Goal: Task Accomplishment & Management: Manage account settings

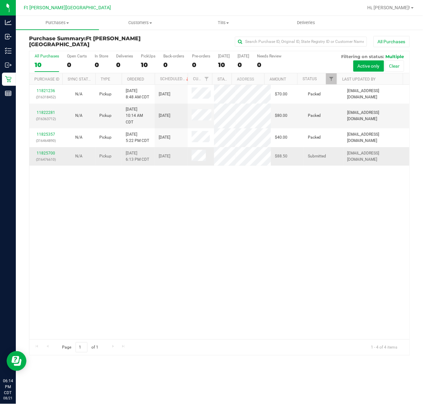
click at [51, 158] on p "(316476610)" at bounding box center [45, 160] width 25 height 6
click at [48, 150] on div "11825700 (316476610)" at bounding box center [45, 156] width 25 height 13
click at [49, 151] on link "11825700" at bounding box center [46, 153] width 18 height 5
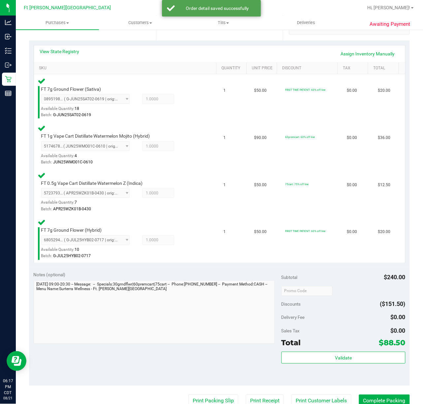
scroll to position [220, 0]
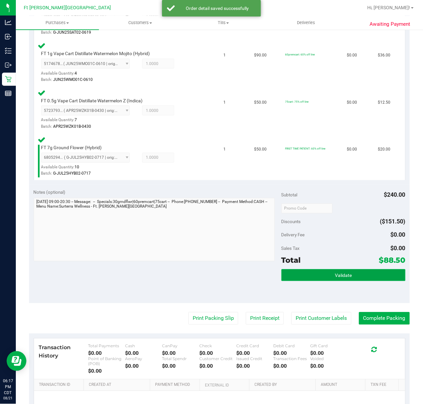
click at [335, 277] on span "Validate" at bounding box center [343, 275] width 17 height 5
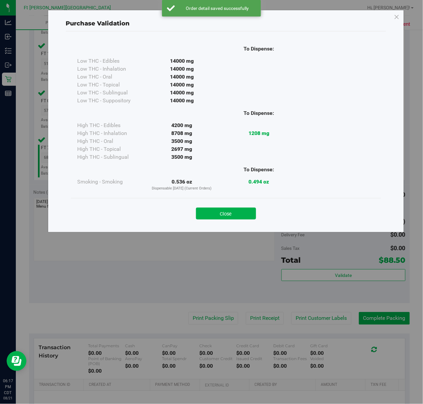
click at [238, 220] on div "Close" at bounding box center [226, 211] width 310 height 27
click at [237, 216] on button "Close" at bounding box center [226, 214] width 60 height 12
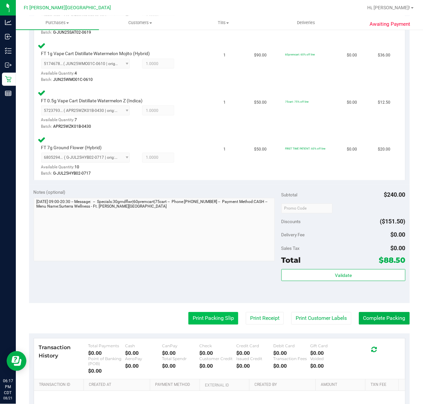
click at [204, 317] on button "Print Packing Slip" at bounding box center [214, 318] width 50 height 13
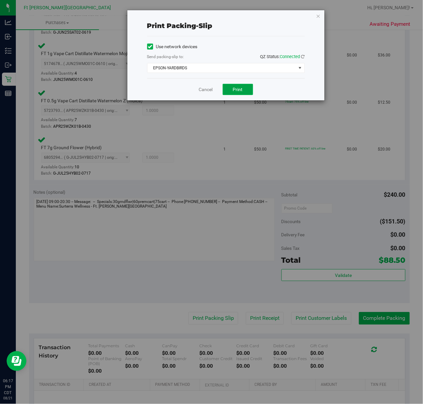
click at [237, 87] on span "Print" at bounding box center [238, 89] width 10 height 5
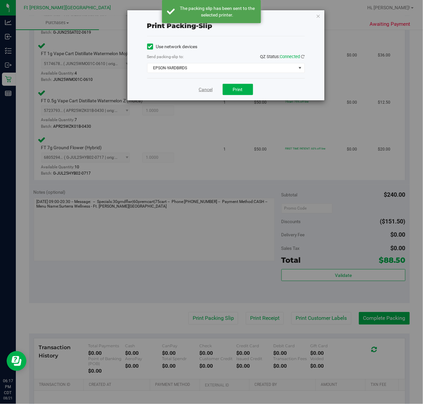
click at [212, 90] on link "Cancel" at bounding box center [206, 89] width 14 height 7
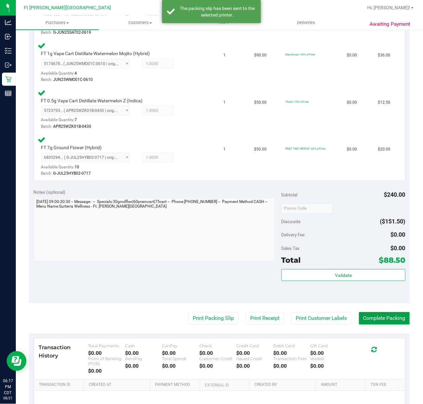
click at [365, 315] on button "Complete Packing" at bounding box center [384, 318] width 51 height 13
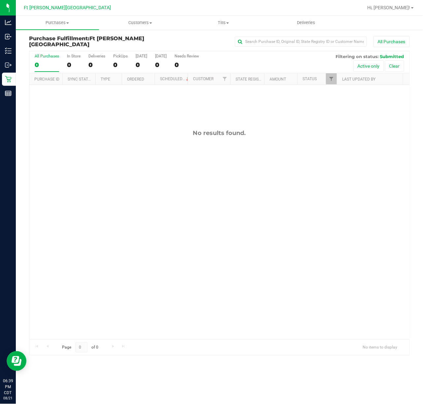
click at [232, 106] on div "No results found." at bounding box center [219, 234] width 380 height 299
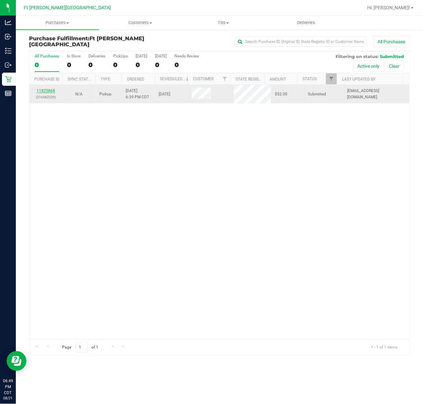
click at [44, 90] on link "11825868" at bounding box center [46, 90] width 18 height 5
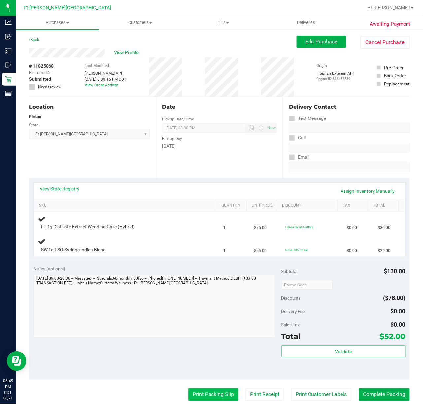
click at [200, 401] on button "Print Packing Slip" at bounding box center [214, 395] width 50 height 13
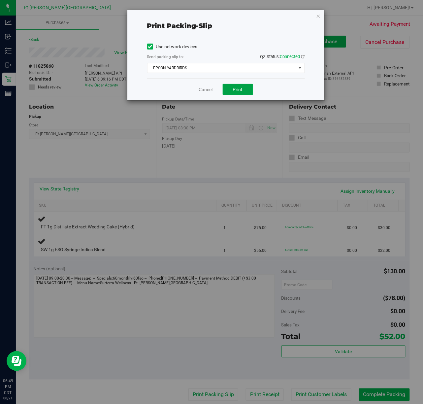
click at [234, 88] on span "Print" at bounding box center [238, 89] width 10 height 5
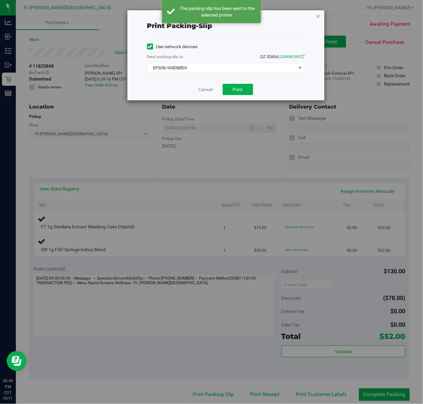
click at [318, 16] on icon "button" at bounding box center [318, 16] width 5 height 8
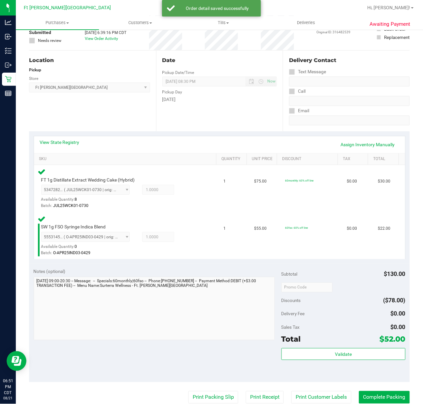
scroll to position [176, 0]
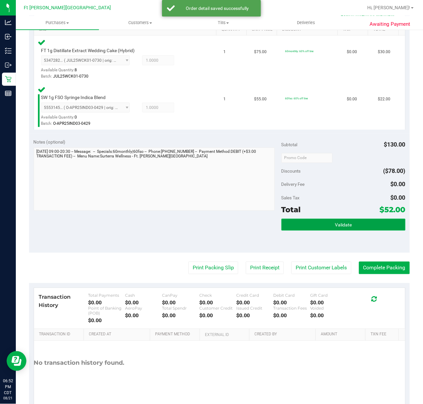
click at [349, 223] on button "Validate" at bounding box center [344, 225] width 124 height 12
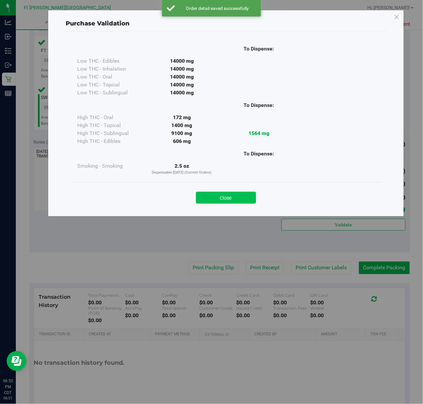
click at [243, 196] on button "Close" at bounding box center [226, 198] width 60 height 12
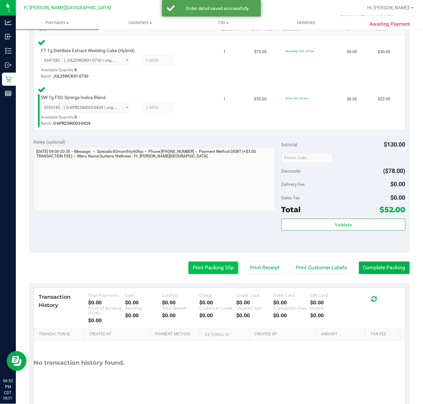
click at [223, 266] on button "Print Packing Slip" at bounding box center [214, 268] width 50 height 13
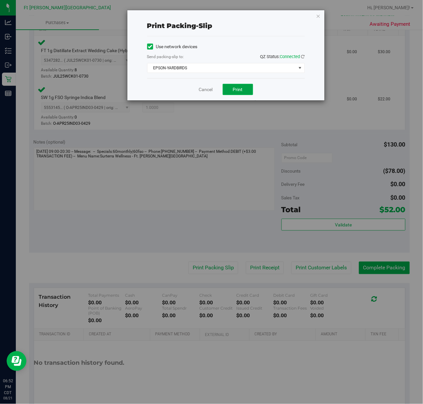
click at [235, 90] on span "Print" at bounding box center [238, 89] width 10 height 5
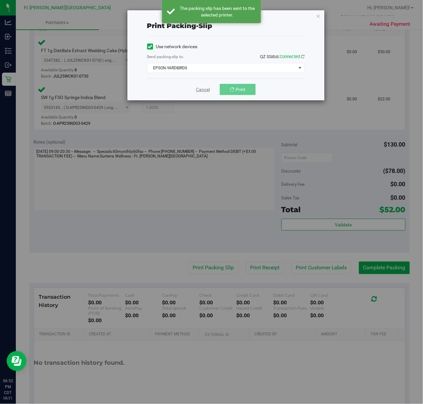
click at [201, 90] on link "Cancel" at bounding box center [203, 89] width 14 height 7
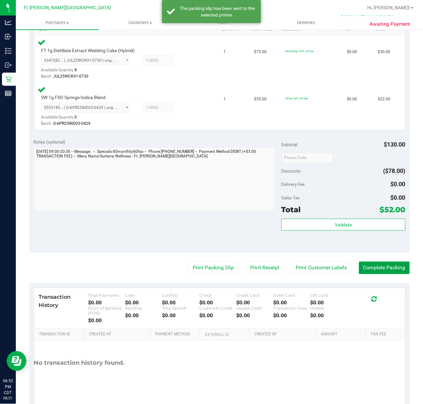
click at [369, 270] on button "Complete Packing" at bounding box center [384, 268] width 51 height 13
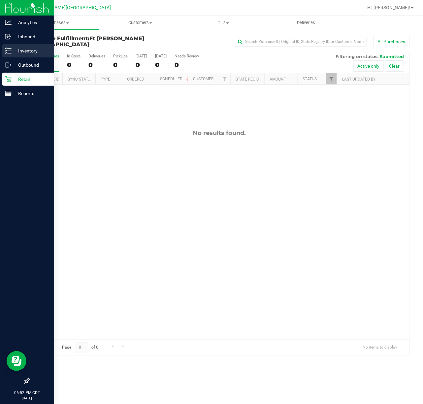
click at [27, 50] on p "Inventory" at bounding box center [32, 51] width 40 height 8
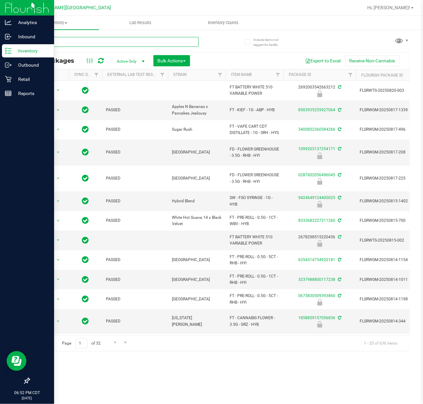
click at [86, 41] on input "text" at bounding box center [114, 42] width 170 height 10
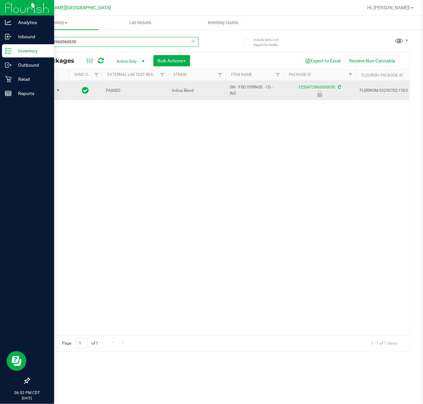
type input "1250473960060030"
click at [57, 88] on span "select" at bounding box center [57, 90] width 5 height 5
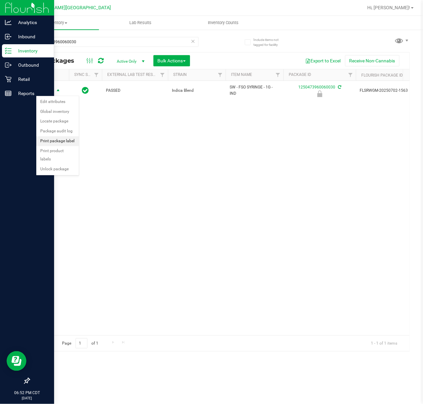
click at [62, 140] on li "Print package label" at bounding box center [57, 141] width 43 height 10
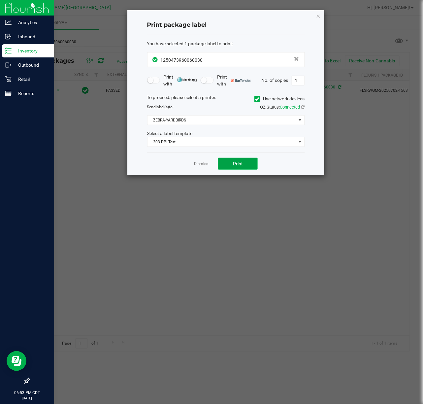
click at [244, 161] on button "Print" at bounding box center [238, 164] width 40 height 12
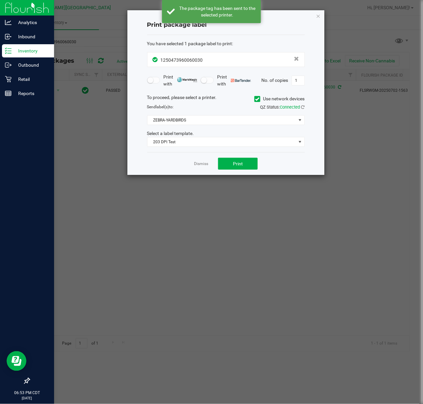
click at [211, 162] on div "Dismiss Print" at bounding box center [226, 163] width 158 height 23
click at [206, 164] on link "Dismiss" at bounding box center [201, 164] width 14 height 6
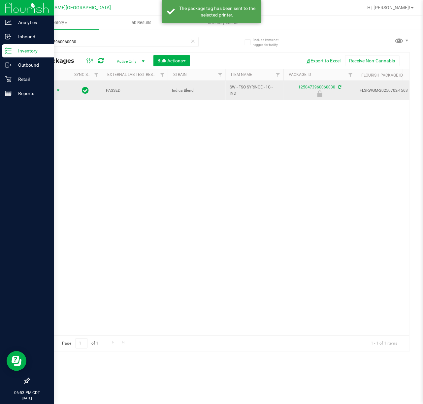
click at [46, 88] on span "Action" at bounding box center [45, 90] width 18 height 9
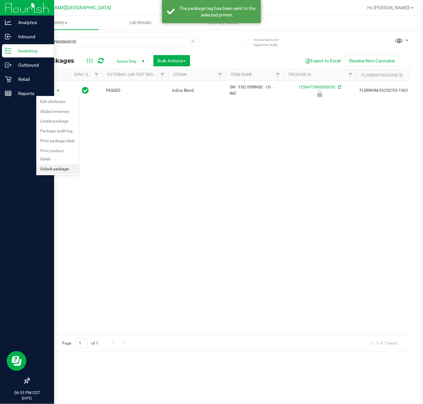
click at [51, 168] on li "Unlock package" at bounding box center [57, 169] width 43 height 10
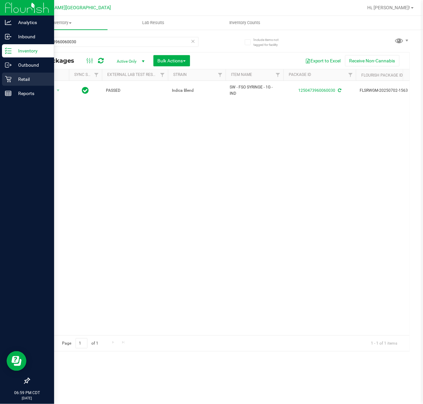
click at [23, 81] on p "Retail" at bounding box center [32, 79] width 40 height 8
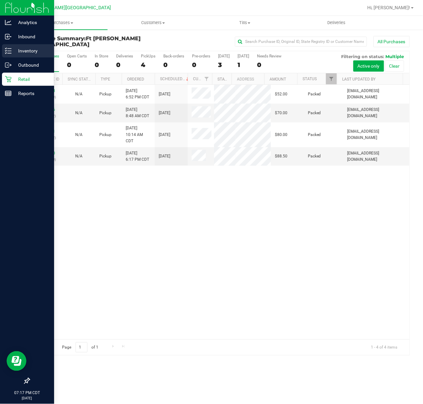
click at [18, 52] on p "Inventory" at bounding box center [32, 51] width 40 height 8
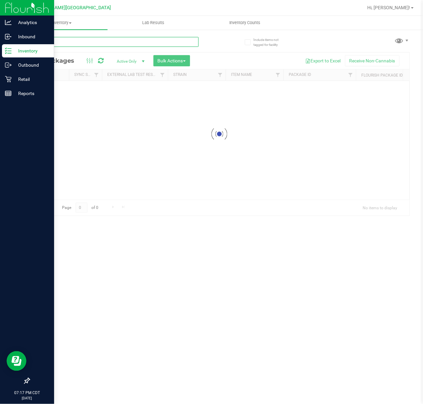
click at [91, 42] on div "Inventory All packages All inventory Waste log Create inventory Lab Results Inv…" at bounding box center [219, 210] width 407 height 388
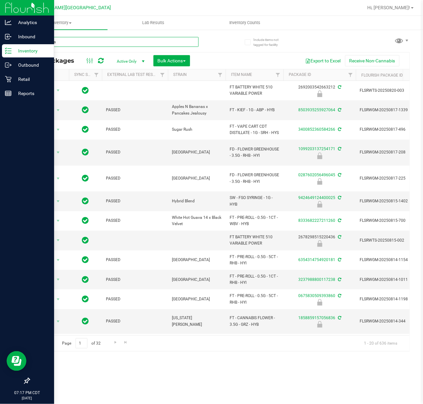
type input "hot mess"
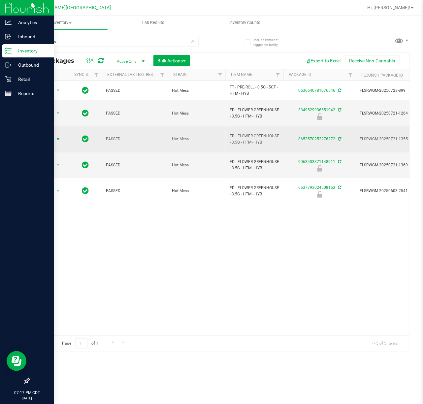
click at [59, 137] on span "select" at bounding box center [57, 139] width 5 height 5
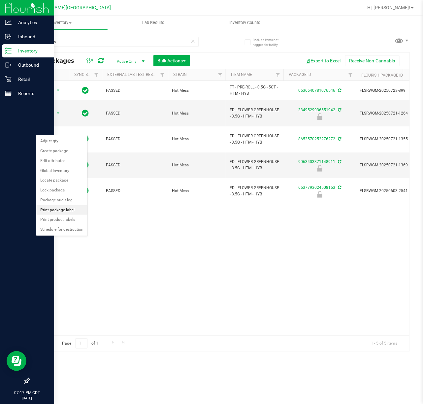
click at [51, 212] on li "Print package label" at bounding box center [61, 210] width 51 height 10
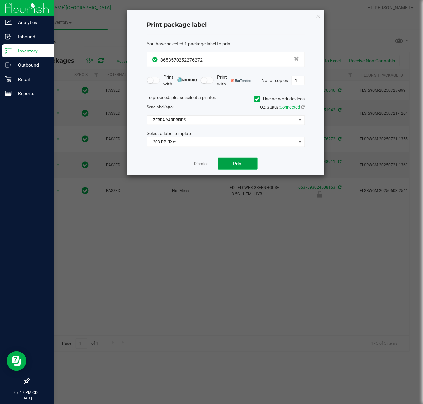
click at [229, 164] on button "Print" at bounding box center [238, 164] width 40 height 12
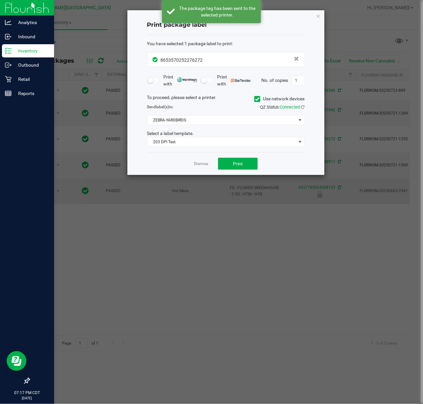
click at [198, 164] on link "Dismiss" at bounding box center [201, 164] width 14 height 6
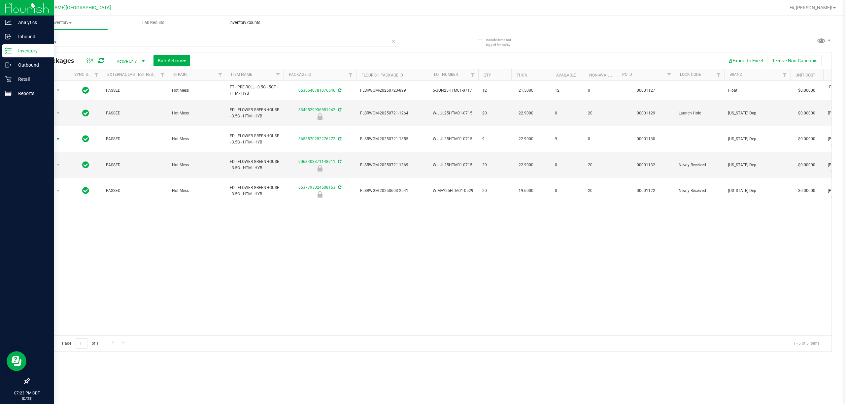
click at [248, 31] on div "hot mess All Packages Active Only Active Only Lab Samples Locked All External I…" at bounding box center [430, 191] width 803 height 321
click at [250, 24] on span "Inventory Counts" at bounding box center [245, 23] width 49 height 6
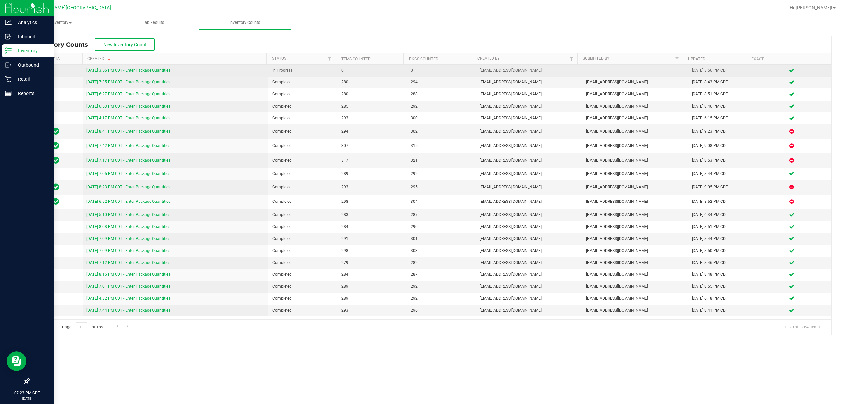
click at [160, 71] on link "8/21/25 3:56 PM CDT - Enter Package Quantities" at bounding box center [129, 70] width 84 height 5
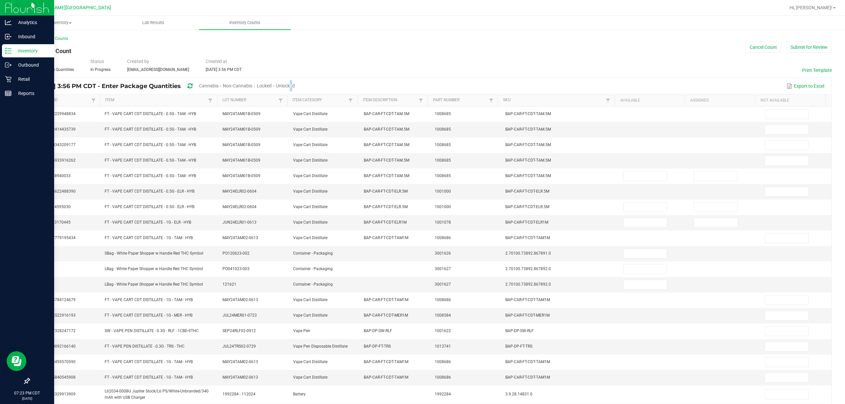
click at [295, 84] on span "Unlocked" at bounding box center [285, 85] width 19 height 5
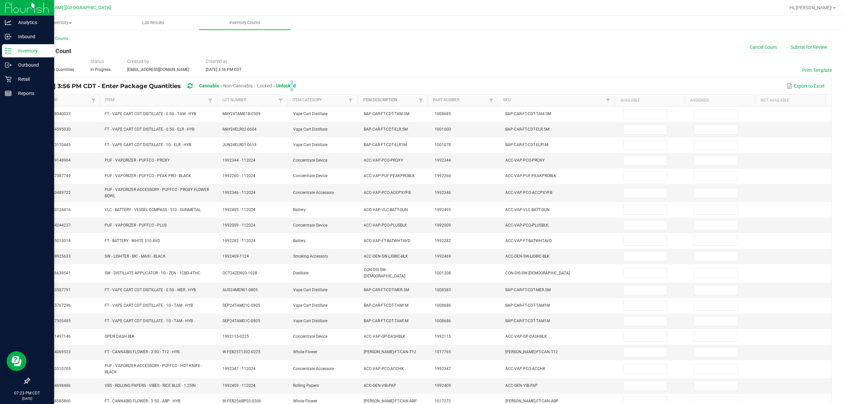
click at [387, 102] on link "Item Description" at bounding box center [390, 100] width 54 height 5
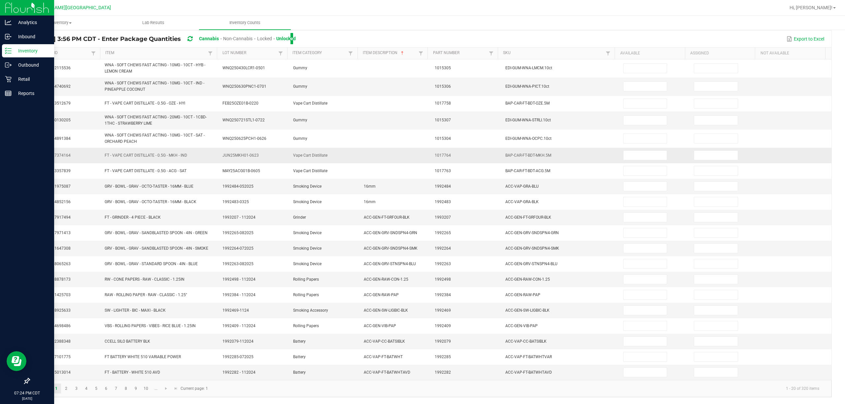
scroll to position [53, 0]
click at [73, 389] on link "3" at bounding box center [77, 389] width 10 height 10
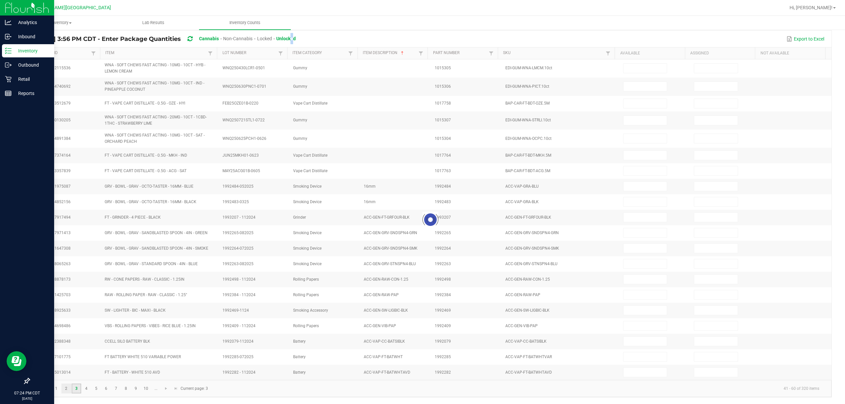
scroll to position [43, 0]
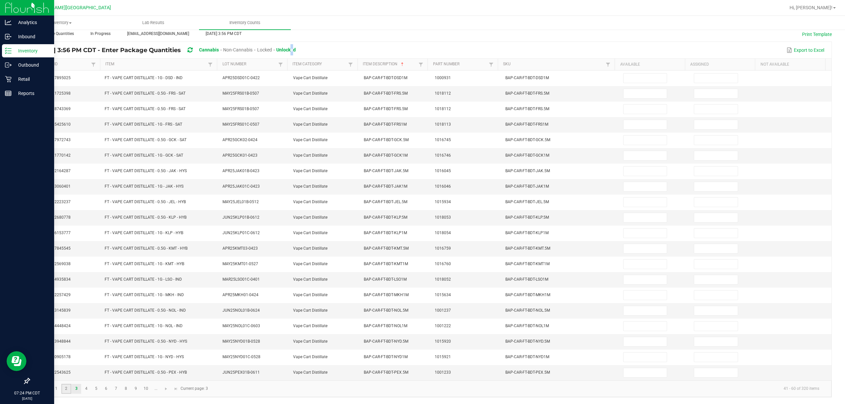
click at [66, 387] on link "2" at bounding box center [66, 389] width 10 height 10
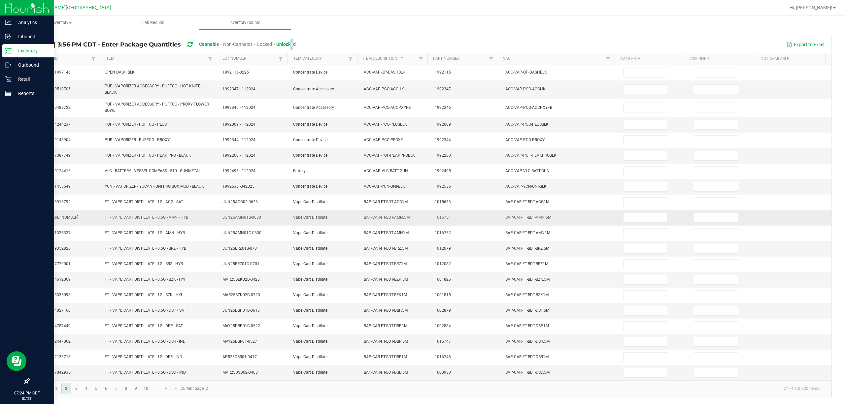
scroll to position [48, 0]
click at [423, 213] on input at bounding box center [645, 217] width 43 height 9
type input "1"
type input "0"
click at [57, 389] on link "1" at bounding box center [57, 389] width 10 height 10
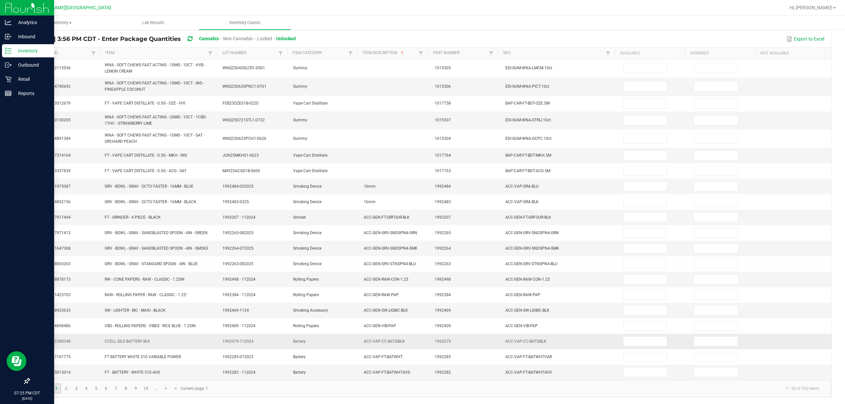
scroll to position [53, 0]
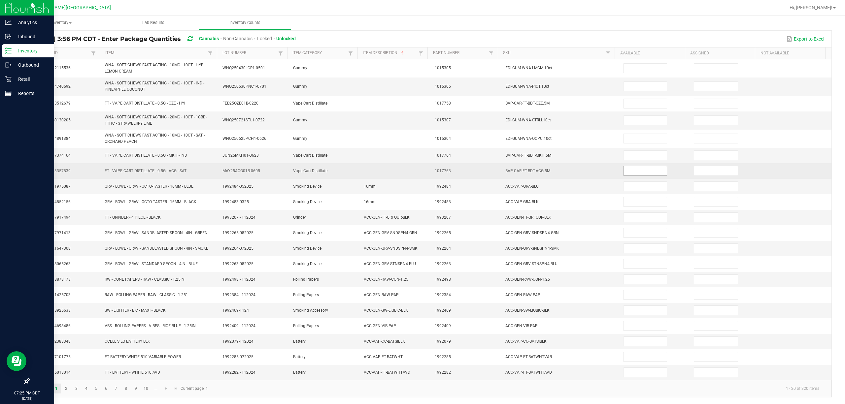
click at [423, 167] on input at bounding box center [645, 170] width 43 height 9
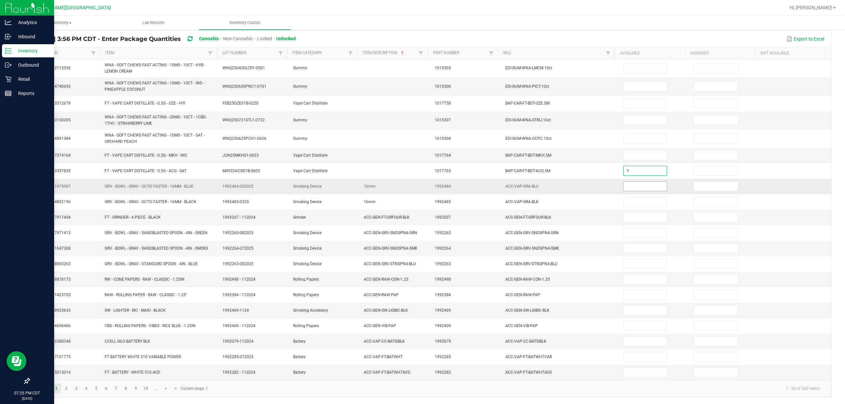
type input "1"
type input "0"
click at [69, 389] on link "2" at bounding box center [66, 389] width 10 height 10
type input "1"
type input "0"
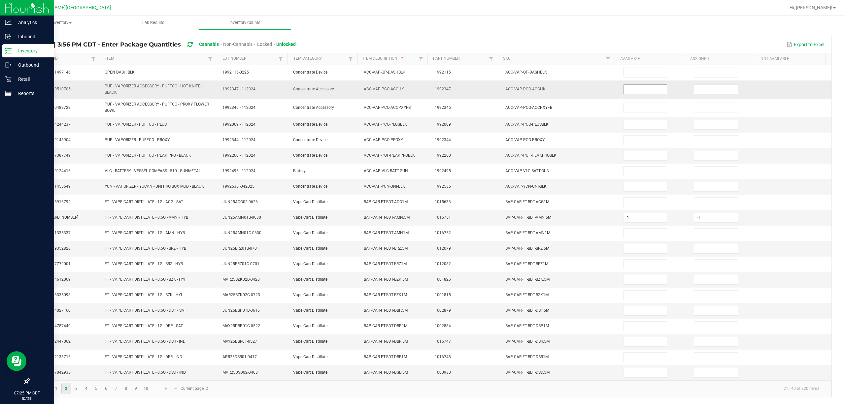
scroll to position [48, 0]
click at [423, 213] on input "1" at bounding box center [645, 217] width 43 height 9
type input "4"
type input "0"
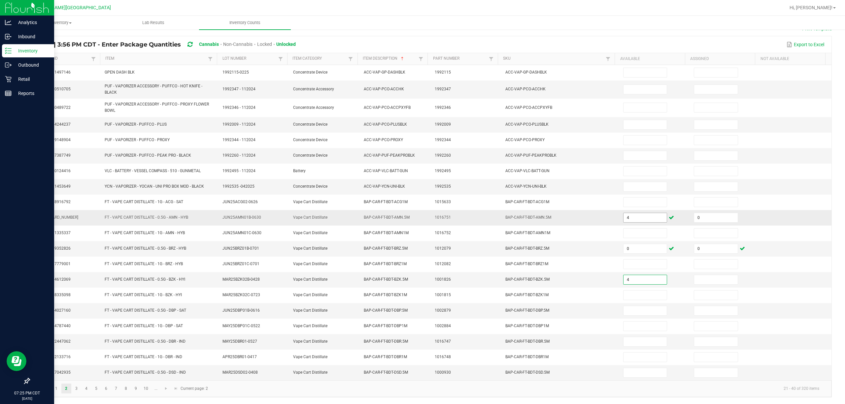
type input "4"
type input "0"
type input "1"
type input "0"
type input "11"
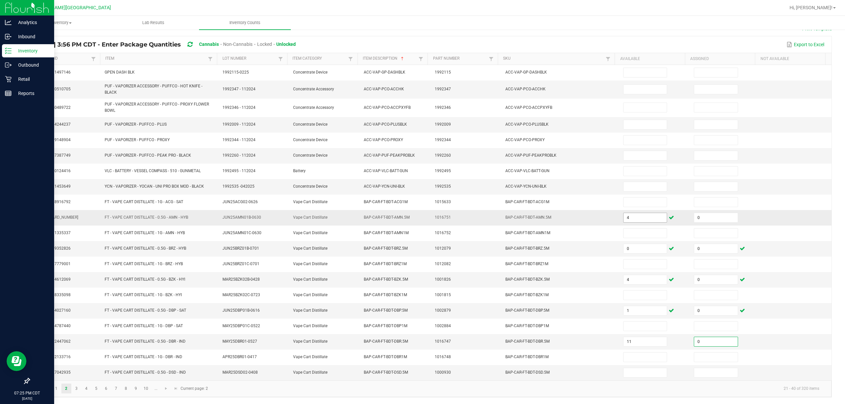
type input "0"
type input "10"
type input "0"
click at [81, 387] on link "3" at bounding box center [77, 389] width 10 height 10
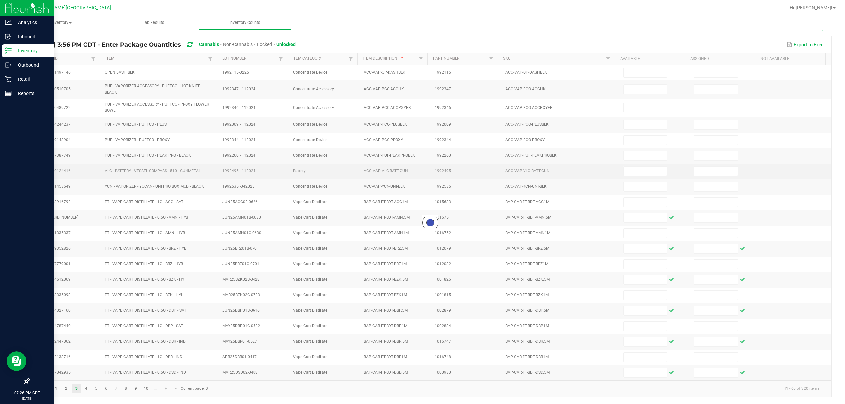
scroll to position [43, 0]
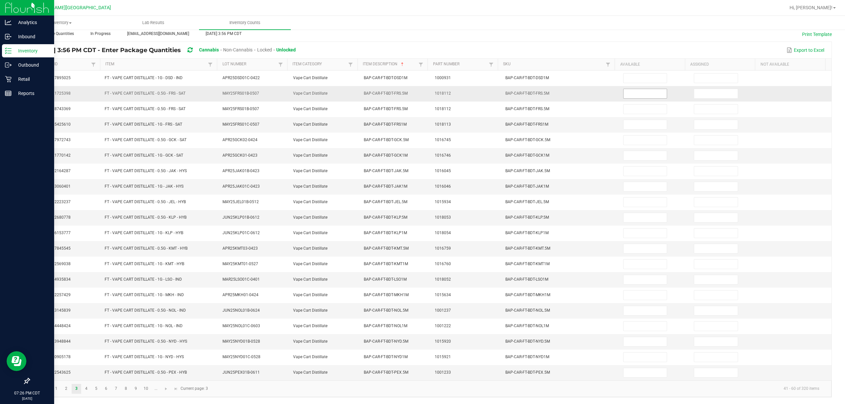
click at [423, 92] on input at bounding box center [645, 93] width 43 height 9
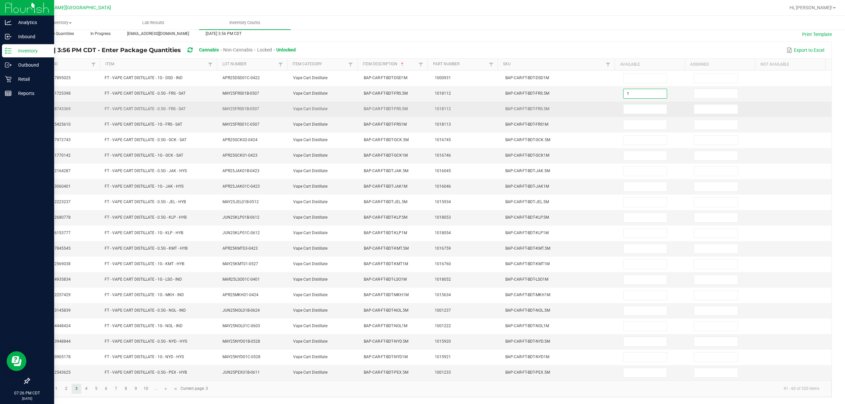
type input "1"
type input "0"
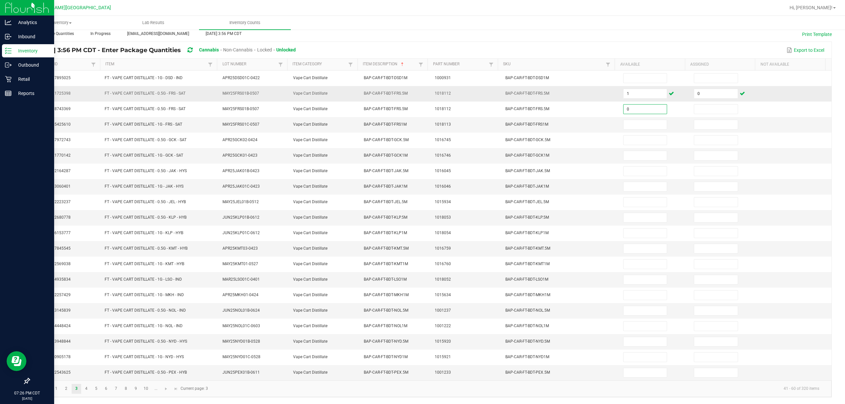
type input "0"
type input "7"
type input "0"
type input "2"
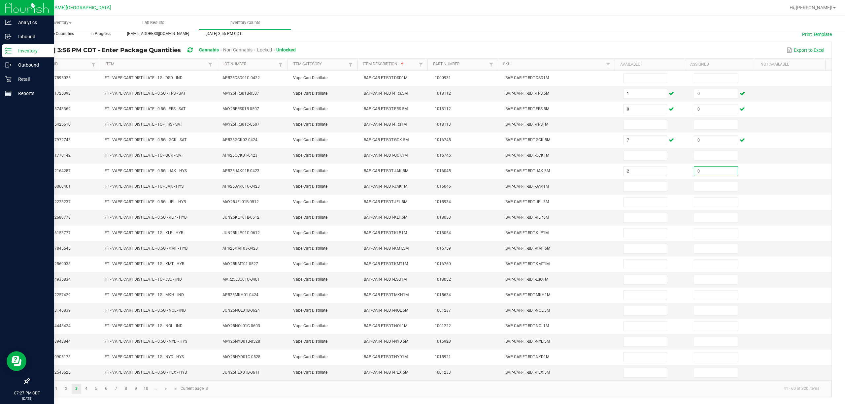
type input "0"
type input "10"
type input "0"
click at [423, 216] on input at bounding box center [645, 217] width 43 height 9
type input "2"
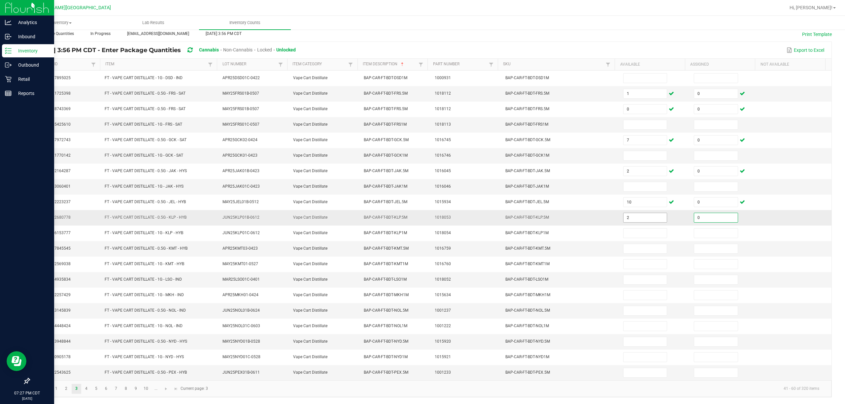
type input "0"
click at [423, 248] on input at bounding box center [645, 248] width 43 height 9
type input "7"
type input "0"
click at [423, 307] on input at bounding box center [645, 310] width 43 height 9
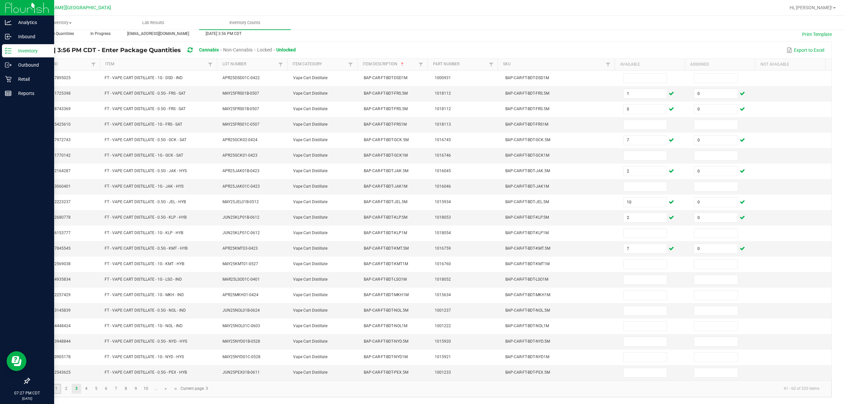
click at [57, 389] on link "1" at bounding box center [57, 389] width 10 height 10
type input "1"
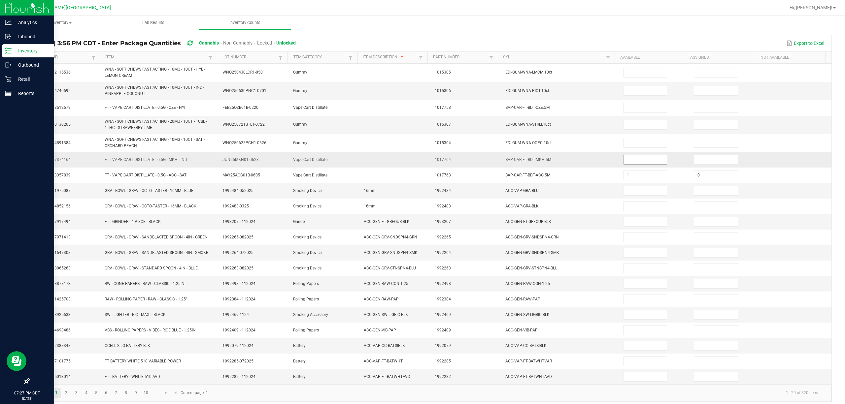
click at [423, 162] on input at bounding box center [645, 159] width 43 height 9
type input "10"
type input "0"
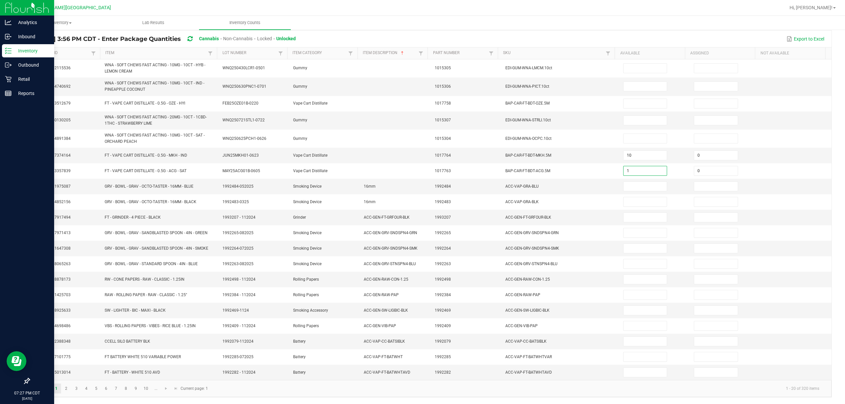
scroll to position [53, 0]
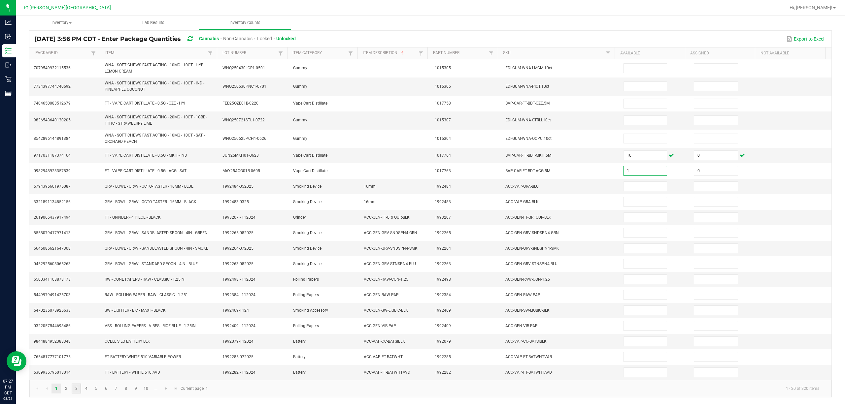
click at [75, 390] on link "3" at bounding box center [77, 389] width 10 height 10
type input "7"
type input "0"
type input "2"
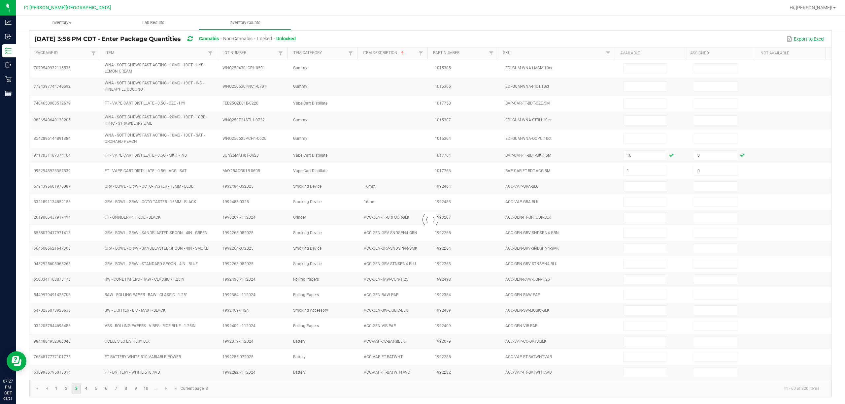
type input "7"
type input "1"
type input "0"
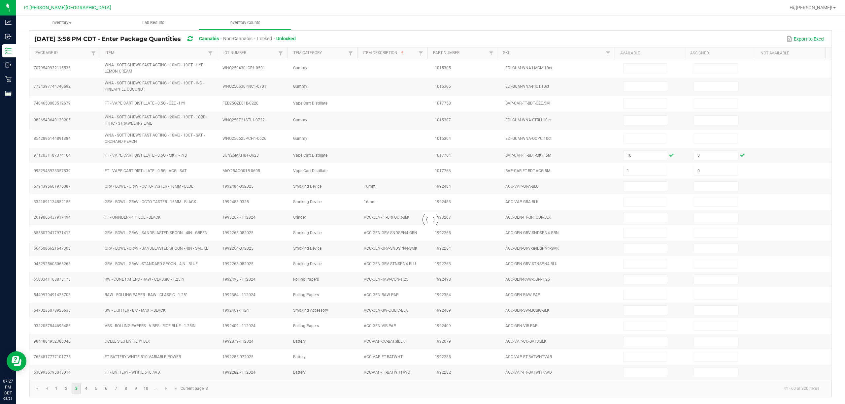
type input "10"
type input "0"
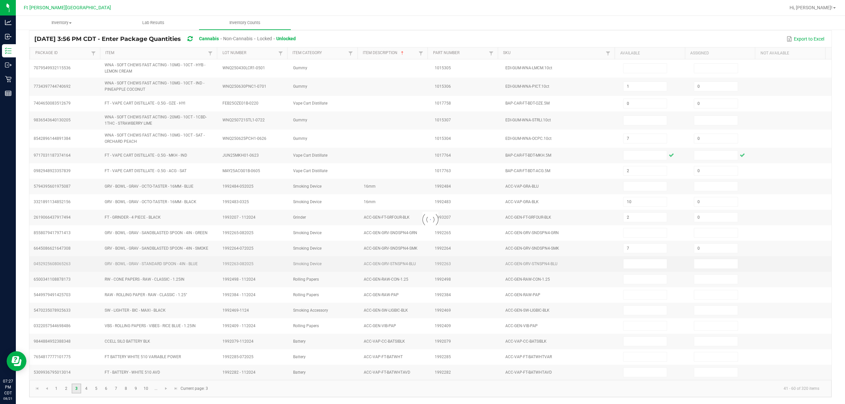
scroll to position [43, 0]
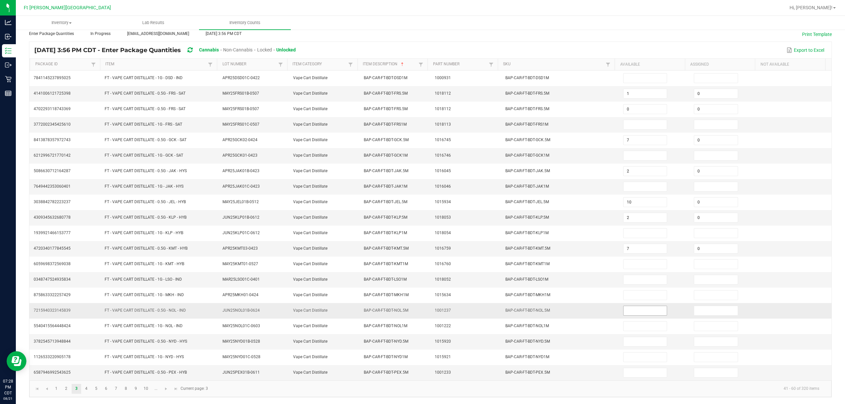
click at [423, 308] on input at bounding box center [645, 310] width 43 height 9
type input "11"
type input "0"
type input "9"
type input "1"
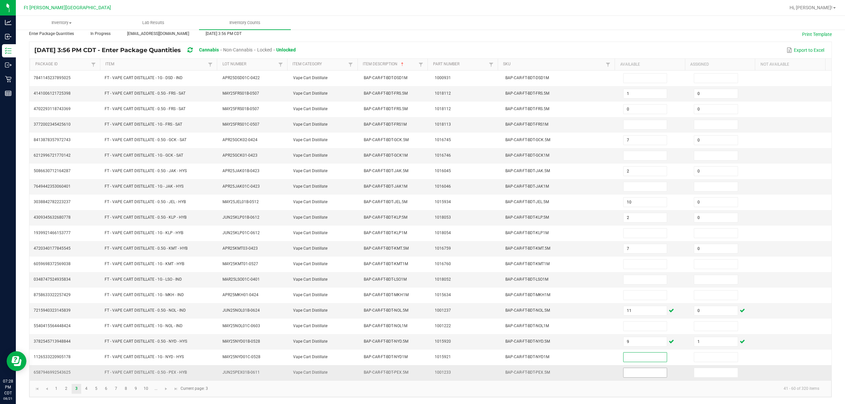
click at [423, 371] on input at bounding box center [645, 372] width 43 height 9
click at [54, 390] on link "1" at bounding box center [57, 389] width 10 height 10
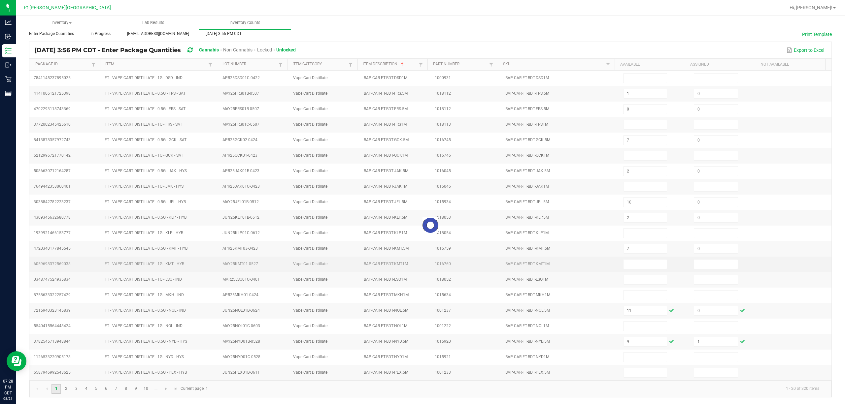
type input "1"
type input "10"
type input "0"
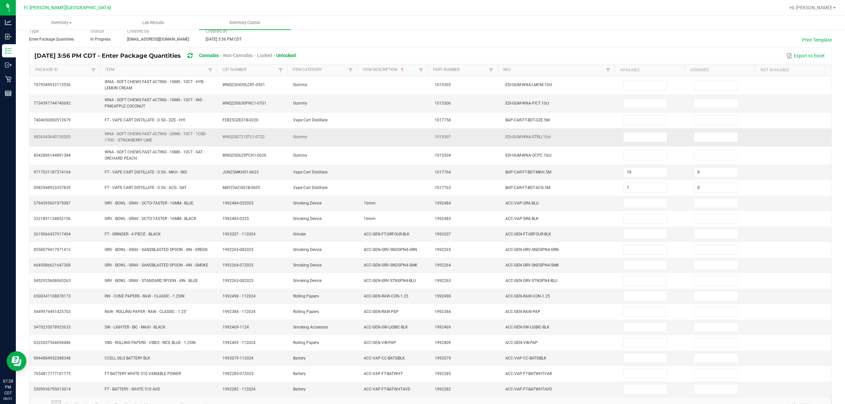
scroll to position [44, 0]
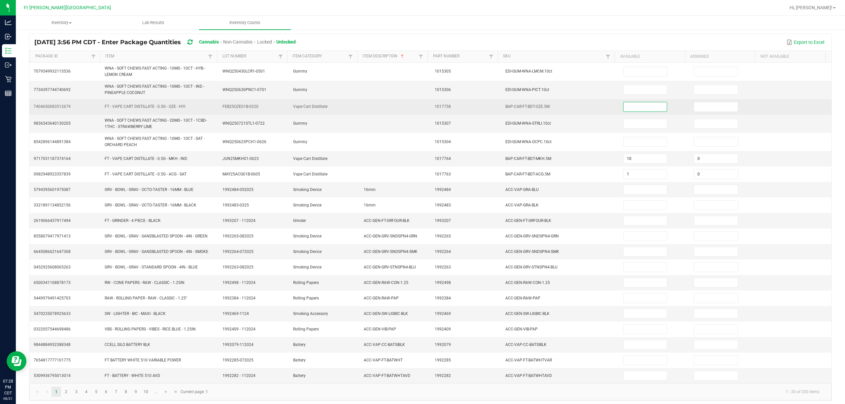
click at [423, 110] on input at bounding box center [645, 106] width 43 height 9
type input "8"
type input "0"
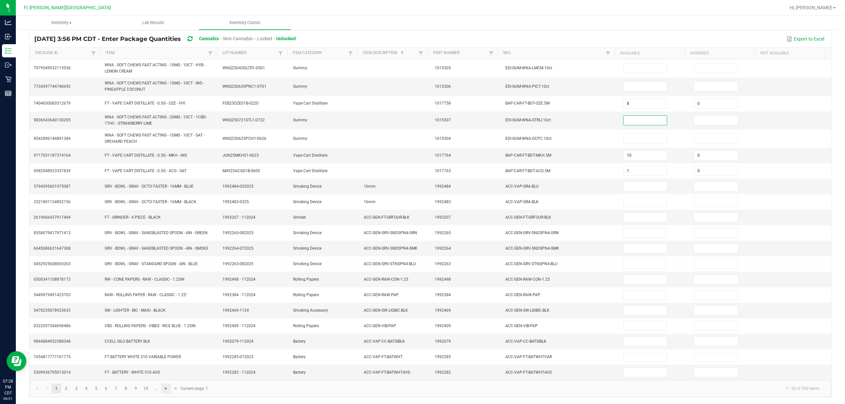
scroll to position [53, 0]
click at [76, 390] on link "3" at bounding box center [77, 389] width 10 height 10
type input "7"
type input "0"
type input "2"
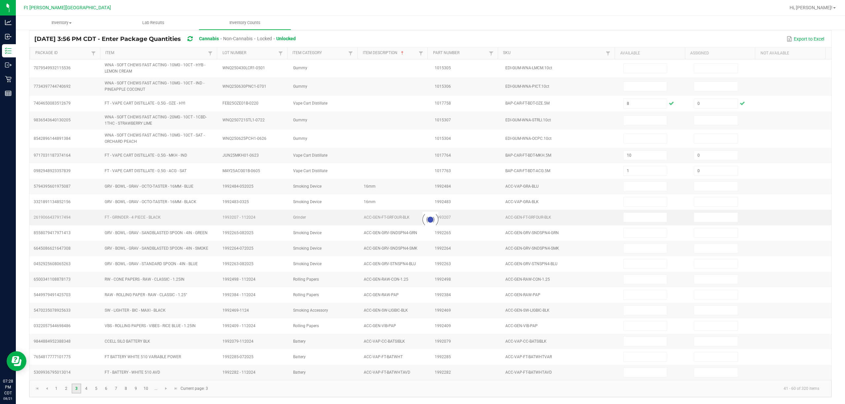
type input "2"
type input "7"
type input "1"
type input "0"
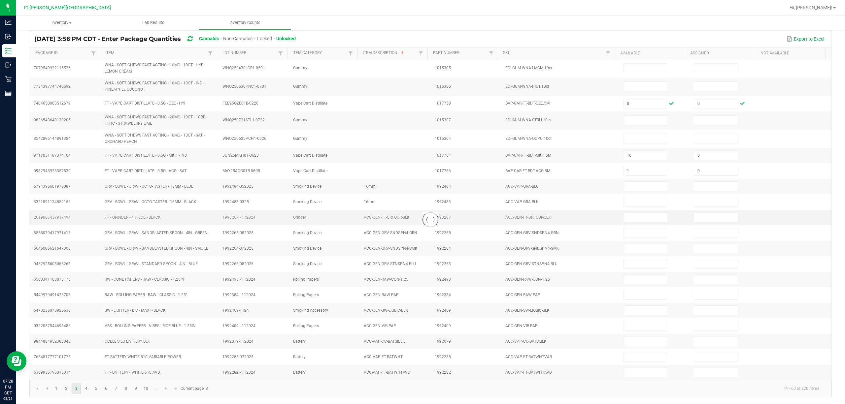
type input "10"
type input "0"
type input "11"
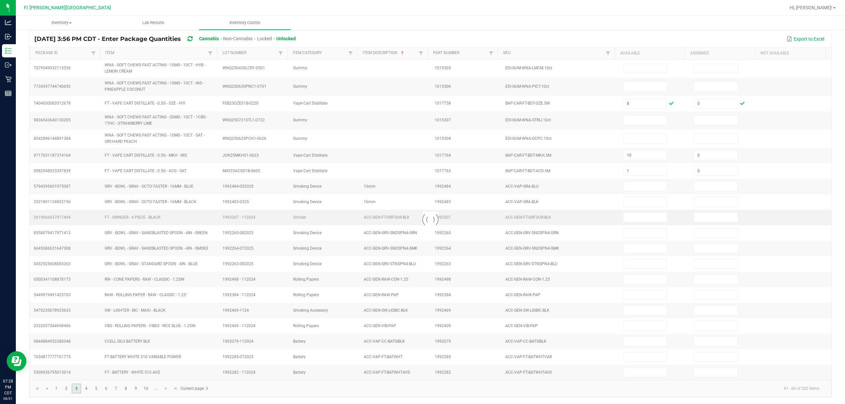
type input "0"
type input "9"
type input "1"
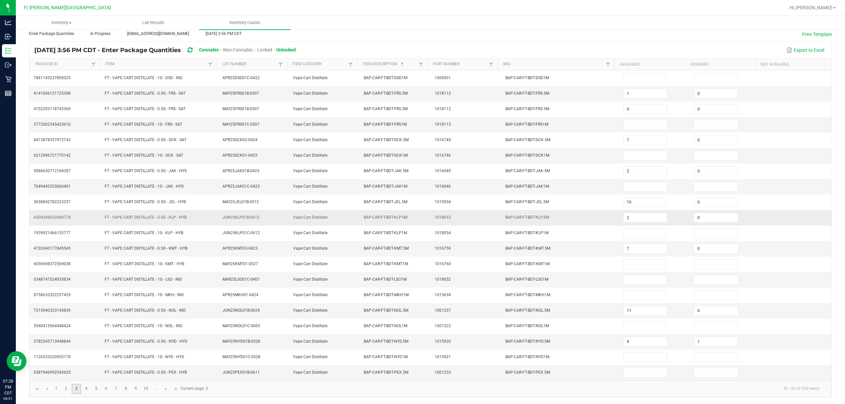
scroll to position [43, 0]
click at [423, 374] on input at bounding box center [645, 372] width 43 height 9
type input "8"
type input "0"
click at [85, 390] on link "4" at bounding box center [87, 389] width 10 height 10
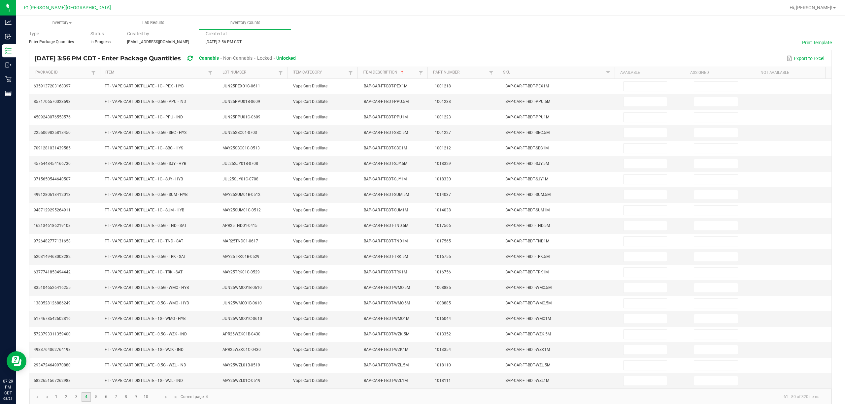
scroll to position [0, 0]
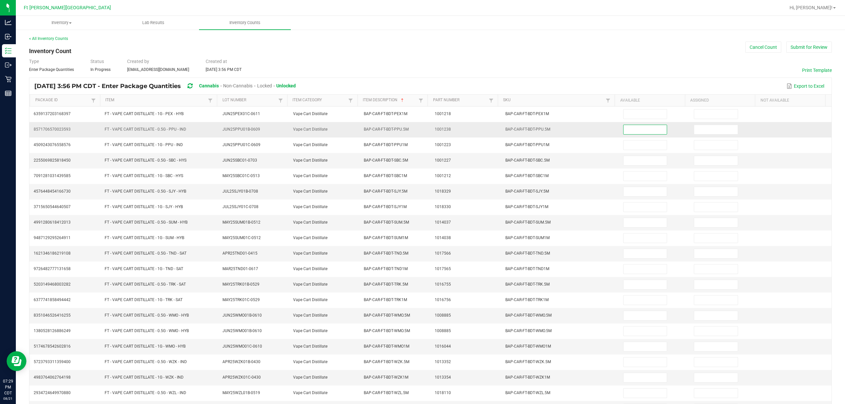
click at [423, 131] on input at bounding box center [645, 129] width 43 height 9
type input "2"
type input "0"
type input "2"
type input "0"
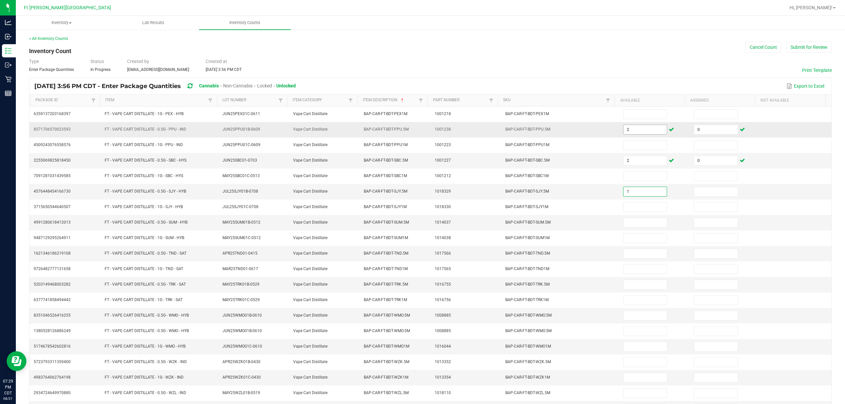
type input "1"
type input "0"
type input "1"
type input "0"
click at [423, 255] on input at bounding box center [645, 253] width 43 height 9
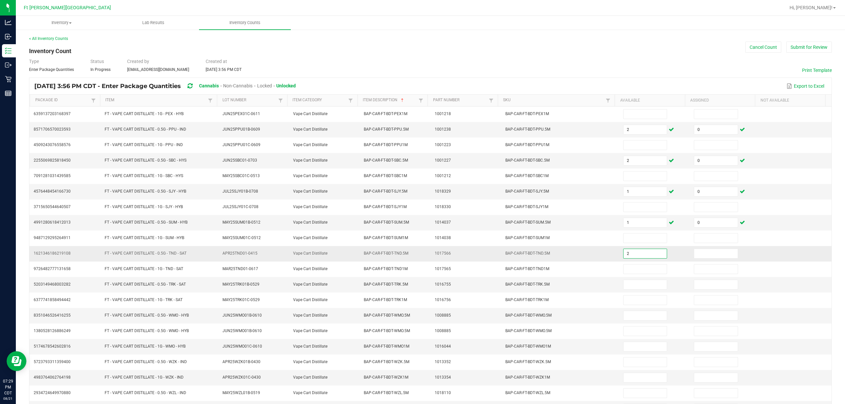
type input "2"
type input "0"
click at [423, 290] on input at bounding box center [645, 284] width 43 height 9
type input "9"
drag, startPoint x: 684, startPoint y: 278, endPoint x: 689, endPoint y: 285, distance: 8.3
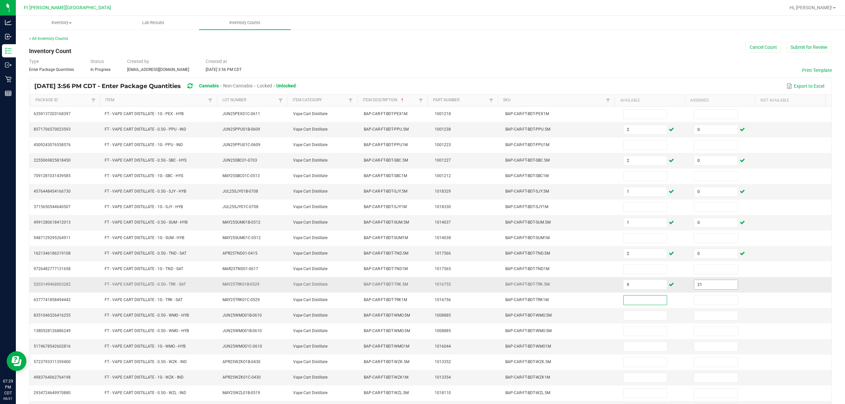
click at [423, 277] on td at bounding box center [725, 270] width 71 height 16
click at [423, 290] on input "21" at bounding box center [715, 284] width 43 height 9
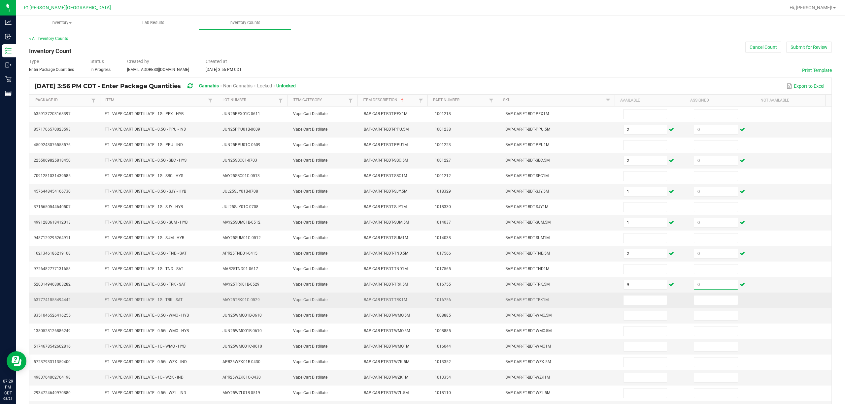
scroll to position [43, 0]
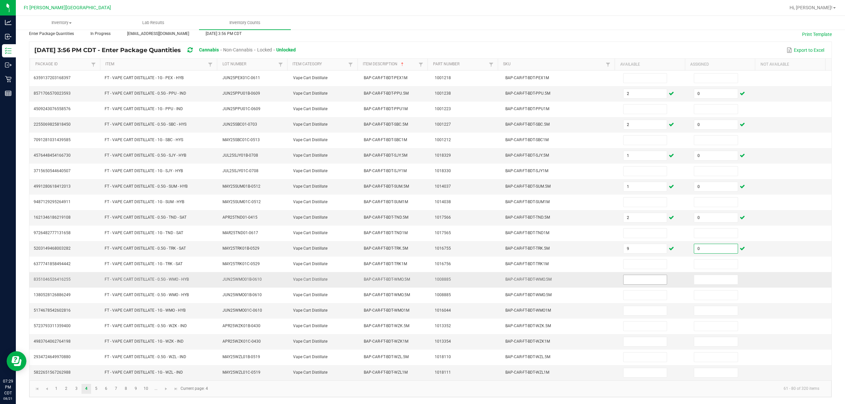
type input "0"
click at [423, 279] on input at bounding box center [645, 279] width 43 height 9
type input "1"
type input "0"
type input "12"
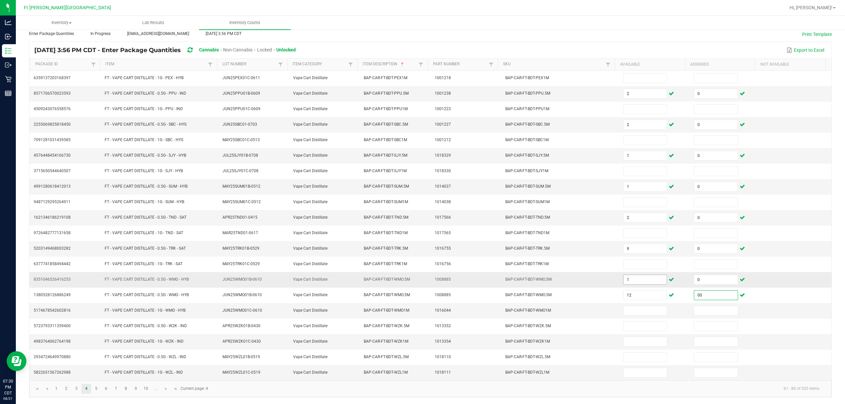
type input "0"
type input "7"
type input "0"
type input "3"
type input "0"
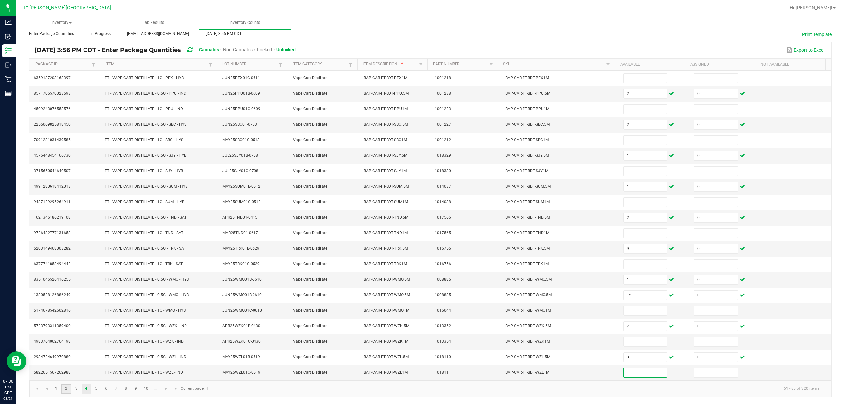
click at [67, 390] on link "2" at bounding box center [66, 389] width 10 height 10
type input "4"
type input "0"
type input "10"
type input "0"
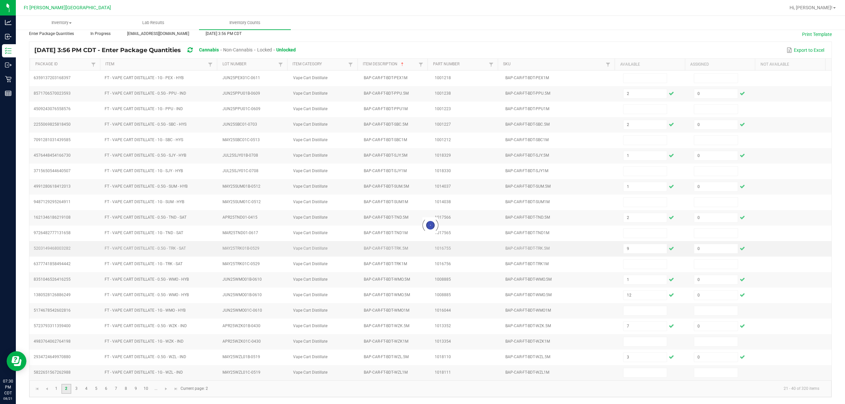
type input "4"
type input "1"
type input "0"
type input "11"
type input "0"
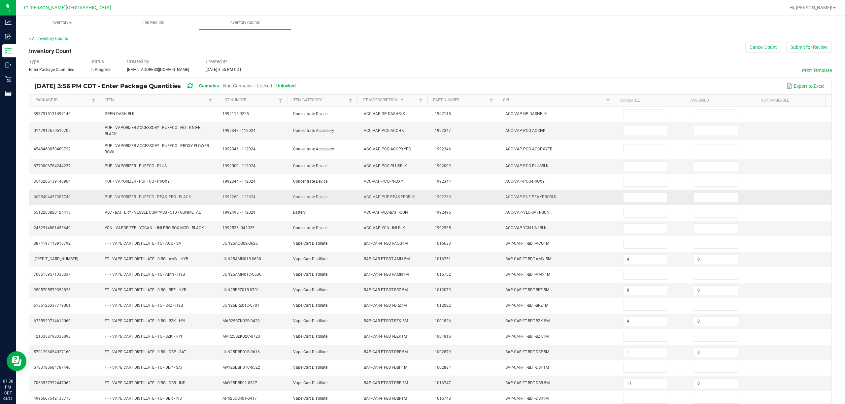
scroll to position [48, 0]
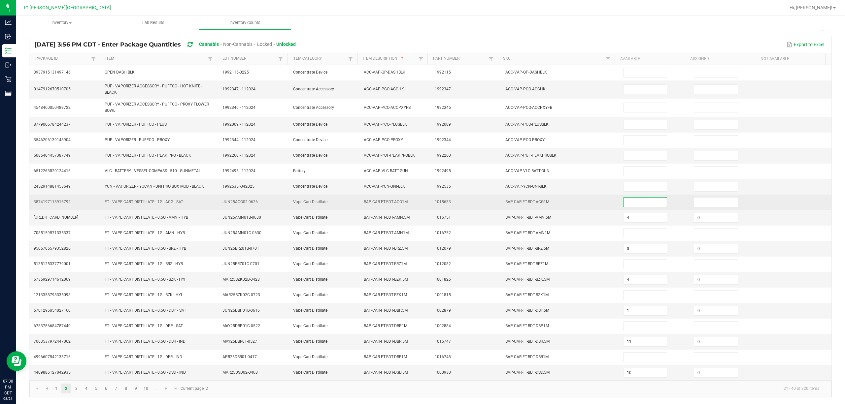
click at [423, 202] on input at bounding box center [645, 202] width 43 height 9
type input "6"
type input "0"
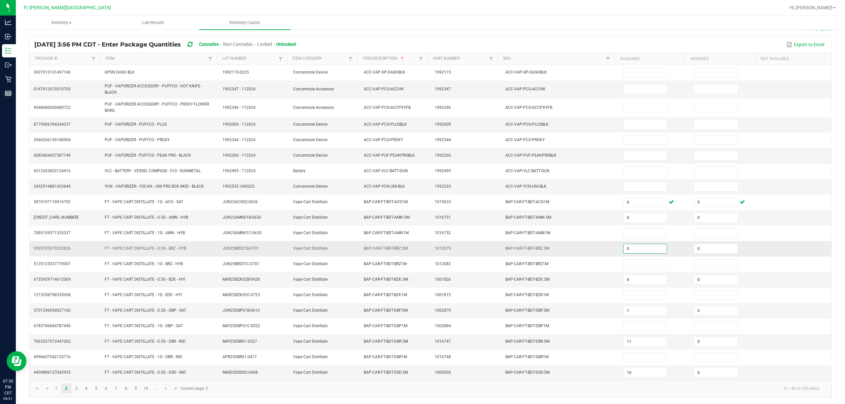
click at [423, 244] on input "0" at bounding box center [645, 248] width 43 height 9
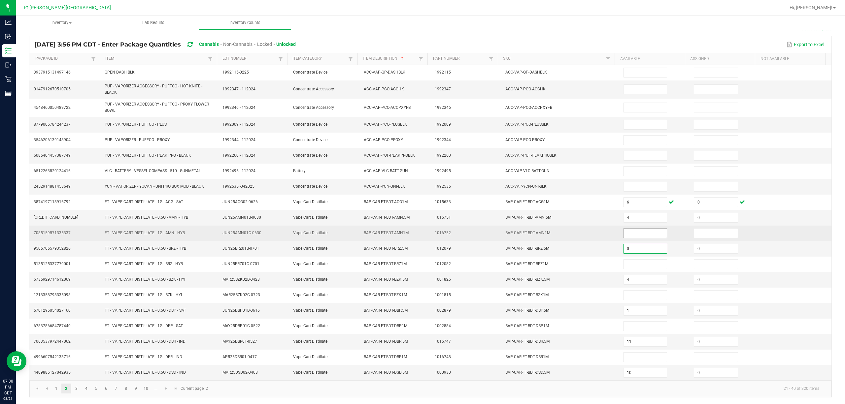
click at [423, 230] on input at bounding box center [645, 233] width 43 height 9
type input "3"
type input "0"
type input "65"
type input "0"
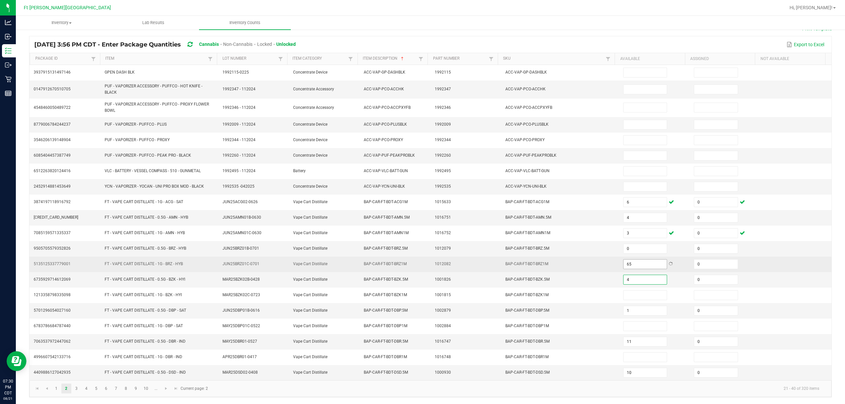
click at [423, 261] on input "65" at bounding box center [645, 264] width 43 height 9
type input "5"
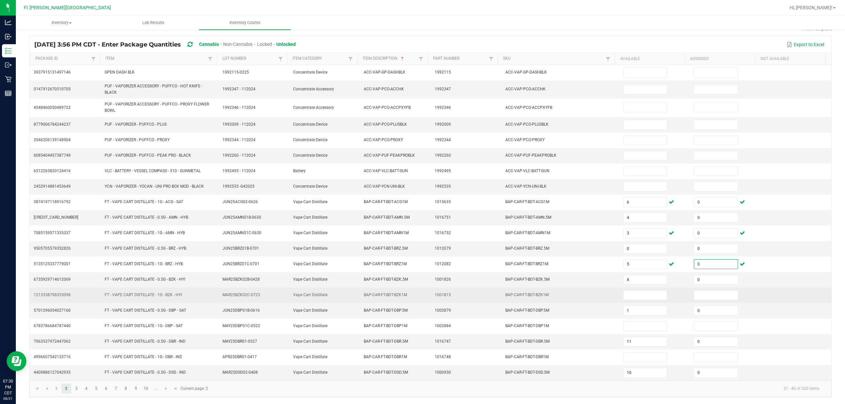
click at [423, 299] on td at bounding box center [654, 296] width 71 height 16
click at [423, 291] on input at bounding box center [645, 295] width 43 height 9
type input "6"
type input "0"
type input "7"
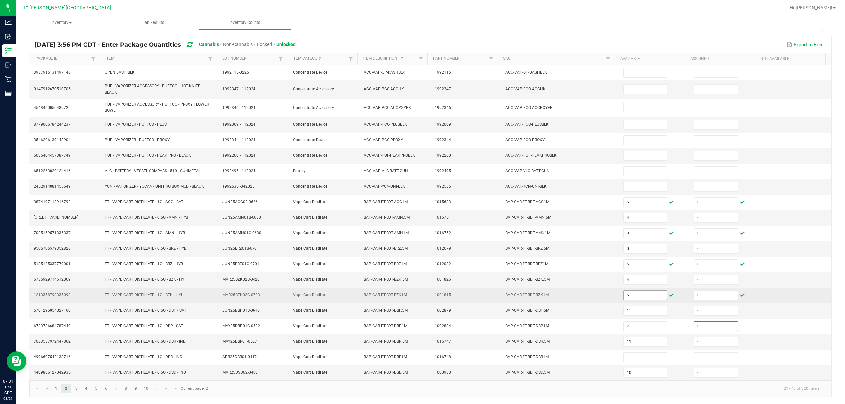
type input "0"
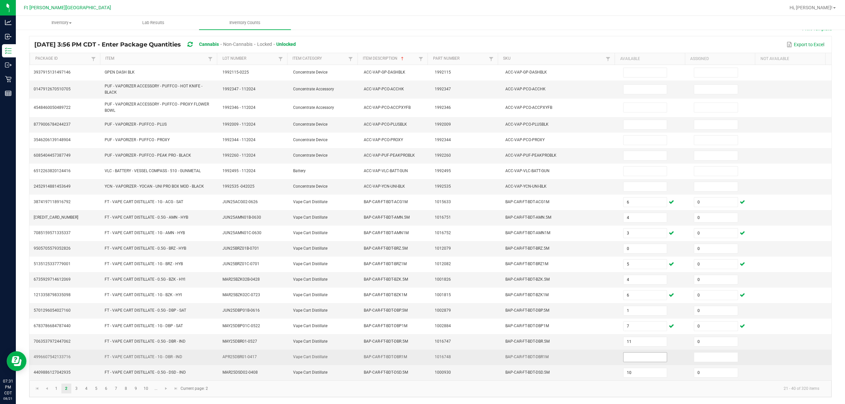
drag, startPoint x: 628, startPoint y: 364, endPoint x: 625, endPoint y: 358, distance: 6.2
click at [423, 364] on td at bounding box center [654, 358] width 71 height 16
click at [423, 358] on input at bounding box center [645, 357] width 43 height 9
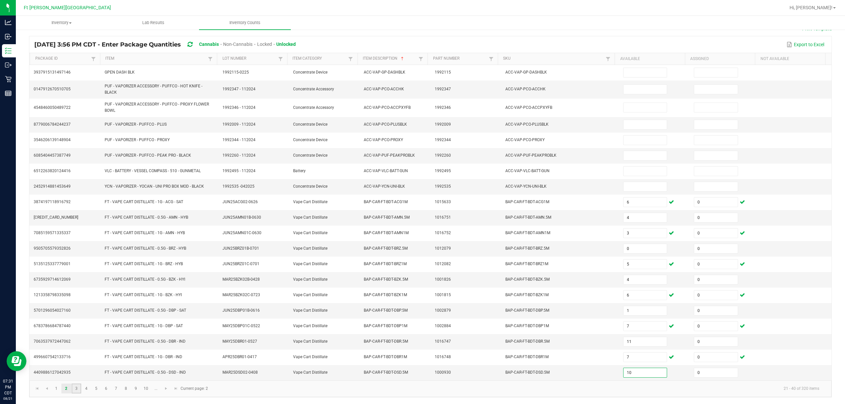
click at [74, 384] on link "3" at bounding box center [77, 389] width 10 height 10
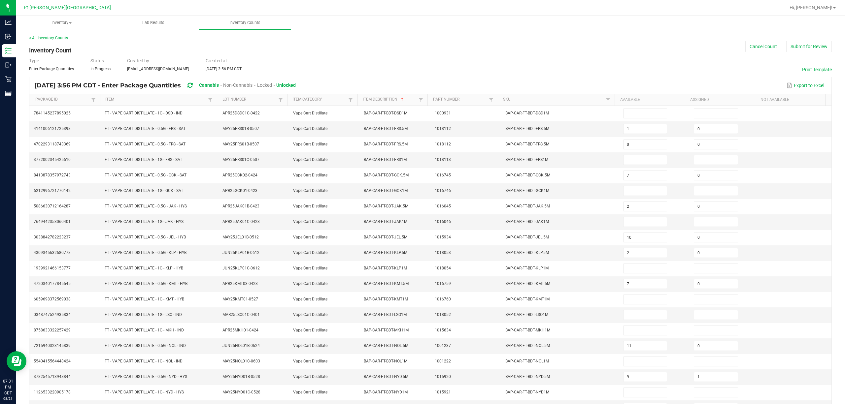
scroll to position [0, 0]
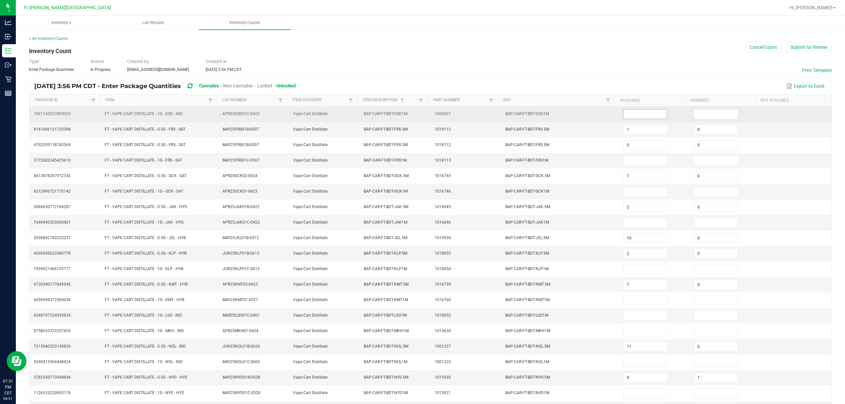
click at [423, 116] on input at bounding box center [645, 114] width 43 height 9
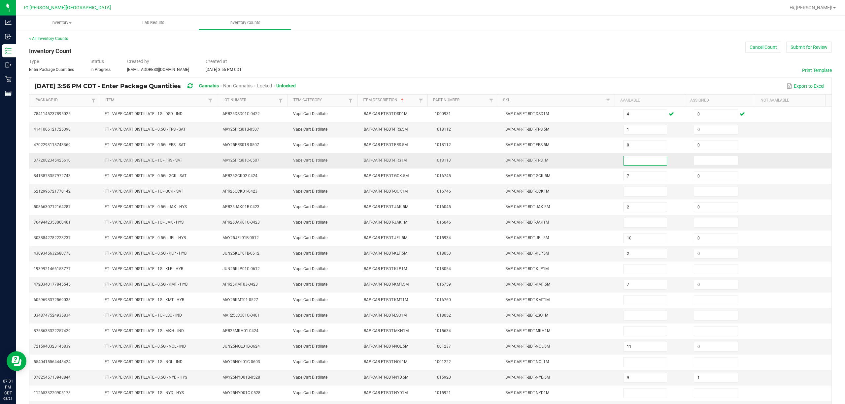
click at [423, 163] on input at bounding box center [645, 160] width 43 height 9
click at [423, 192] on input at bounding box center [645, 191] width 43 height 9
click at [423, 225] on input at bounding box center [645, 222] width 43 height 9
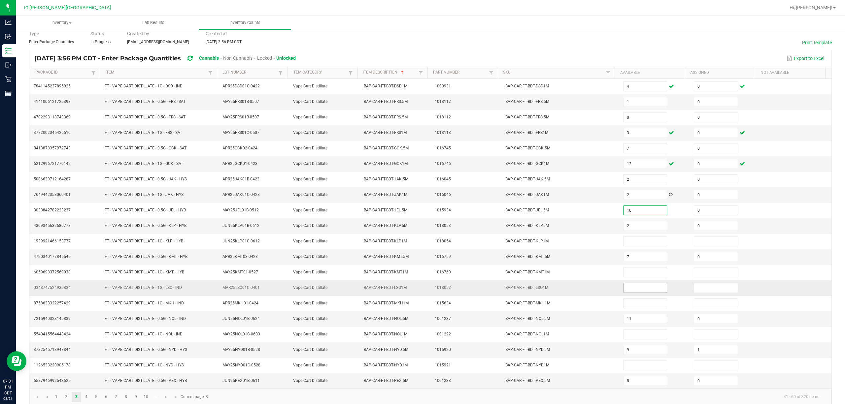
scroll to position [43, 0]
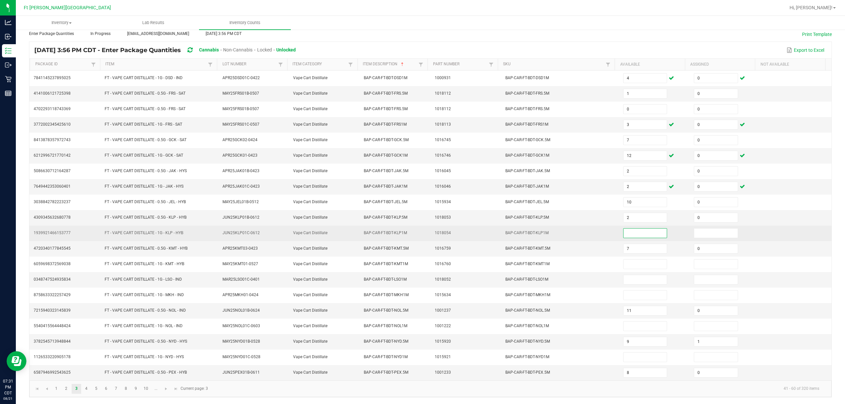
click at [423, 232] on input at bounding box center [645, 233] width 43 height 9
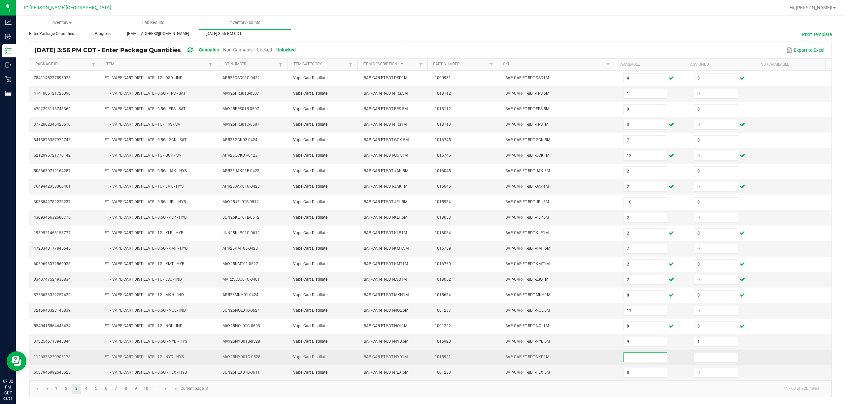
click at [423, 357] on input at bounding box center [645, 357] width 43 height 9
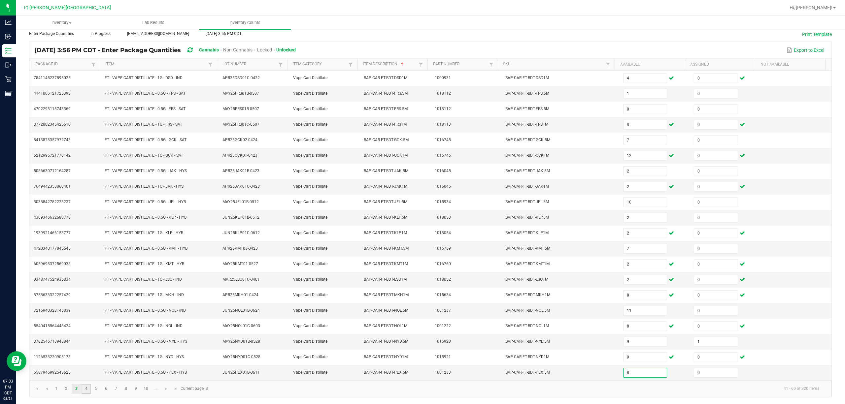
click at [87, 384] on link "4" at bounding box center [87, 389] width 10 height 10
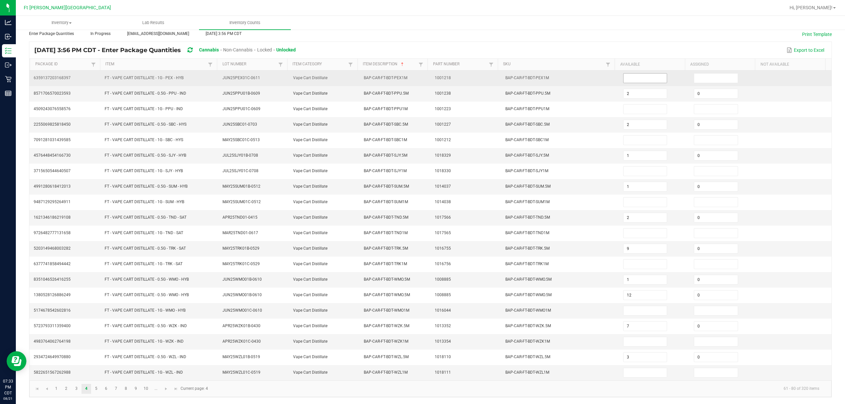
click at [423, 74] on input at bounding box center [645, 78] width 43 height 9
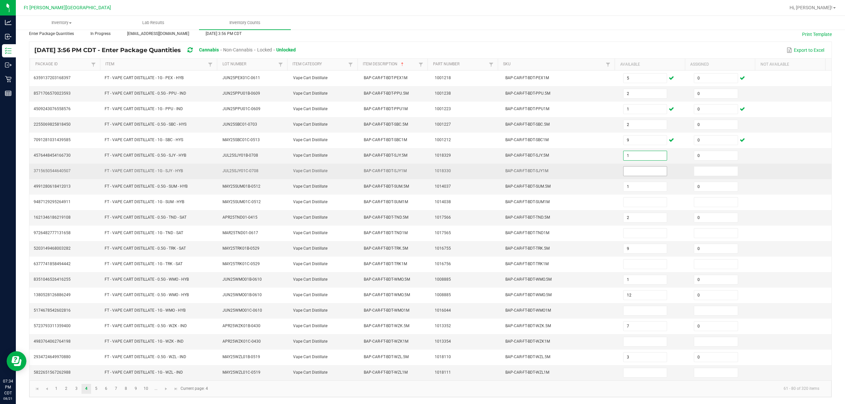
click at [423, 167] on input at bounding box center [645, 171] width 43 height 9
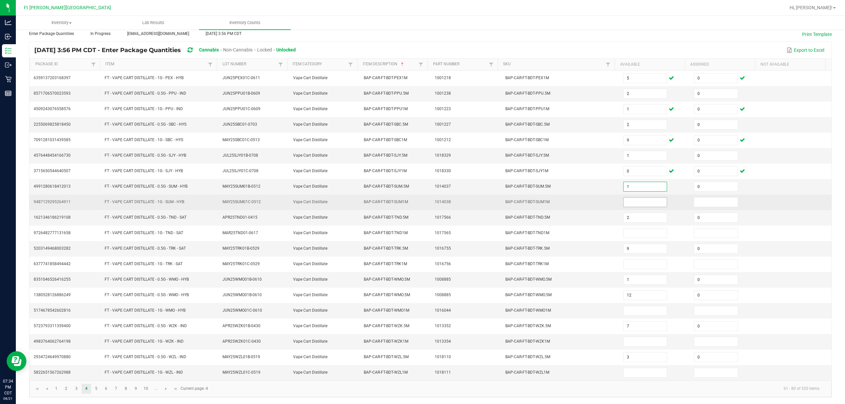
click at [423, 198] on input at bounding box center [645, 202] width 43 height 9
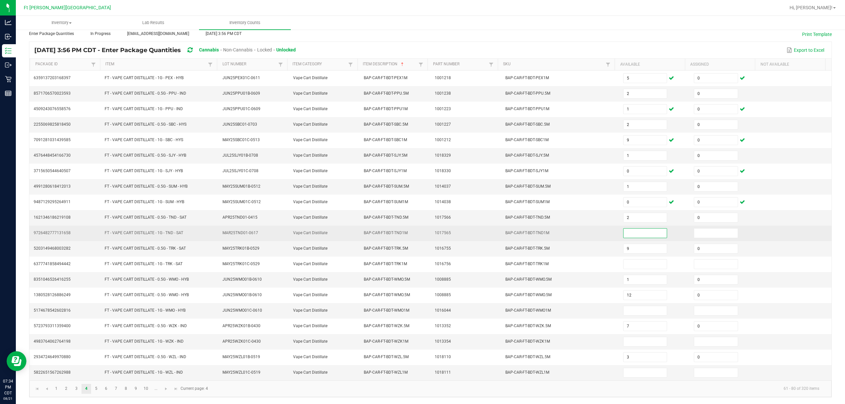
click at [423, 229] on input at bounding box center [645, 233] width 43 height 9
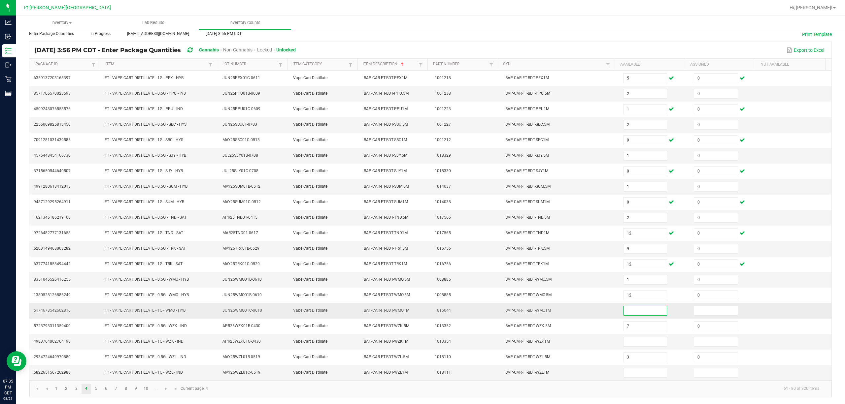
click at [423, 309] on input at bounding box center [645, 310] width 43 height 9
click at [423, 342] on input at bounding box center [645, 341] width 43 height 9
click at [95, 390] on link "5" at bounding box center [96, 389] width 10 height 10
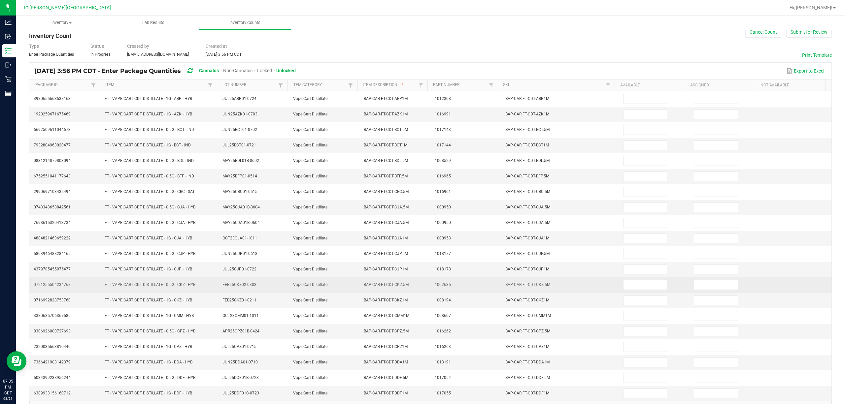
scroll to position [0, 0]
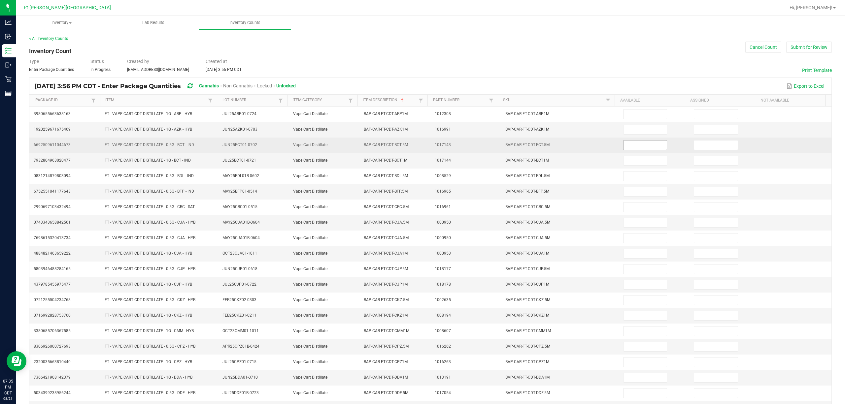
click at [423, 144] on input at bounding box center [645, 145] width 43 height 9
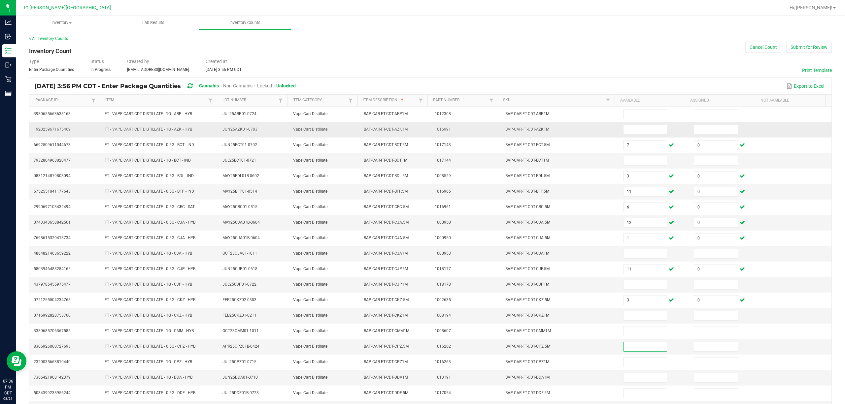
scroll to position [43, 0]
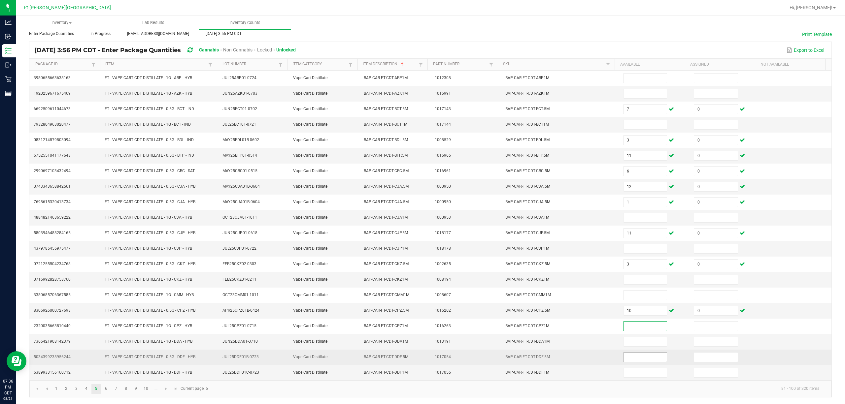
click at [423, 358] on input at bounding box center [645, 357] width 43 height 9
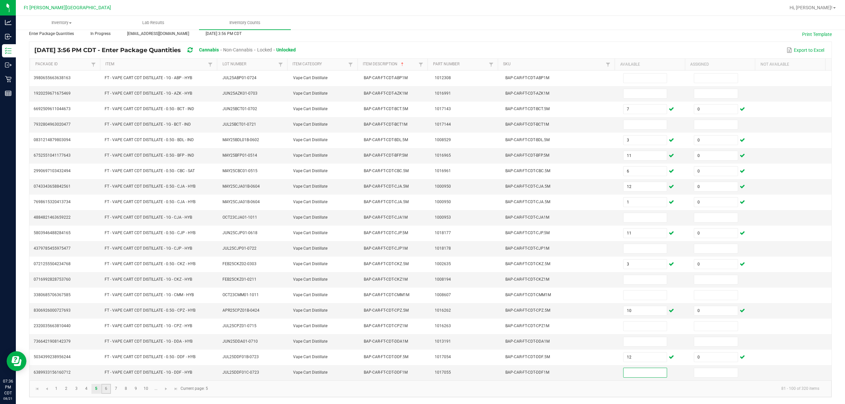
click at [110, 390] on link "6" at bounding box center [106, 389] width 10 height 10
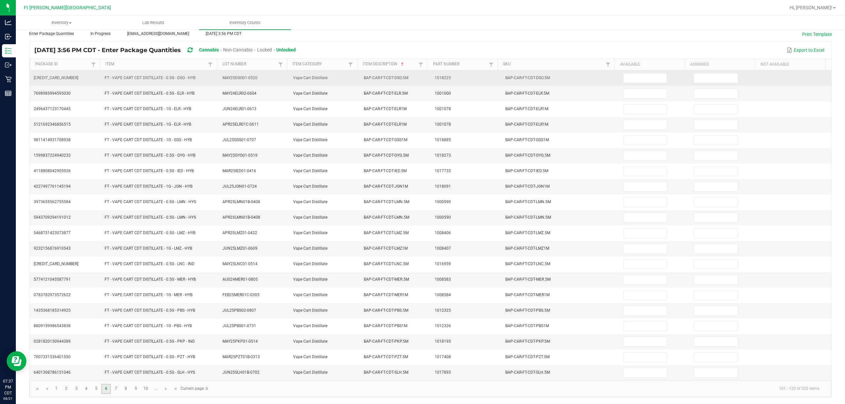
scroll to position [0, 0]
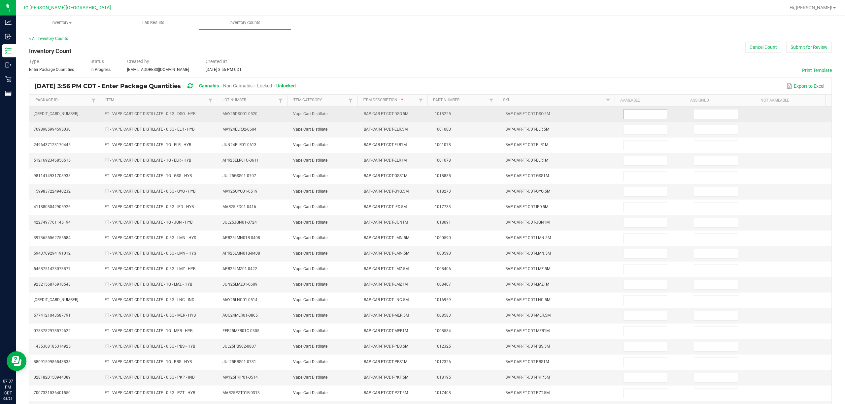
click at [423, 114] on input at bounding box center [645, 114] width 43 height 9
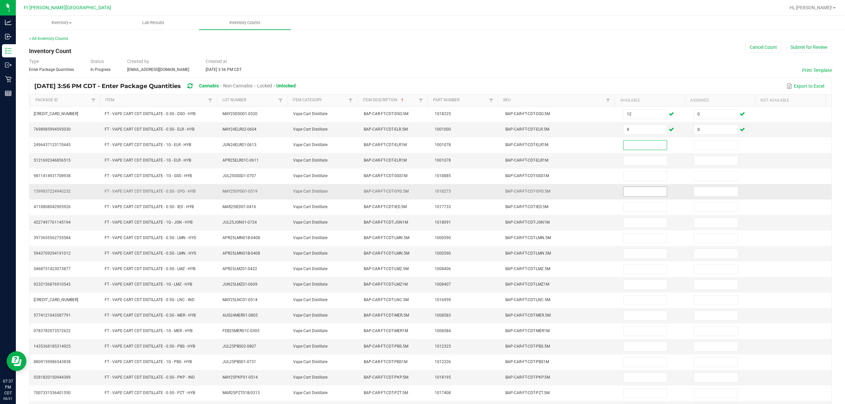
click at [423, 194] on input at bounding box center [645, 191] width 43 height 9
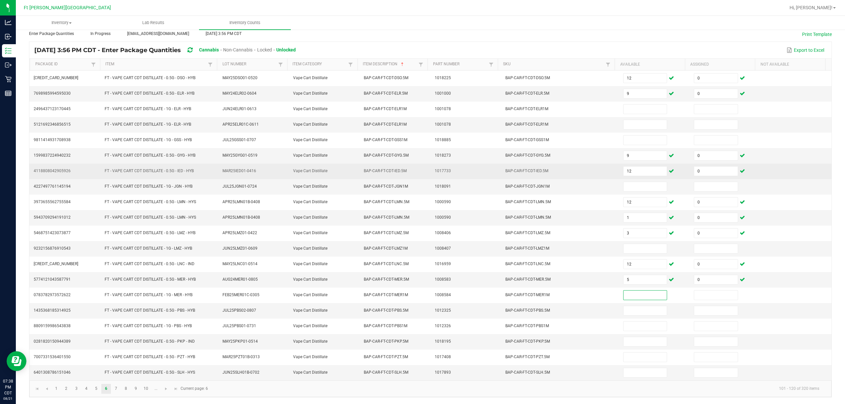
scroll to position [40, 0]
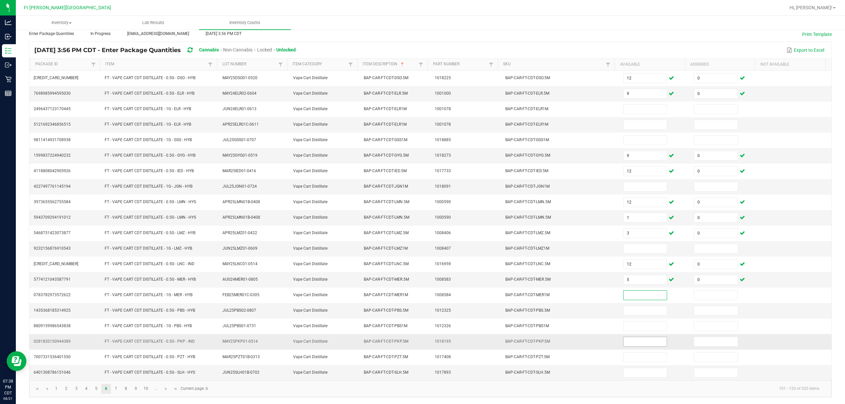
click at [423, 344] on input at bounding box center [645, 341] width 43 height 9
click at [423, 309] on input at bounding box center [645, 310] width 43 height 9
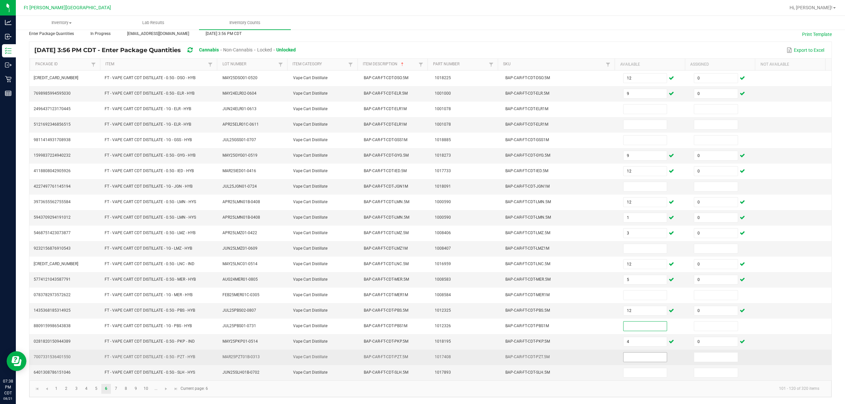
click at [423, 359] on input at bounding box center [645, 357] width 43 height 9
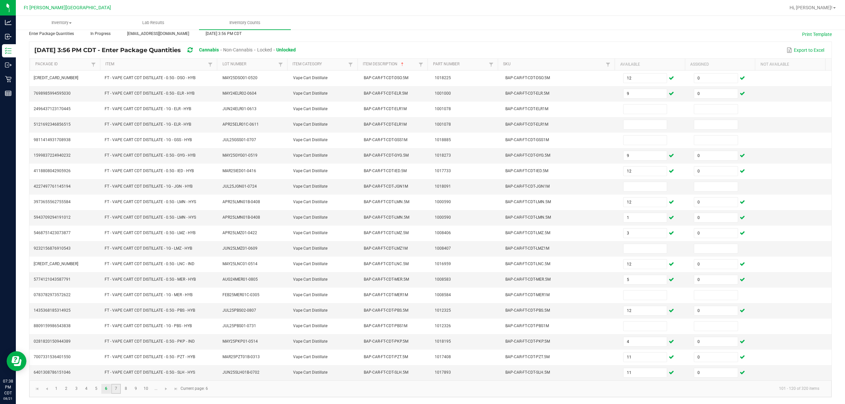
click at [113, 394] on link "7" at bounding box center [116, 389] width 10 height 10
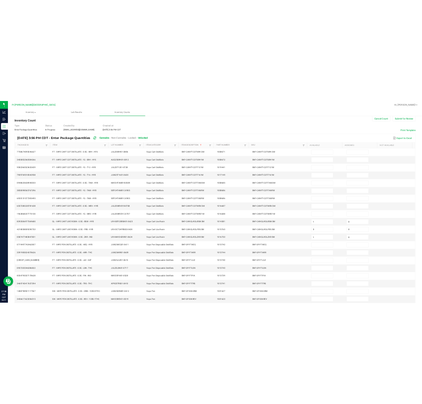
scroll to position [0, 0]
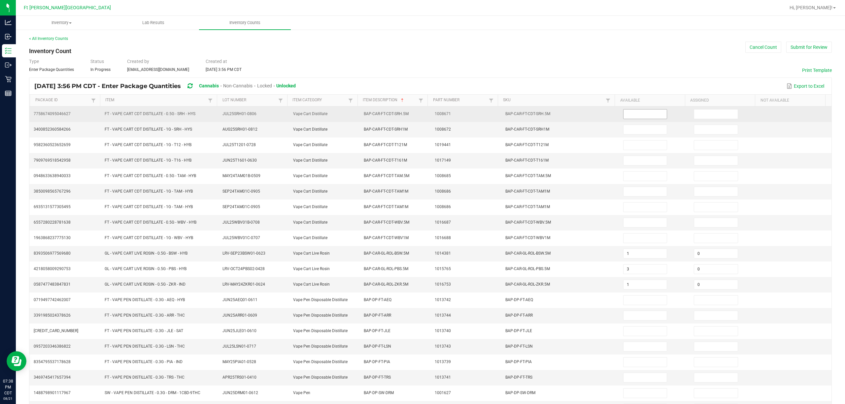
click at [423, 115] on input at bounding box center [645, 114] width 43 height 9
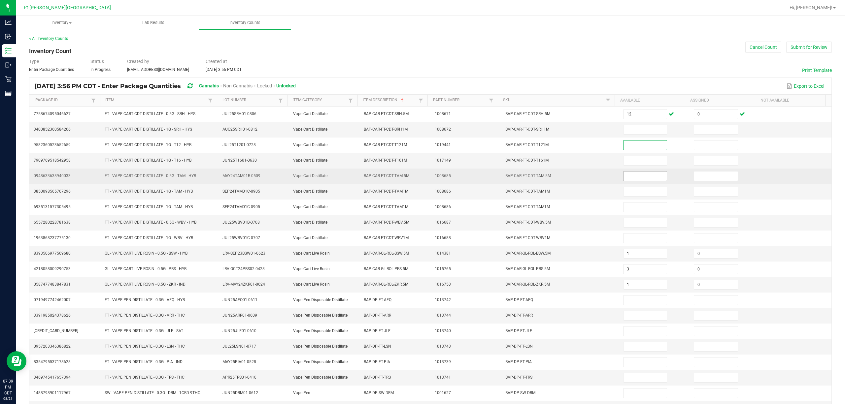
click at [423, 178] on input at bounding box center [645, 176] width 43 height 9
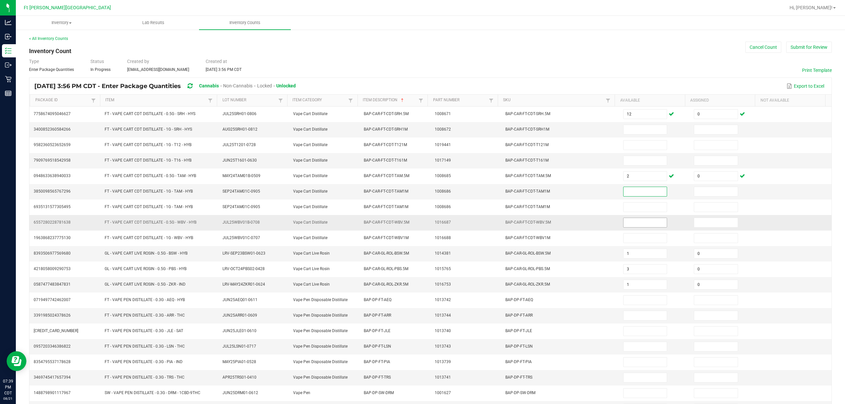
click at [423, 226] on input at bounding box center [645, 222] width 43 height 9
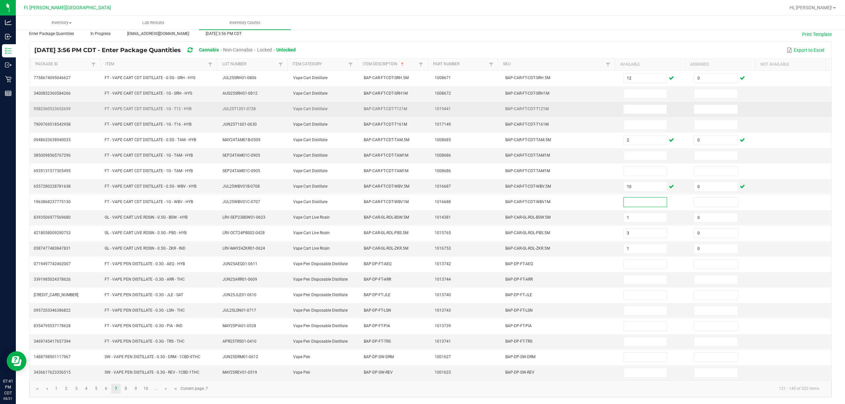
scroll to position [43, 0]
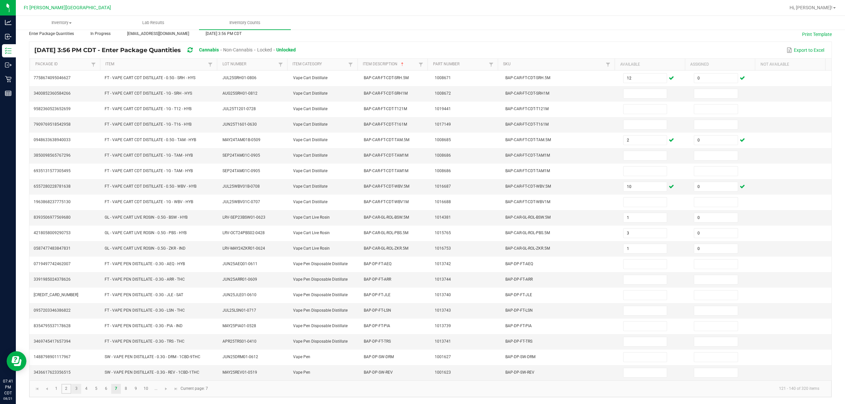
click at [71, 389] on ul "1 2 3 4 5 6 7 8 9 10 ..." at bounding box center [107, 389] width 110 height 10
click at [73, 390] on link "3" at bounding box center [77, 389] width 10 height 10
click at [84, 389] on link "4" at bounding box center [87, 389] width 10 height 10
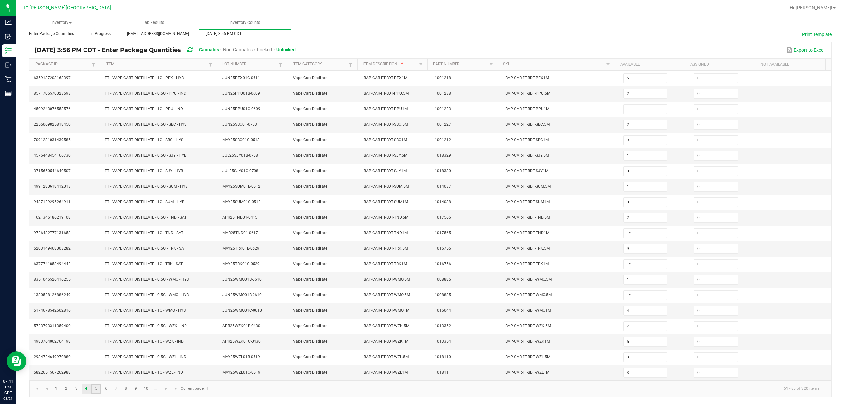
click at [93, 388] on link "5" at bounding box center [96, 389] width 10 height 10
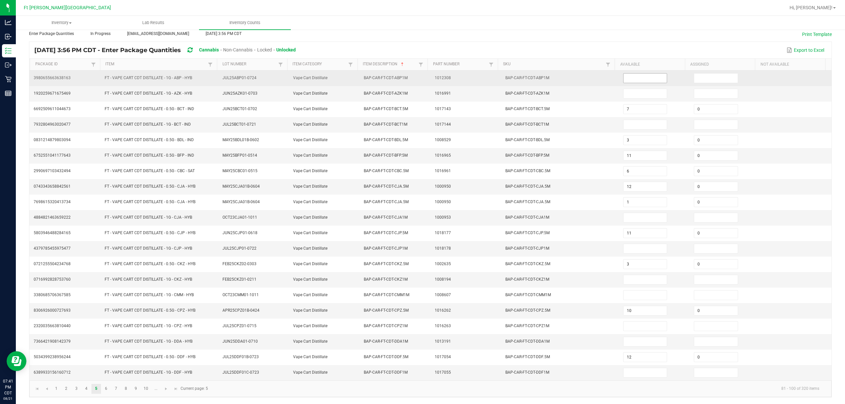
click at [423, 74] on input at bounding box center [645, 78] width 43 height 9
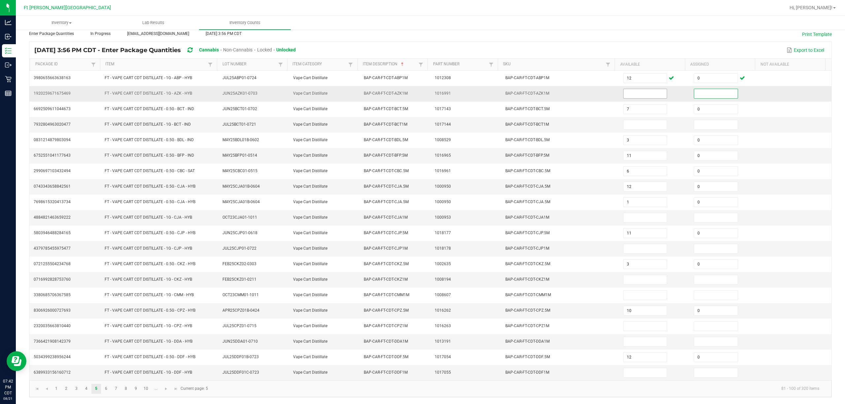
click at [423, 89] on input at bounding box center [645, 93] width 43 height 9
click at [423, 120] on input at bounding box center [645, 124] width 43 height 9
click at [423, 215] on input at bounding box center [645, 217] width 43 height 9
click at [423, 244] on input at bounding box center [645, 248] width 43 height 9
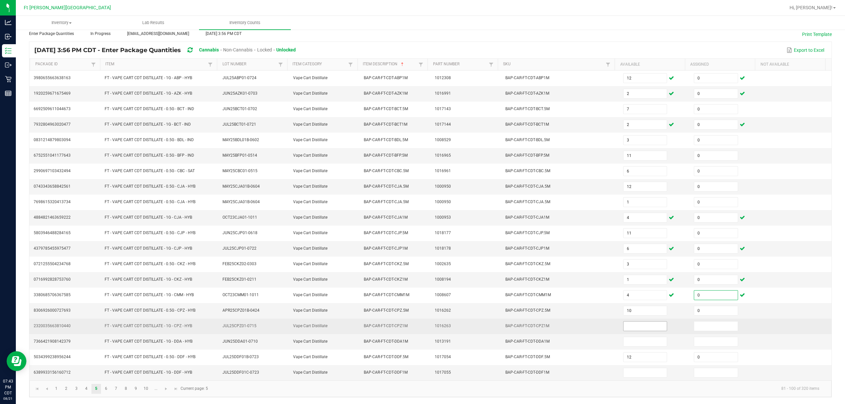
click at [423, 327] on input at bounding box center [645, 326] width 43 height 9
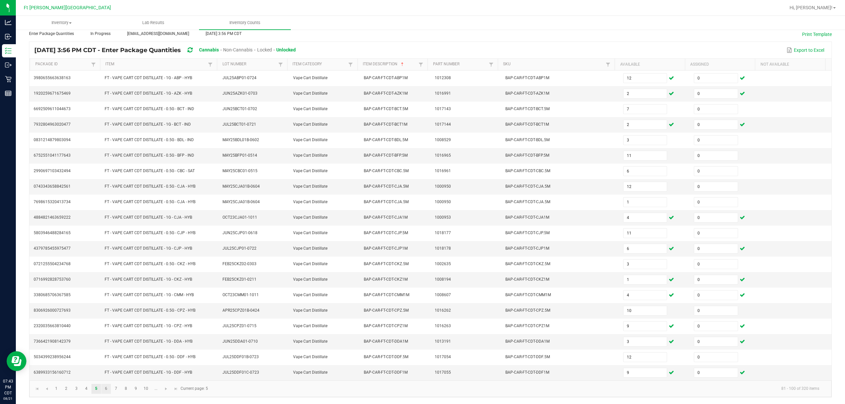
click at [103, 388] on link "6" at bounding box center [106, 389] width 10 height 10
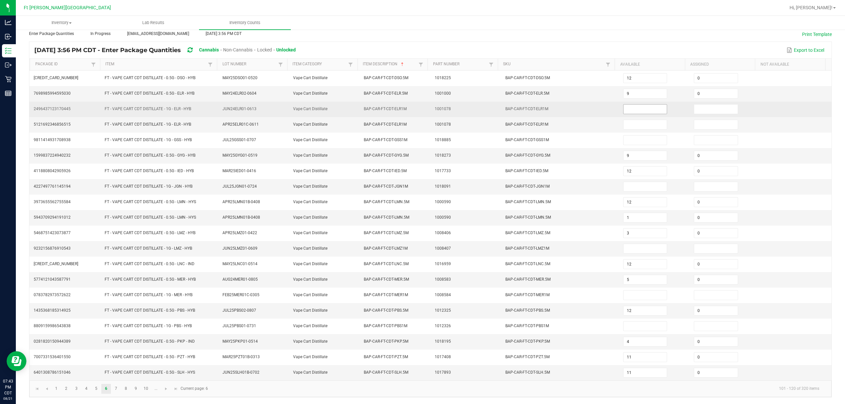
click at [423, 105] on input at bounding box center [645, 109] width 43 height 9
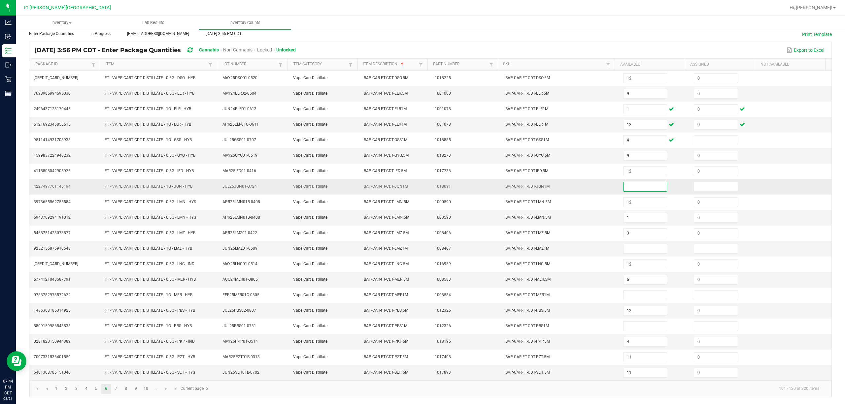
click at [423, 182] on input at bounding box center [645, 186] width 43 height 9
click at [423, 247] on input at bounding box center [645, 248] width 43 height 9
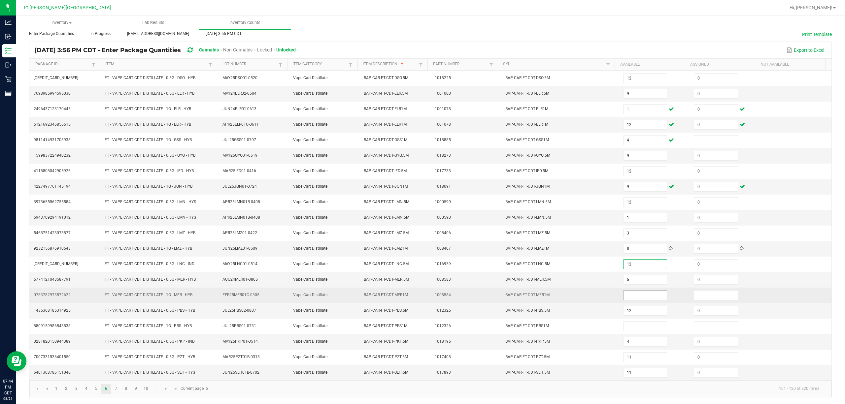
click at [423, 291] on input at bounding box center [645, 295] width 43 height 9
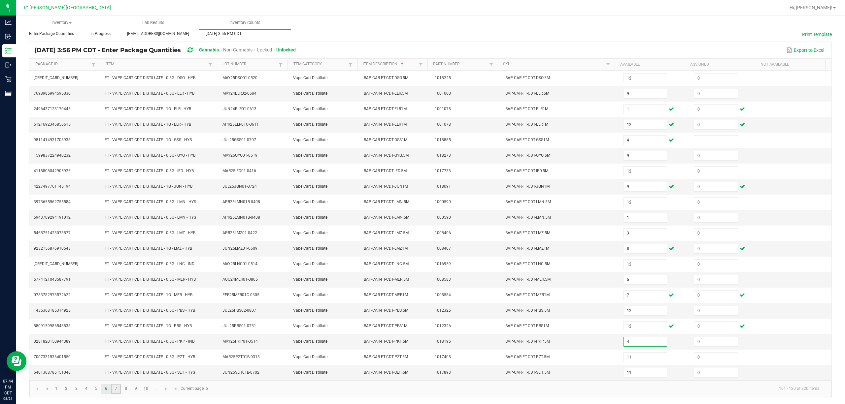
click at [117, 389] on link "7" at bounding box center [116, 389] width 10 height 10
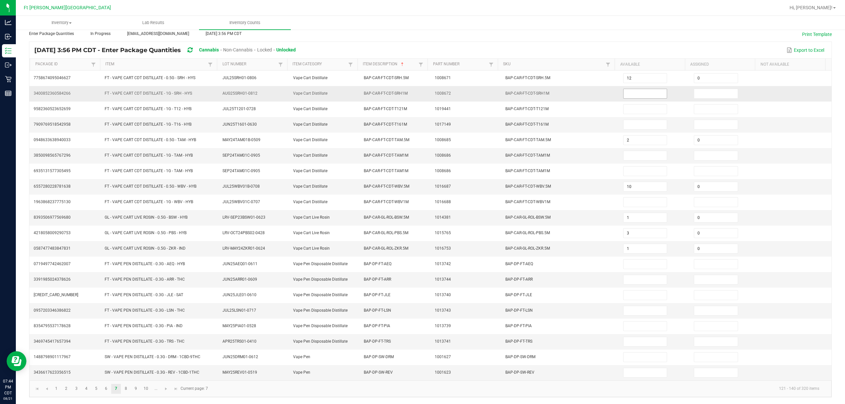
click at [423, 89] on input at bounding box center [645, 93] width 43 height 9
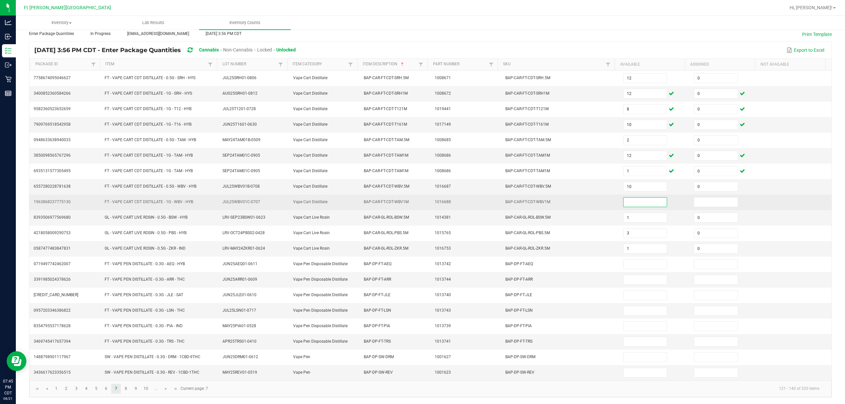
click at [423, 199] on input at bounding box center [645, 202] width 43 height 9
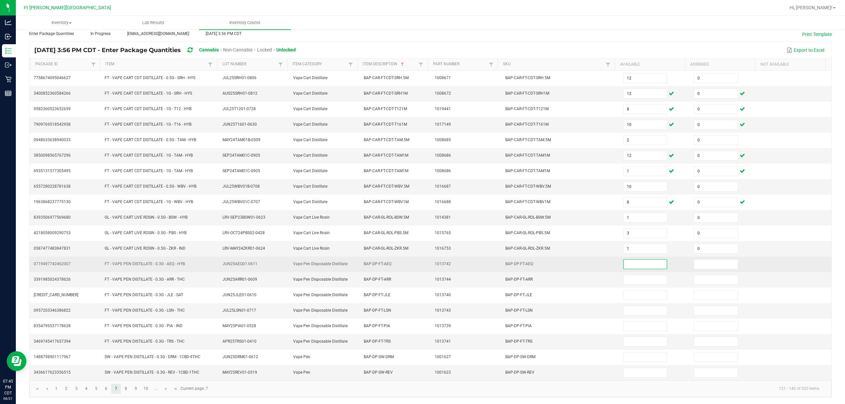
click at [423, 260] on input at bounding box center [645, 264] width 43 height 9
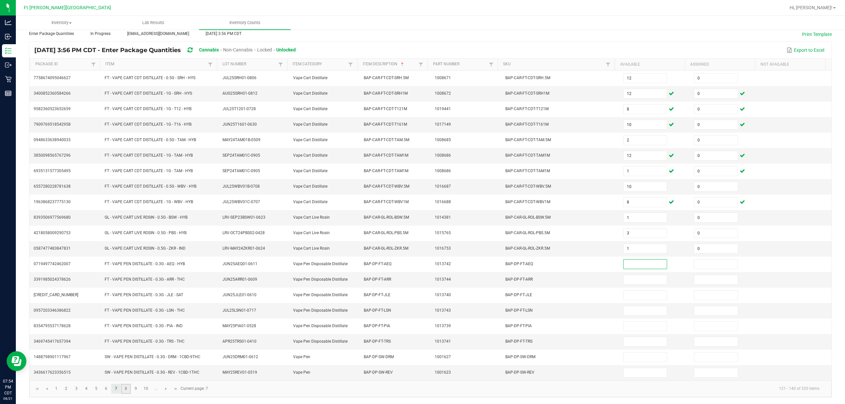
click at [128, 389] on link "8" at bounding box center [126, 389] width 10 height 10
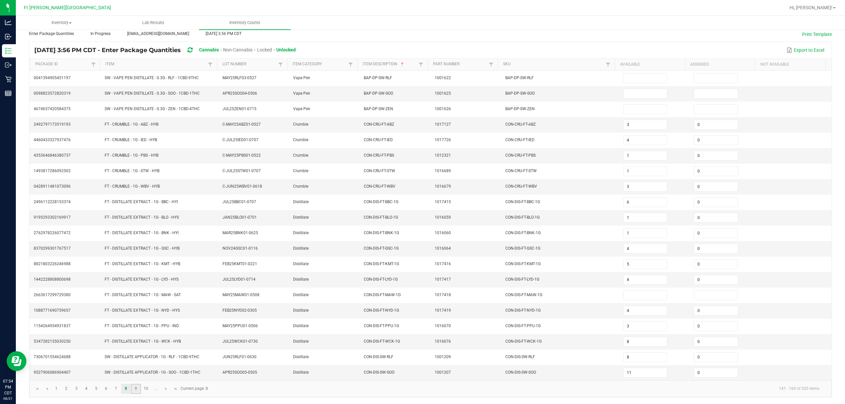
click at [138, 388] on link "9" at bounding box center [136, 389] width 10 height 10
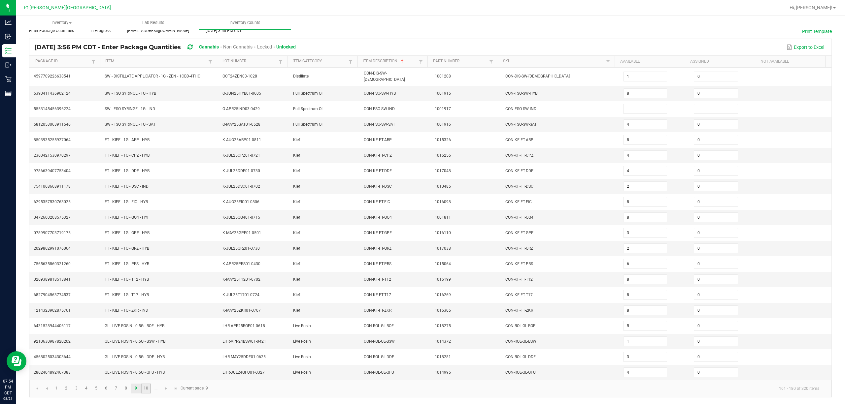
click at [147, 390] on link "10" at bounding box center [146, 389] width 10 height 10
click at [117, 389] on link "7" at bounding box center [116, 389] width 10 height 10
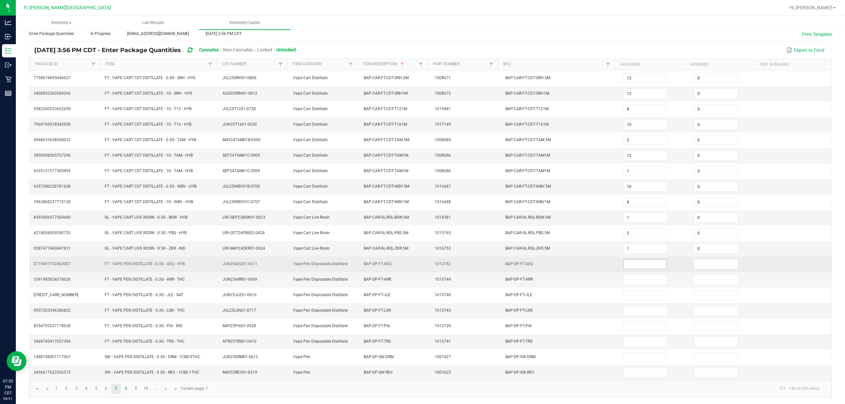
click at [423, 260] on input at bounding box center [645, 264] width 43 height 9
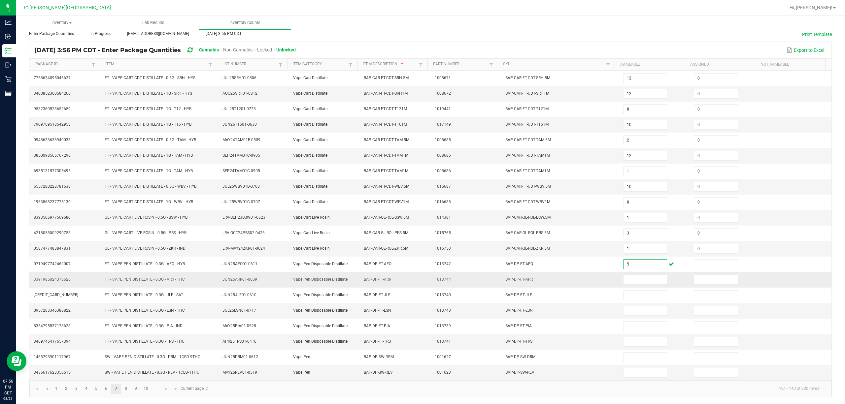
click at [423, 273] on td at bounding box center [654, 280] width 71 height 16
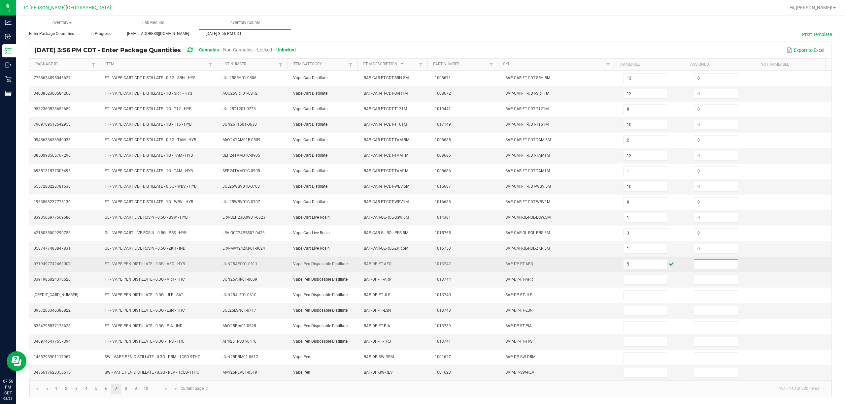
click at [423, 263] on input at bounding box center [715, 264] width 43 height 9
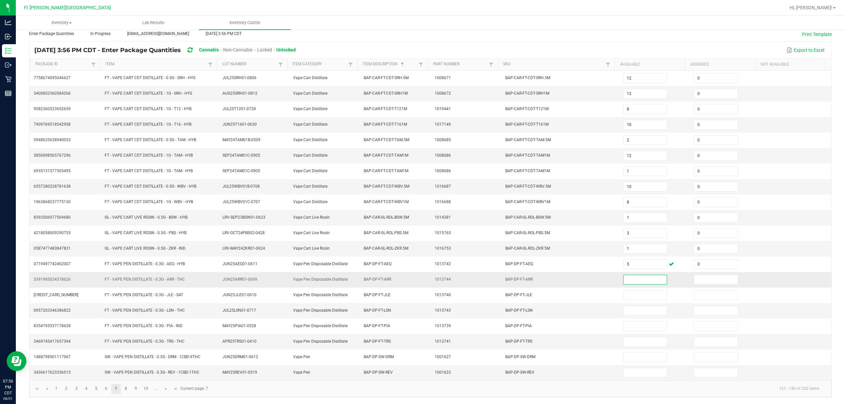
click at [423, 279] on input at bounding box center [645, 279] width 43 height 9
click at [423, 276] on input at bounding box center [715, 279] width 43 height 9
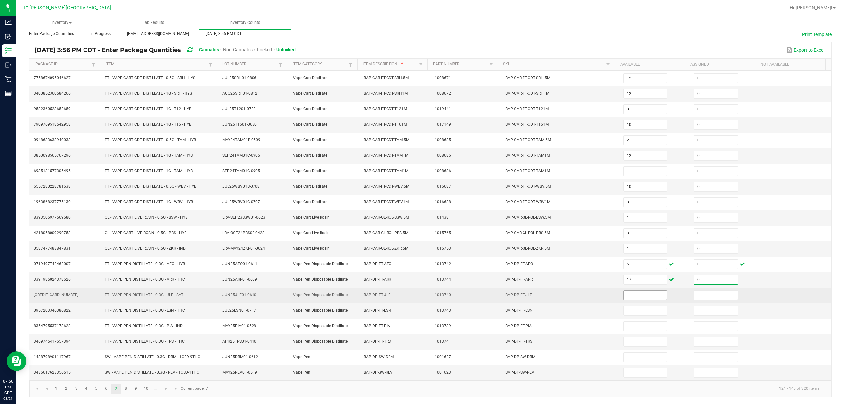
click at [423, 294] on input at bounding box center [645, 295] width 43 height 9
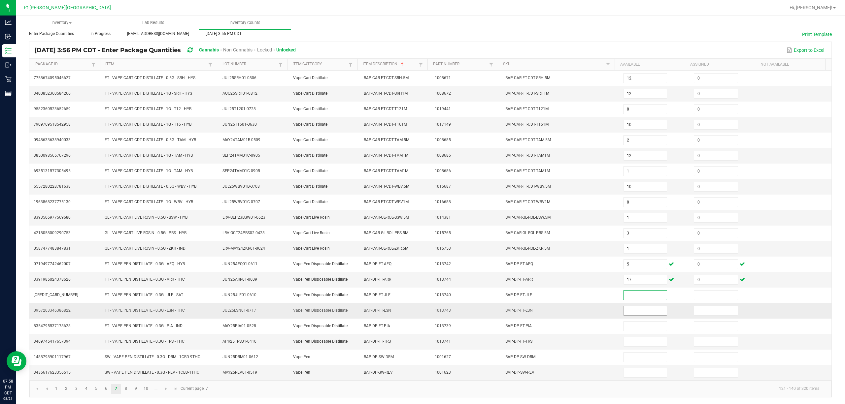
click at [423, 306] on input at bounding box center [645, 310] width 43 height 9
click at [423, 314] on input at bounding box center [715, 310] width 43 height 9
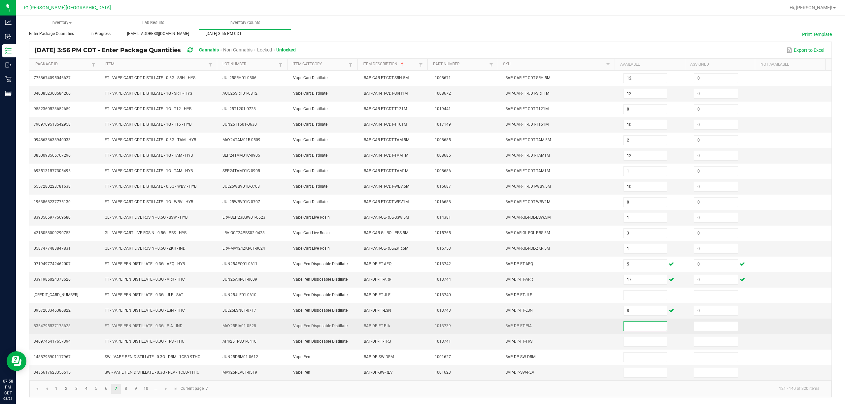
click at [423, 326] on input at bounding box center [645, 326] width 43 height 9
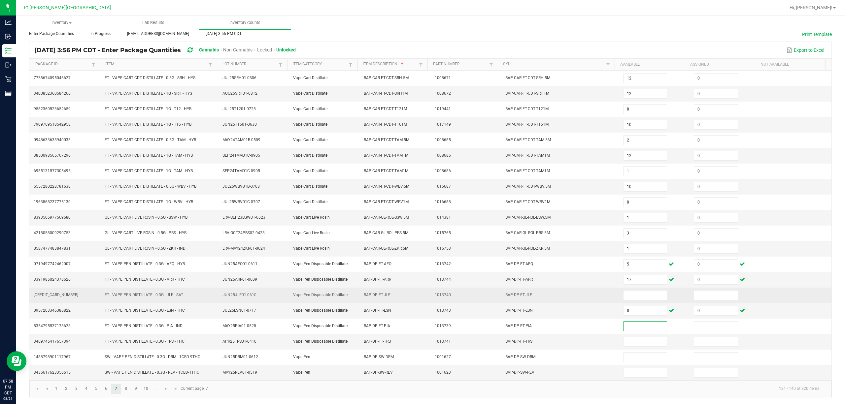
drag, startPoint x: 278, startPoint y: 299, endPoint x: 271, endPoint y: 295, distance: 8.0
drag, startPoint x: 271, startPoint y: 295, endPoint x: 640, endPoint y: 296, distance: 368.8
click at [423, 296] on input at bounding box center [645, 295] width 43 height 9
click at [423, 291] on input at bounding box center [715, 295] width 43 height 9
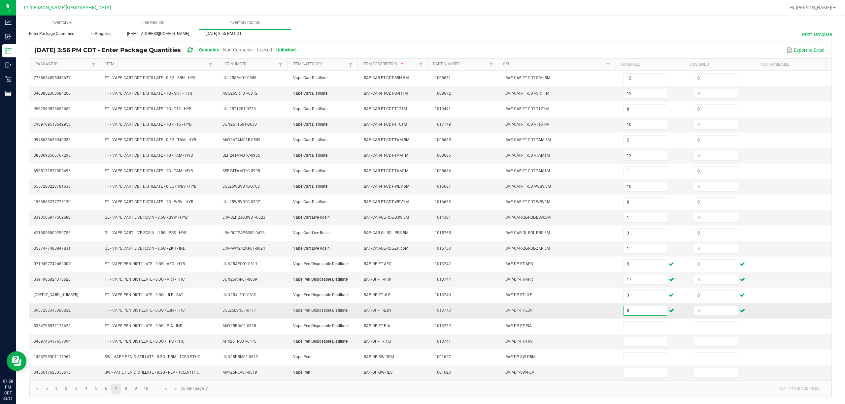
click at [423, 310] on input "8" at bounding box center [645, 310] width 43 height 9
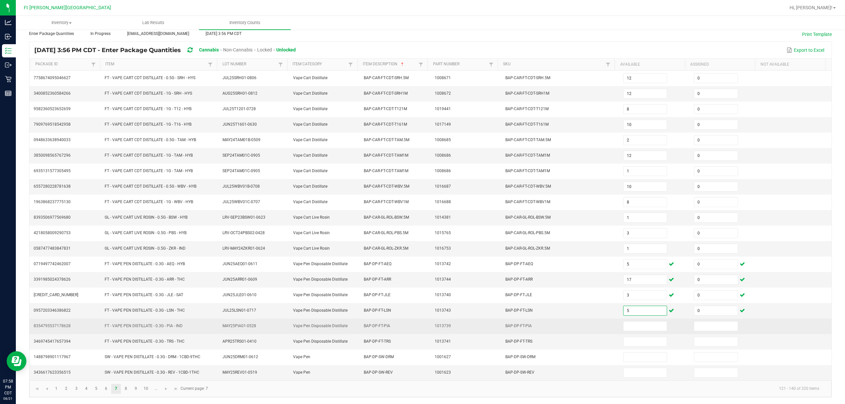
click at [423, 319] on td at bounding box center [654, 327] width 71 height 16
click at [423, 324] on input at bounding box center [645, 326] width 43 height 9
click at [423, 322] on span at bounding box center [716, 327] width 44 height 10
click at [423, 324] on input at bounding box center [715, 326] width 43 height 9
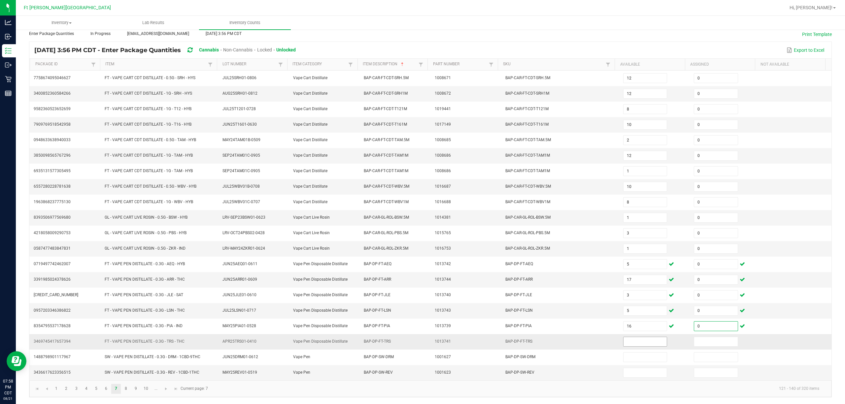
click at [423, 339] on input at bounding box center [645, 341] width 43 height 9
click at [423, 345] on input at bounding box center [715, 341] width 43 height 9
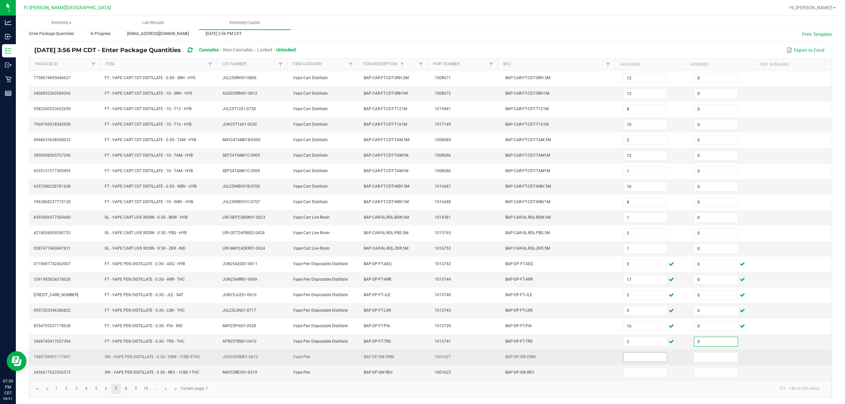
click at [423, 355] on input at bounding box center [645, 357] width 43 height 9
click at [423, 357] on input at bounding box center [715, 357] width 43 height 9
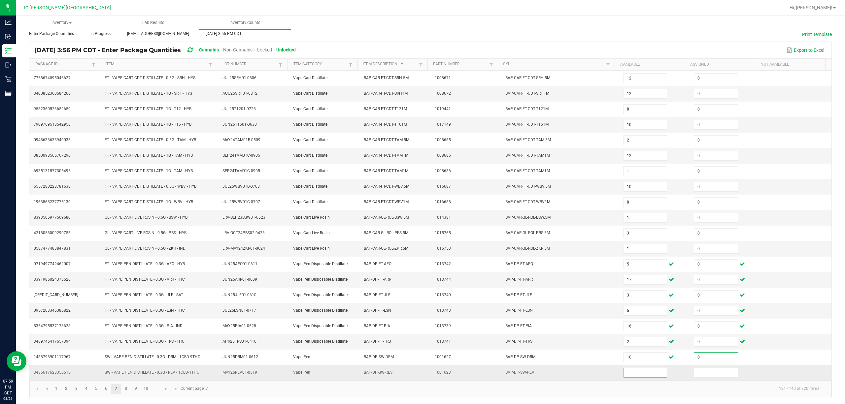
click at [423, 368] on input at bounding box center [645, 372] width 43 height 9
click at [126, 393] on link "8" at bounding box center [126, 389] width 10 height 10
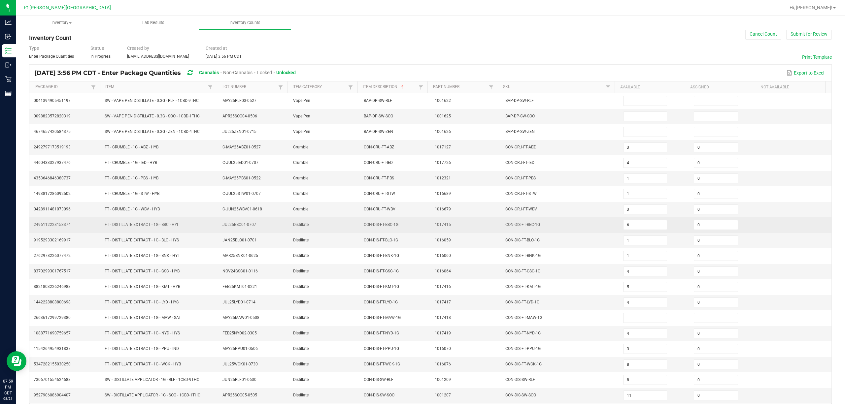
scroll to position [0, 0]
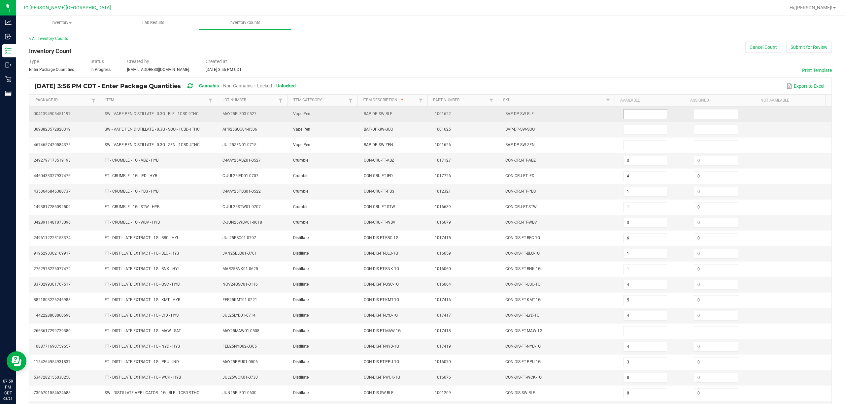
click at [423, 116] on input at bounding box center [645, 114] width 43 height 9
click at [423, 114] on input at bounding box center [715, 114] width 43 height 9
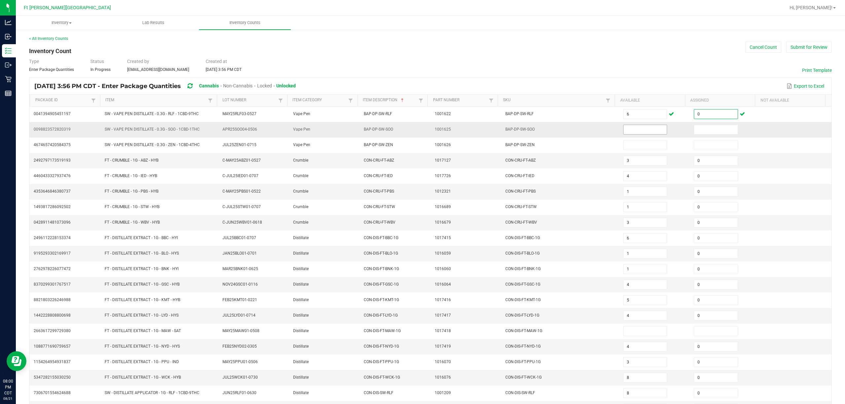
click at [423, 134] on input at bounding box center [645, 129] width 43 height 9
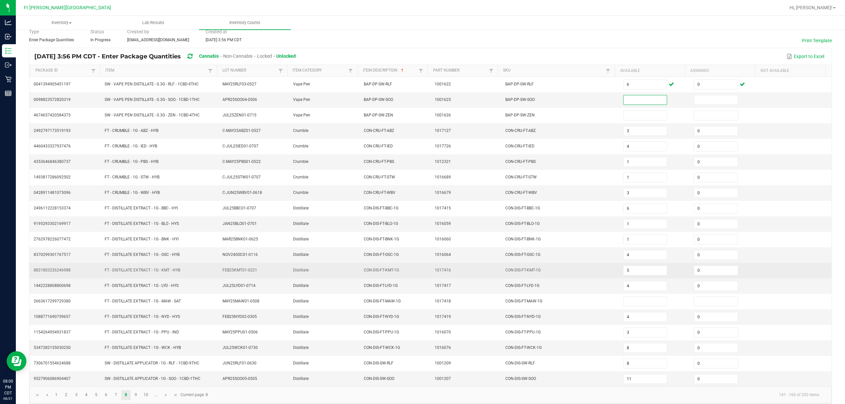
scroll to position [43, 0]
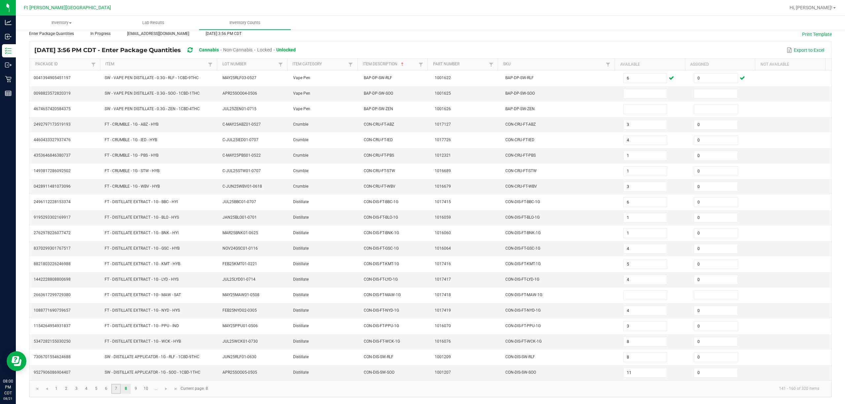
click at [118, 390] on link "7" at bounding box center [116, 389] width 10 height 10
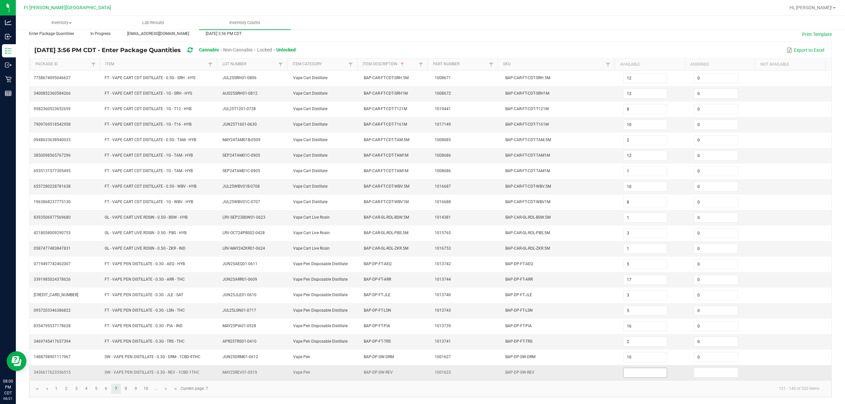
click at [423, 376] on input at bounding box center [645, 372] width 43 height 9
click at [423, 375] on input at bounding box center [715, 372] width 43 height 9
click at [127, 389] on link "8" at bounding box center [126, 389] width 10 height 10
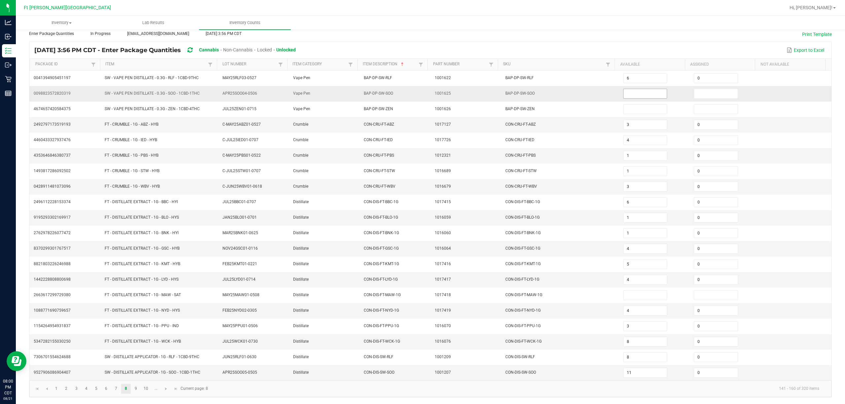
click at [423, 89] on input at bounding box center [645, 93] width 43 height 9
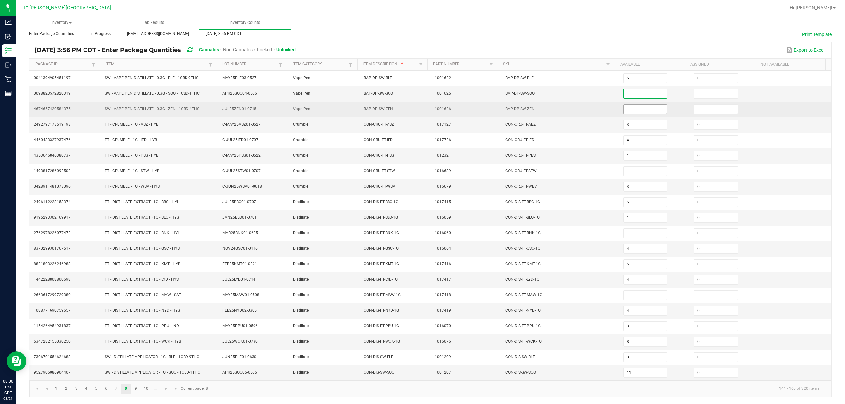
click at [423, 105] on input at bounding box center [645, 109] width 43 height 9
click at [423, 105] on input at bounding box center [715, 109] width 43 height 9
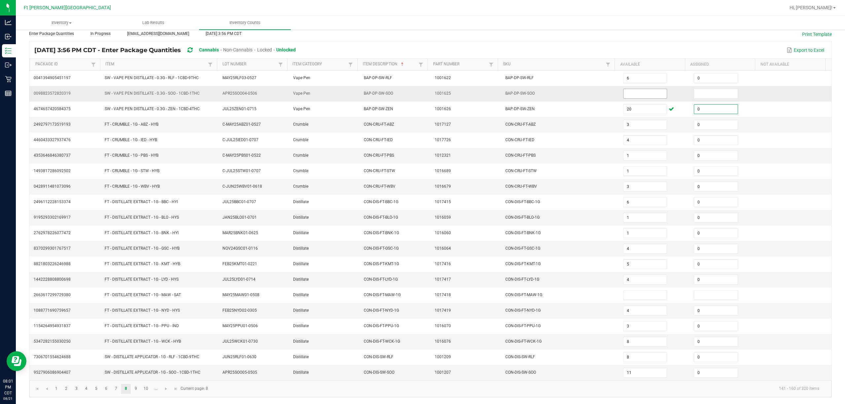
click at [423, 89] on input at bounding box center [645, 93] width 43 height 9
click at [423, 89] on input at bounding box center [715, 93] width 43 height 9
click at [423, 45] on div "Export to Excel" at bounding box center [564, 50] width 526 height 11
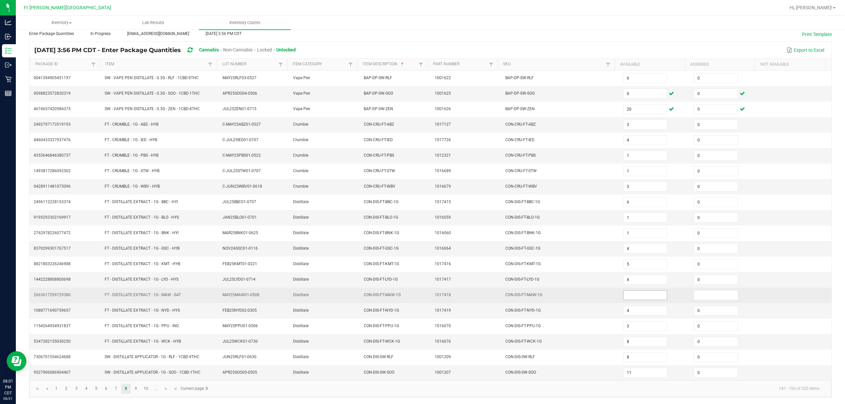
click at [423, 291] on input at bounding box center [645, 295] width 43 height 9
click at [423, 294] on input at bounding box center [715, 295] width 43 height 9
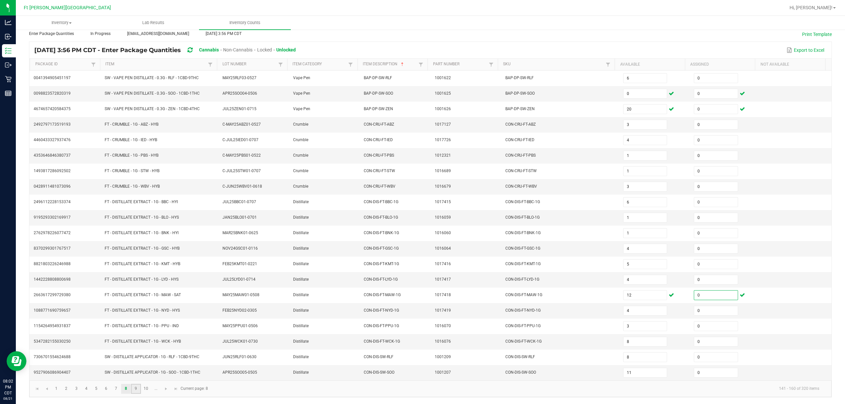
click at [139, 389] on link "9" at bounding box center [136, 389] width 10 height 10
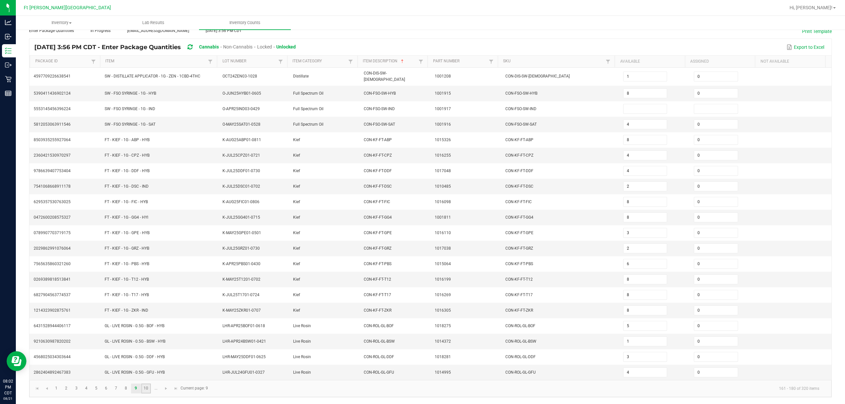
click at [147, 391] on link "10" at bounding box center [146, 389] width 10 height 10
click at [138, 387] on link "9" at bounding box center [136, 389] width 10 height 10
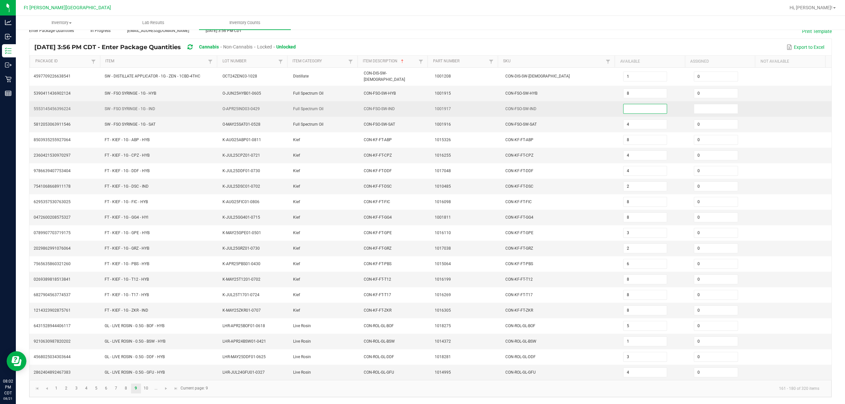
click at [423, 104] on input at bounding box center [645, 108] width 43 height 9
click at [423, 105] on input at bounding box center [715, 108] width 43 height 9
click at [423, 109] on td "CON-FSO-SW-IND" at bounding box center [561, 109] width 118 height 16
drag, startPoint x: 636, startPoint y: 99, endPoint x: 619, endPoint y: 105, distance: 18.1
click at [423, 105] on input "0" at bounding box center [645, 108] width 43 height 9
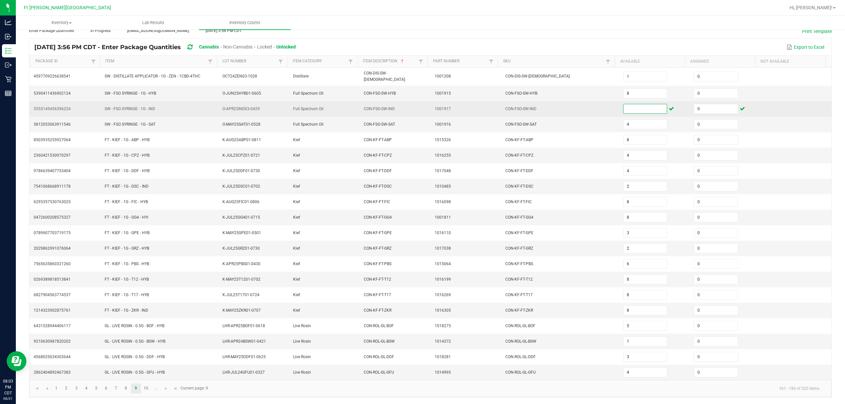
click at [423, 106] on td "0" at bounding box center [725, 109] width 71 height 16
drag, startPoint x: 697, startPoint y: 105, endPoint x: 681, endPoint y: 106, distance: 15.9
click at [423, 106] on td "0" at bounding box center [725, 109] width 71 height 16
click at [423, 104] on input at bounding box center [645, 108] width 43 height 9
click at [423, 104] on input at bounding box center [715, 108] width 43 height 9
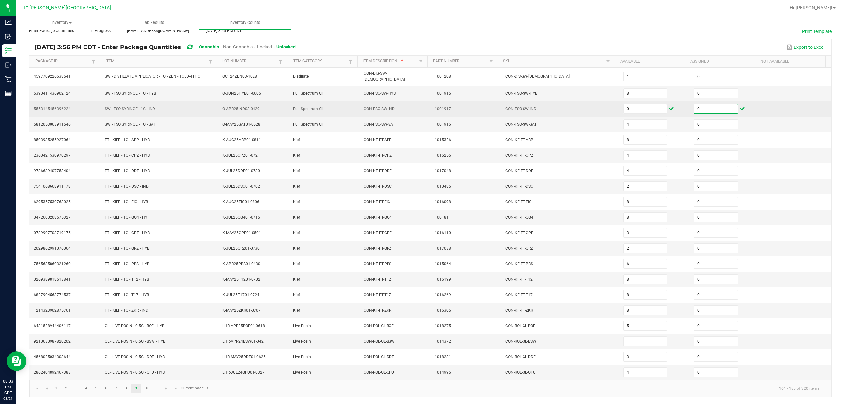
click at [423, 109] on td "CON-FSO-SW-IND" at bounding box center [561, 109] width 118 height 16
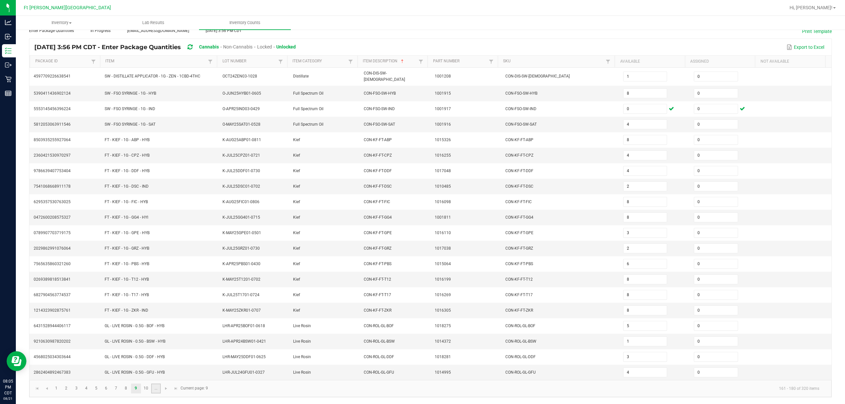
click at [158, 390] on link "..." at bounding box center [156, 389] width 10 height 10
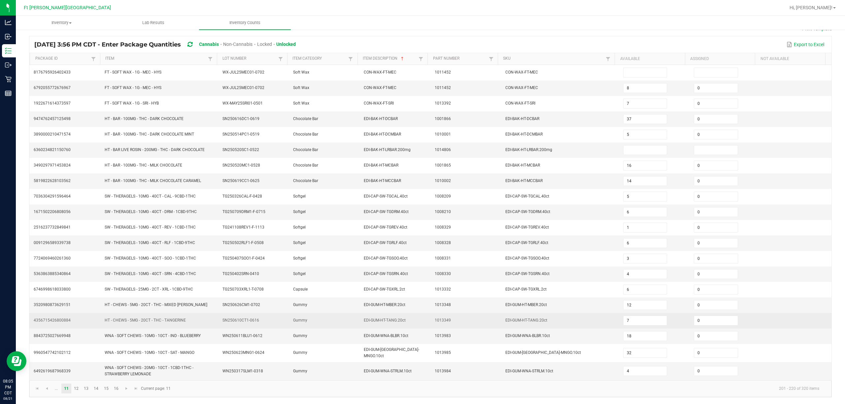
scroll to position [46, 0]
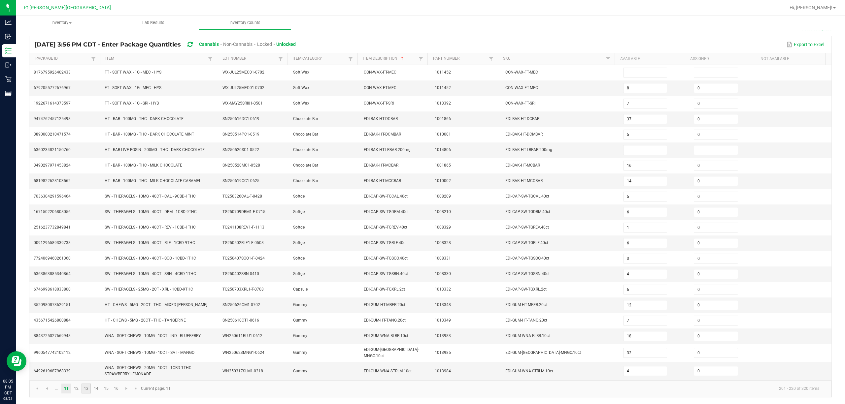
click at [85, 392] on link "13" at bounding box center [87, 389] width 10 height 10
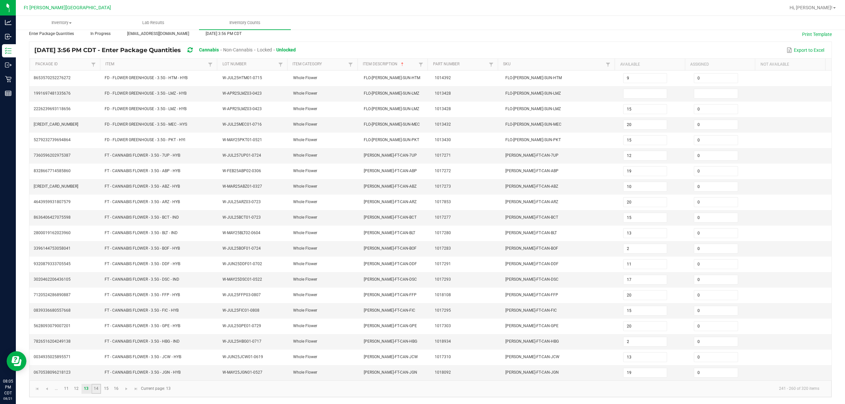
click at [95, 391] on link "14" at bounding box center [96, 389] width 10 height 10
click at [423, 151] on input "6" at bounding box center [645, 155] width 43 height 9
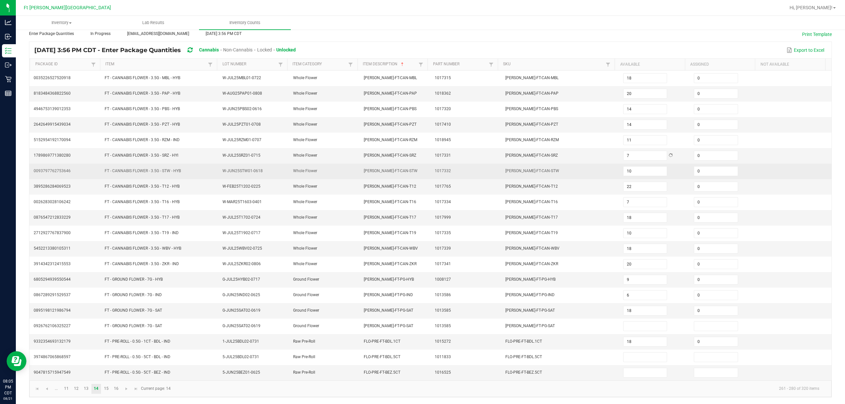
click at [423, 172] on td "FLO-BUD-FT-CAN-STW" at bounding box center [561, 172] width 118 height 16
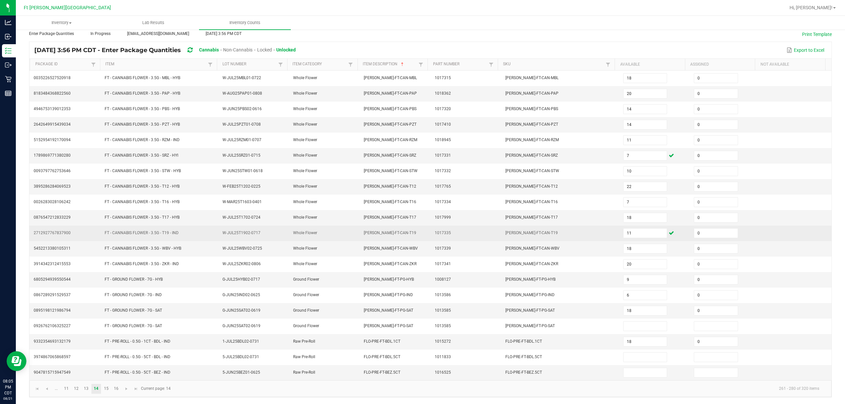
click at [423, 230] on td "FLO-BUD-FT-CAN-T19" at bounding box center [561, 234] width 118 height 16
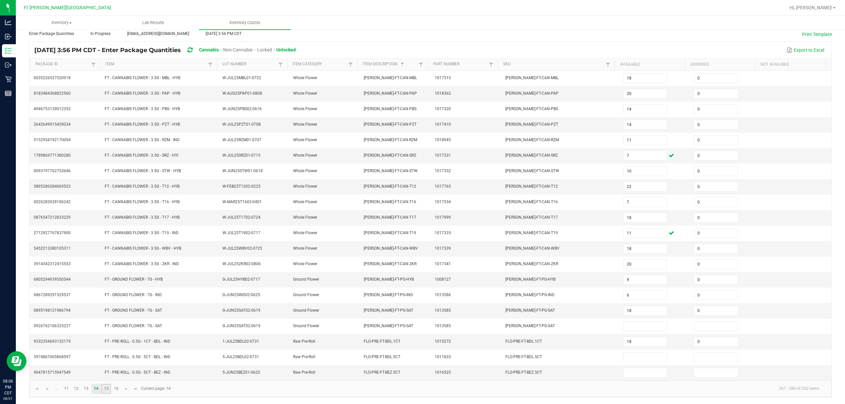
click at [108, 390] on link "15" at bounding box center [106, 389] width 10 height 10
click at [115, 389] on link "16" at bounding box center [116, 389] width 10 height 10
click at [76, 388] on link "12" at bounding box center [77, 389] width 10 height 10
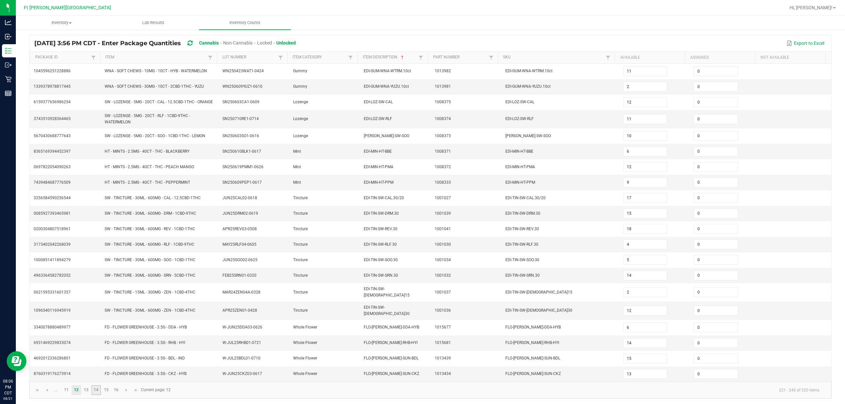
click at [96, 393] on link "14" at bounding box center [96, 391] width 10 height 10
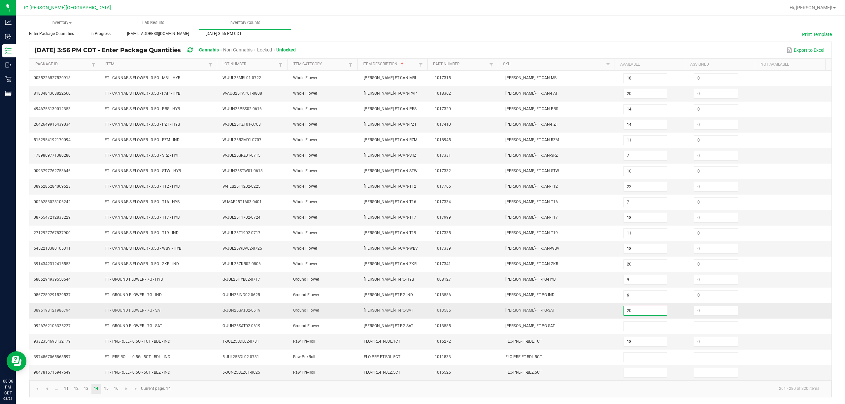
click at [423, 313] on td "FLO-BUD-FT-PG-SAT" at bounding box center [561, 311] width 118 height 16
click at [85, 388] on link "13" at bounding box center [87, 389] width 10 height 10
click at [71, 391] on link "11" at bounding box center [66, 389] width 10 height 10
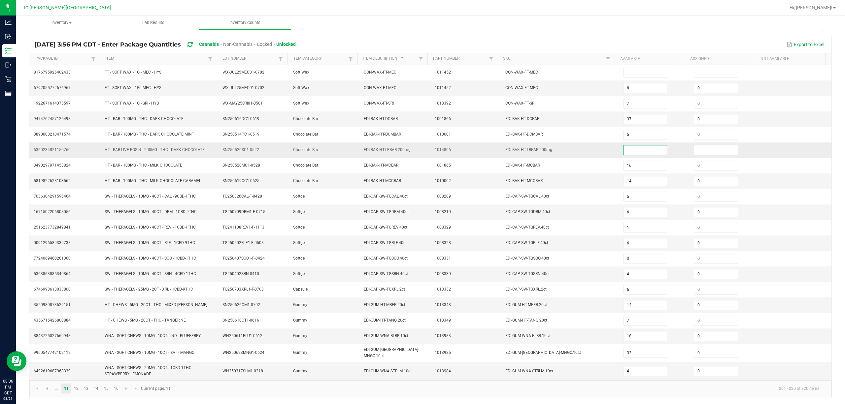
click at [423, 150] on input at bounding box center [645, 150] width 43 height 9
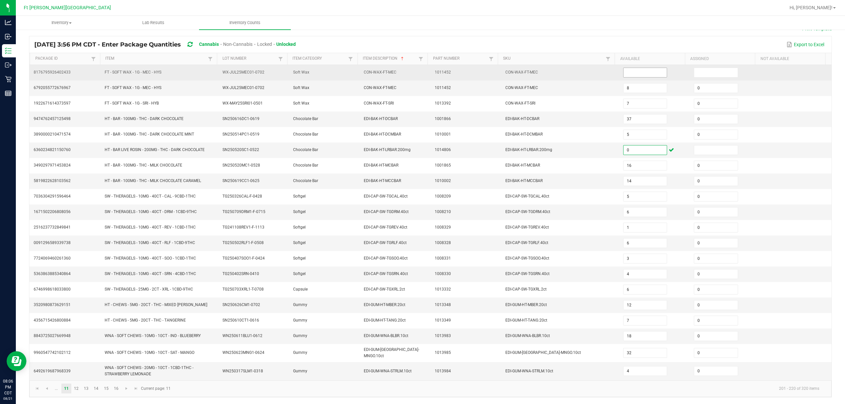
click at [423, 69] on input at bounding box center [645, 72] width 43 height 9
click at [423, 72] on td "CON-WAX-FT-MEC" at bounding box center [561, 73] width 118 height 16
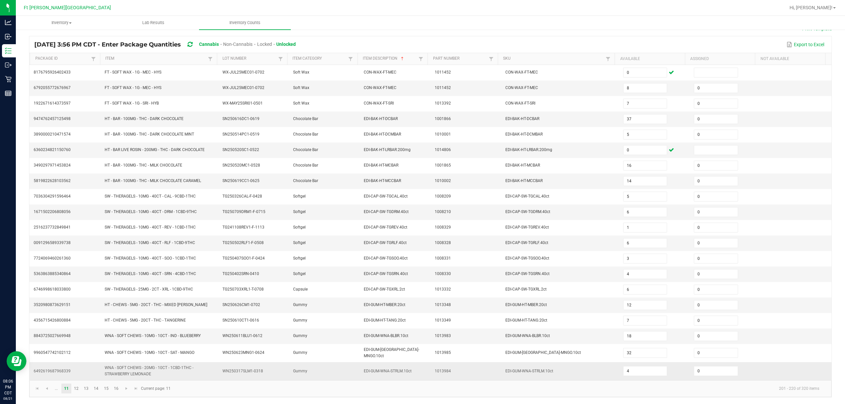
scroll to position [46, 0]
click at [119, 390] on link "16" at bounding box center [116, 389] width 10 height 10
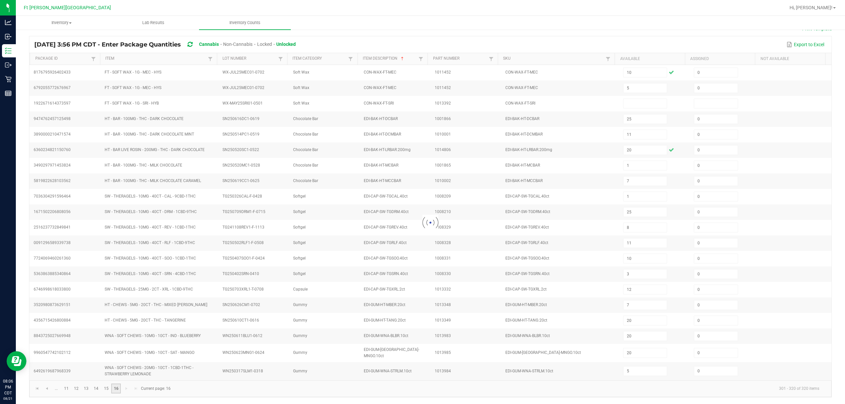
scroll to position [43, 0]
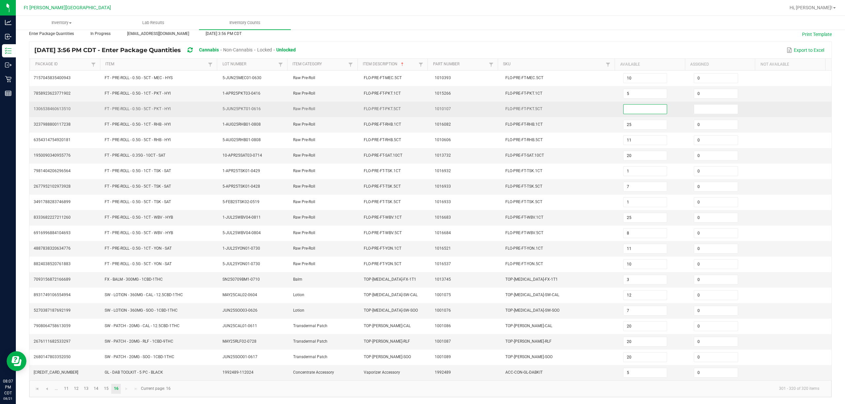
click at [423, 105] on input at bounding box center [645, 109] width 43 height 9
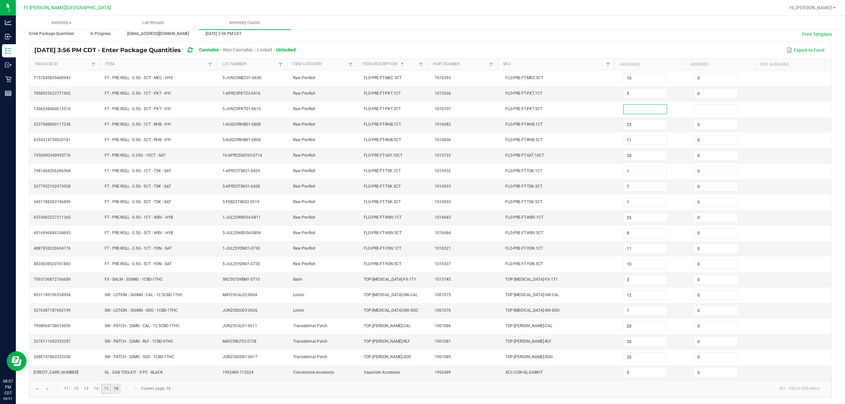
click at [109, 391] on link "15" at bounding box center [106, 389] width 10 height 10
click at [101, 389] on link "14" at bounding box center [96, 389] width 10 height 10
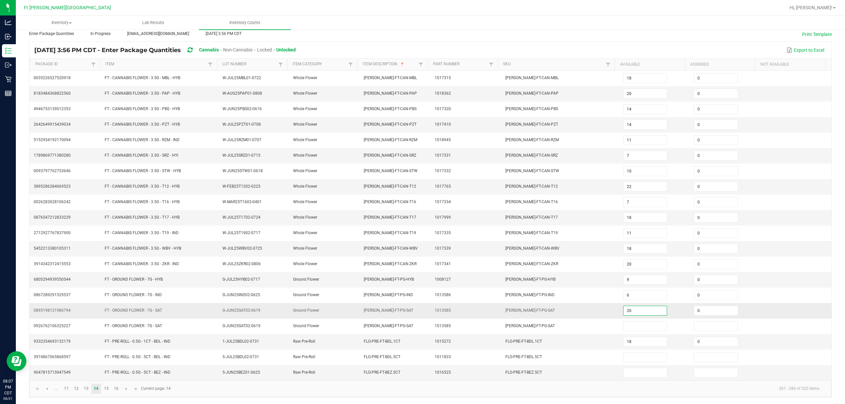
click at [423, 308] on input "20" at bounding box center [645, 310] width 43 height 9
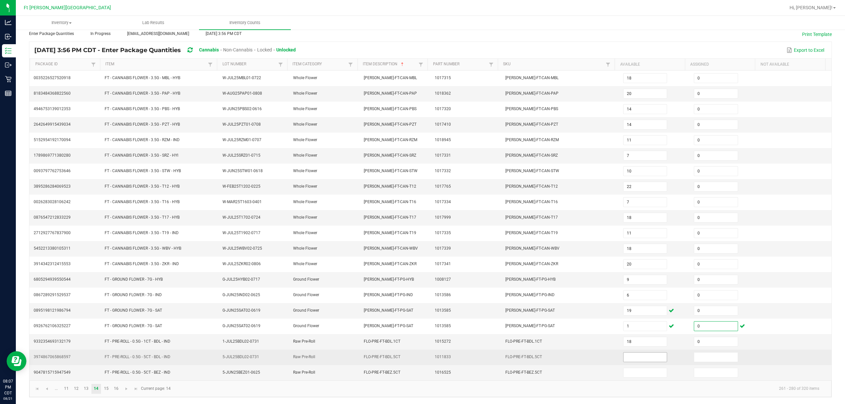
click at [423, 359] on input at bounding box center [645, 357] width 43 height 9
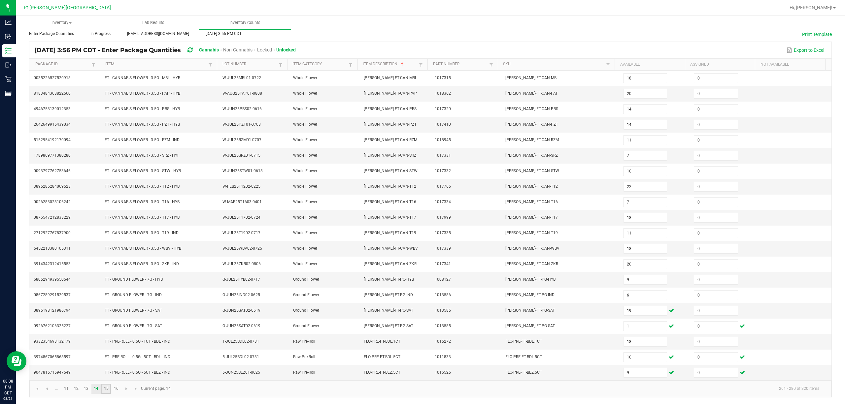
drag, startPoint x: 845, startPoint y: 225, endPoint x: 109, endPoint y: 393, distance: 754.5
click at [110, 394] on link "15" at bounding box center [106, 389] width 10 height 10
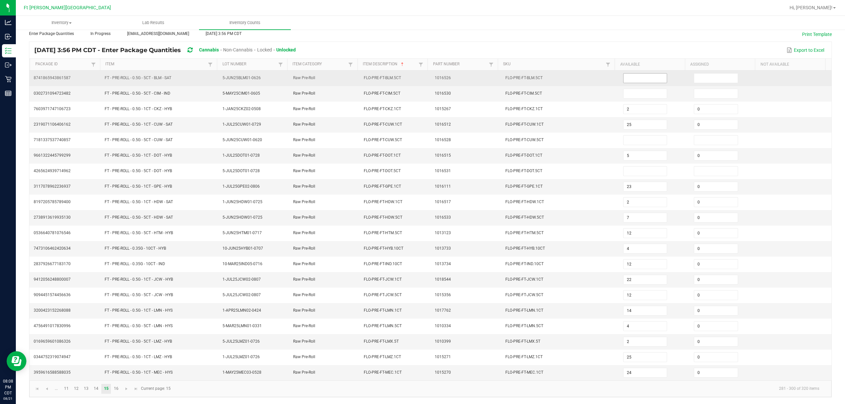
click at [423, 75] on input at bounding box center [645, 78] width 43 height 9
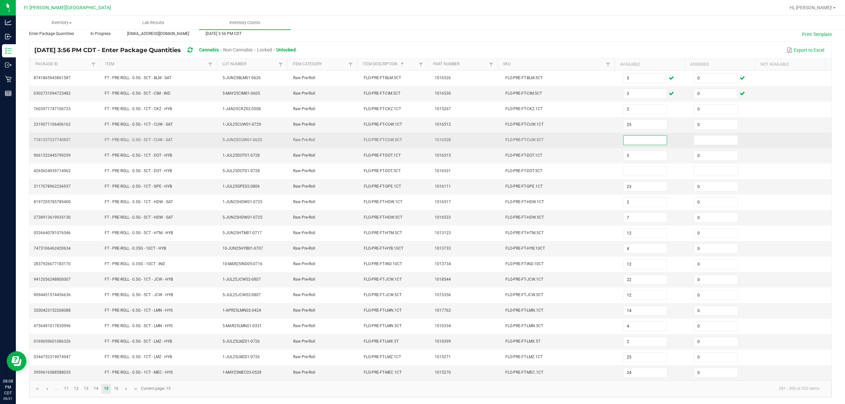
click at [423, 136] on input at bounding box center [645, 140] width 43 height 9
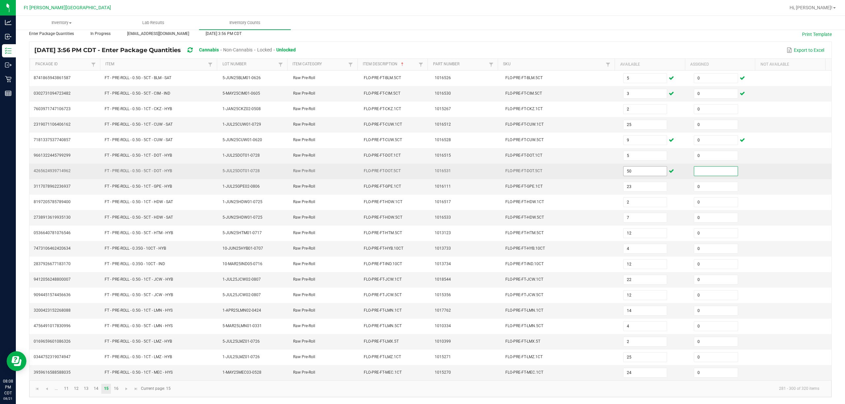
click at [423, 168] on input "50" at bounding box center [645, 171] width 43 height 9
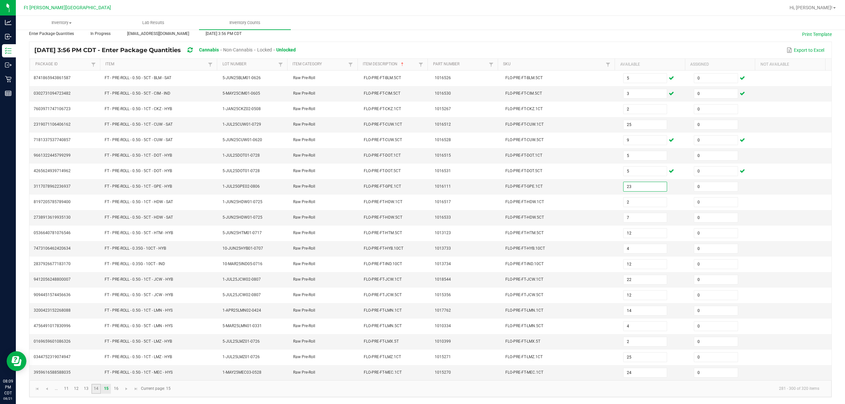
click at [95, 388] on link "14" at bounding box center [96, 389] width 10 height 10
click at [423, 278] on input "9" at bounding box center [645, 279] width 43 height 9
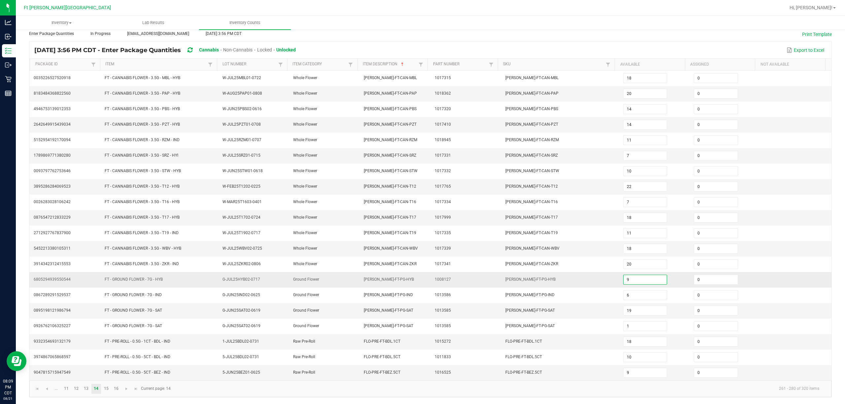
click at [423, 278] on input "9" at bounding box center [645, 279] width 43 height 9
click at [423, 179] on td at bounding box center [796, 187] width 71 height 16
click at [40, 388] on span "Go to the first page" at bounding box center [37, 389] width 5 height 5
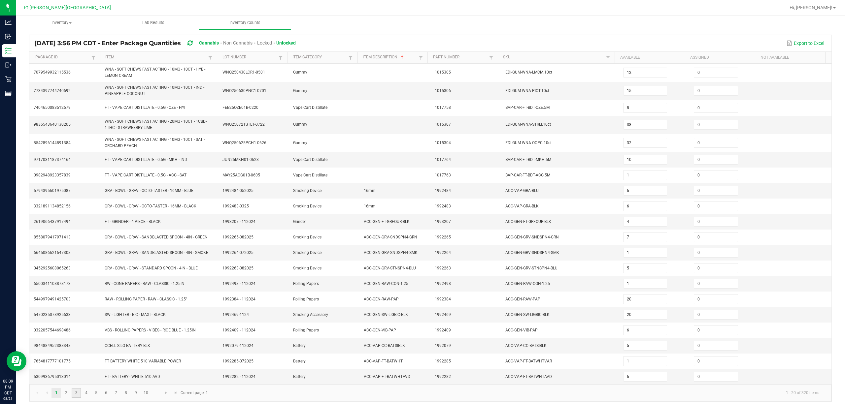
click at [78, 398] on link "3" at bounding box center [77, 393] width 10 height 10
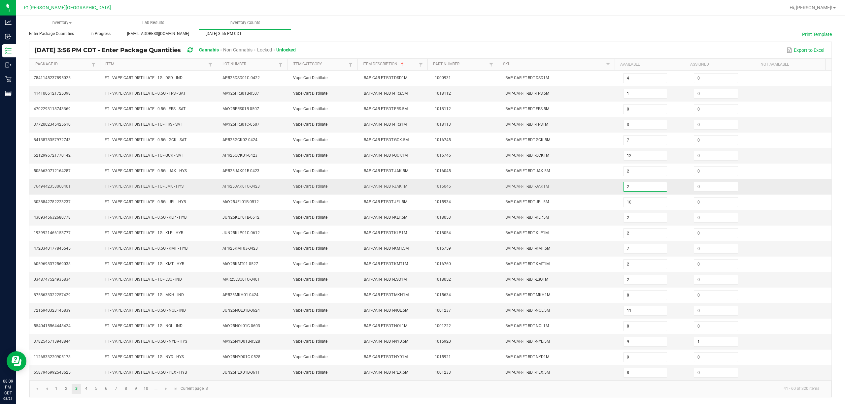
click at [423, 182] on input "2" at bounding box center [645, 186] width 43 height 9
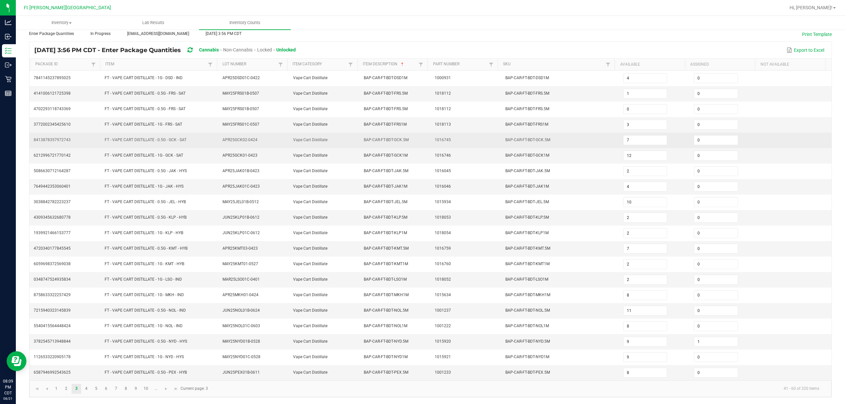
click at [423, 137] on td at bounding box center [796, 141] width 71 height 16
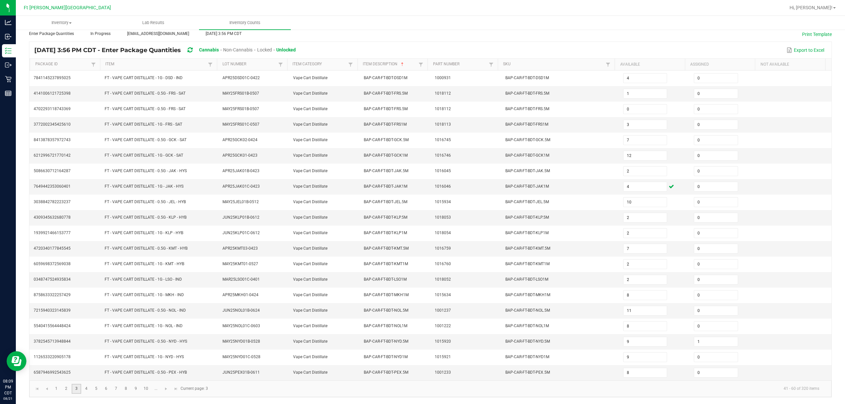
click at [81, 390] on link "3" at bounding box center [77, 389] width 10 height 10
click at [87, 388] on link "4" at bounding box center [87, 389] width 10 height 10
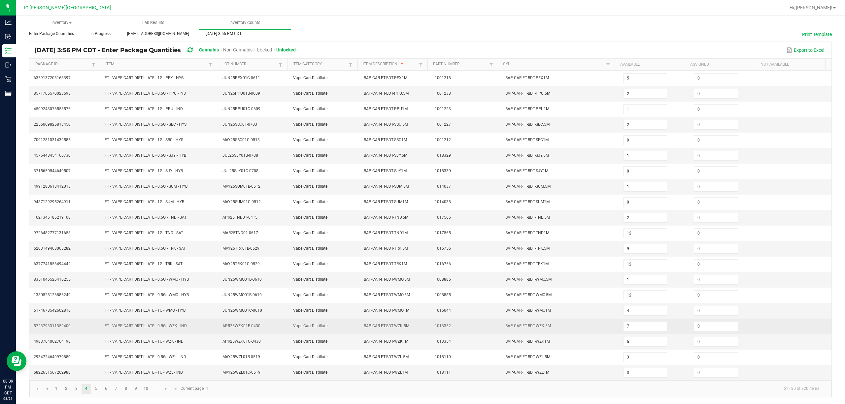
click at [423, 327] on td "7" at bounding box center [654, 327] width 71 height 16
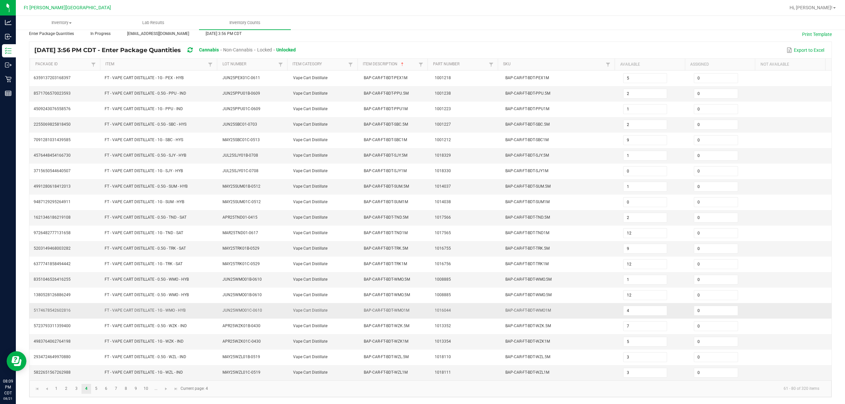
click at [423, 308] on span "BAP-CAR-FT-BDT-WMO1M" at bounding box center [529, 310] width 46 height 5
click at [423, 311] on input "4" at bounding box center [645, 310] width 43 height 9
click at [423, 283] on td "BAP-CAR-FT-BDT-WMO.5M" at bounding box center [561, 280] width 118 height 16
click at [40, 390] on link at bounding box center [37, 389] width 10 height 10
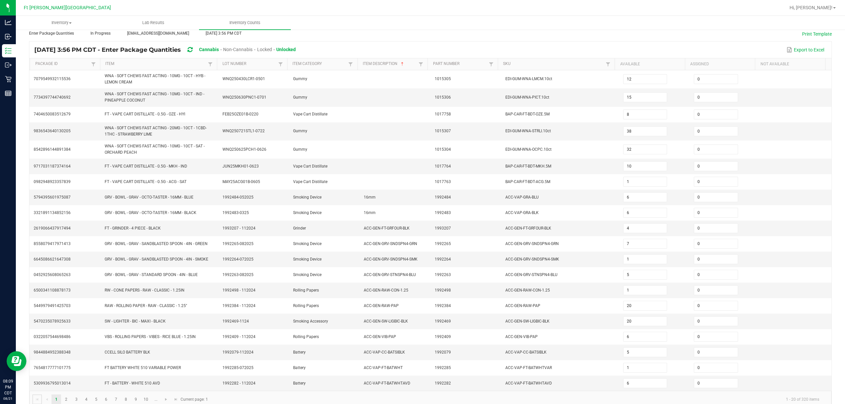
scroll to position [53, 0]
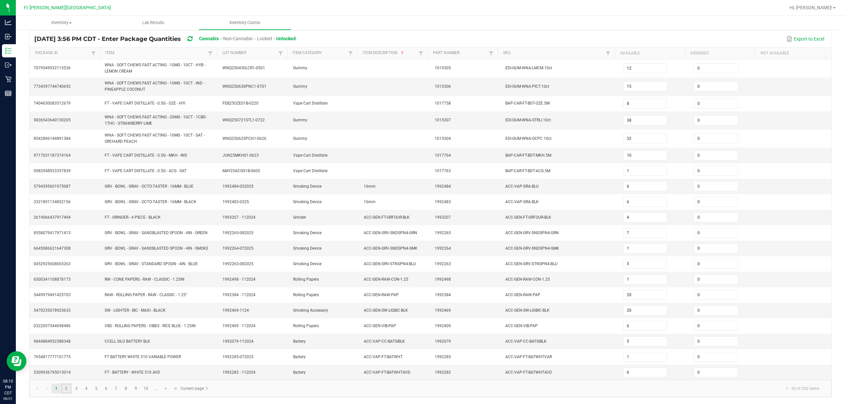
click at [68, 390] on link "2" at bounding box center [66, 389] width 10 height 10
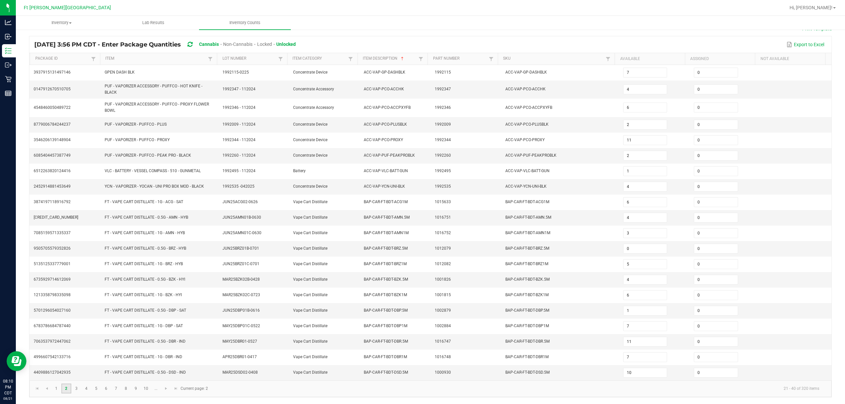
scroll to position [48, 0]
click at [74, 387] on link "3" at bounding box center [77, 389] width 10 height 10
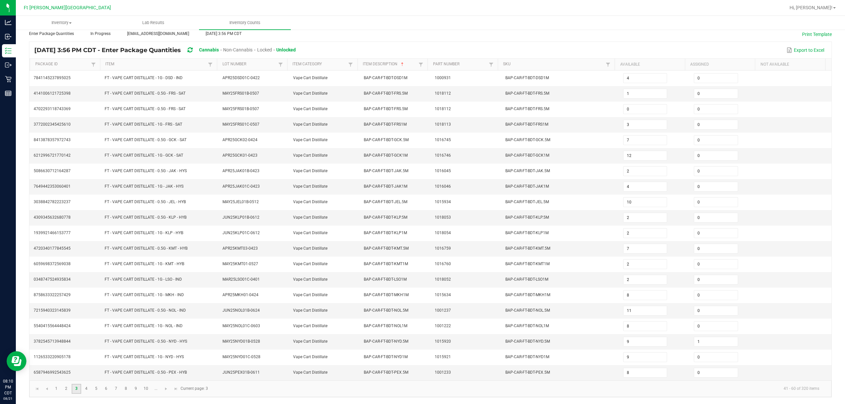
scroll to position [43, 0]
click at [94, 390] on link "5" at bounding box center [96, 389] width 10 height 10
click at [89, 388] on link "4" at bounding box center [87, 389] width 10 height 10
click at [106, 388] on link "6" at bounding box center [106, 389] width 10 height 10
click at [118, 389] on link "7" at bounding box center [116, 389] width 10 height 10
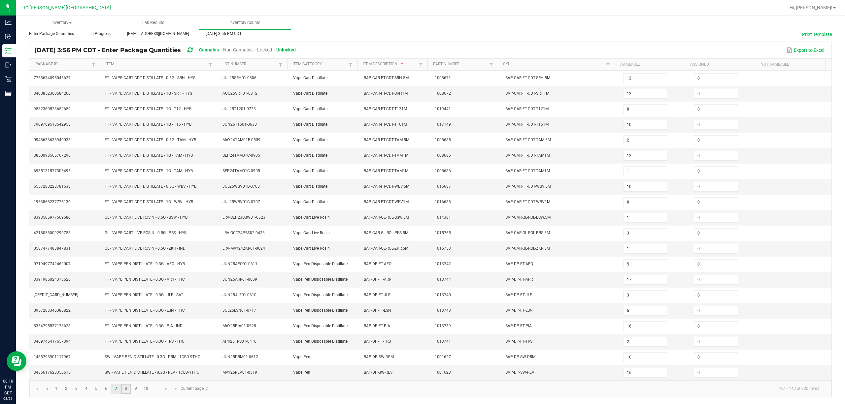
click at [129, 390] on link "8" at bounding box center [126, 389] width 10 height 10
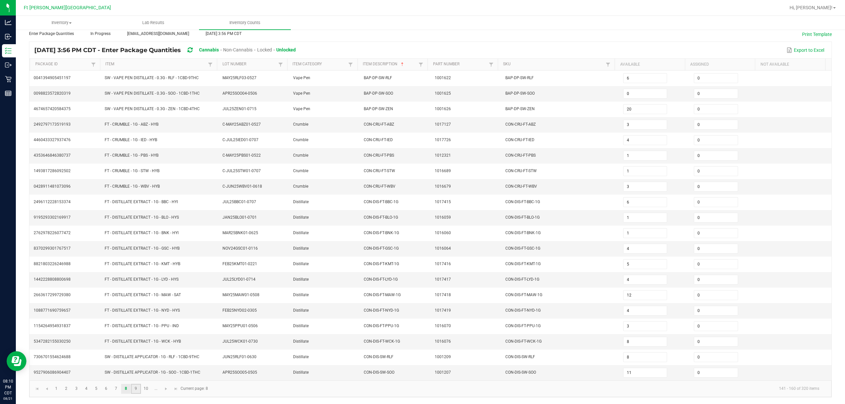
click at [134, 387] on link "9" at bounding box center [136, 389] width 10 height 10
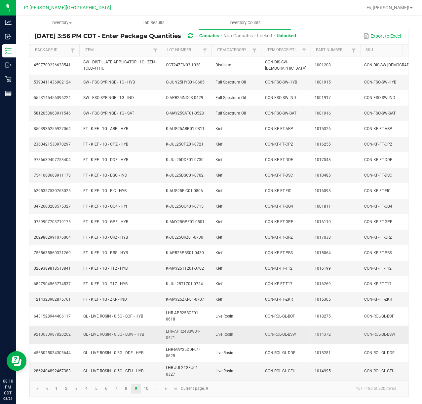
scroll to position [63, 0]
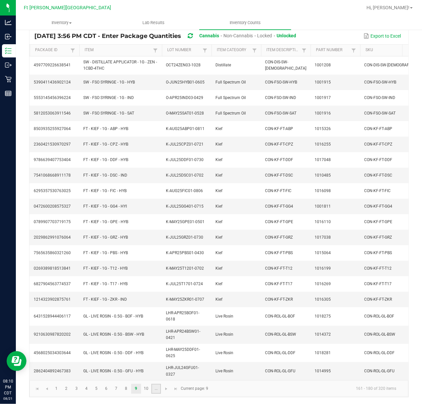
click at [155, 391] on link "..." at bounding box center [156, 389] width 10 height 10
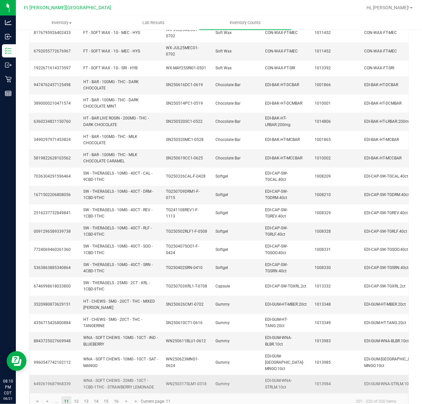
scroll to position [94, 0]
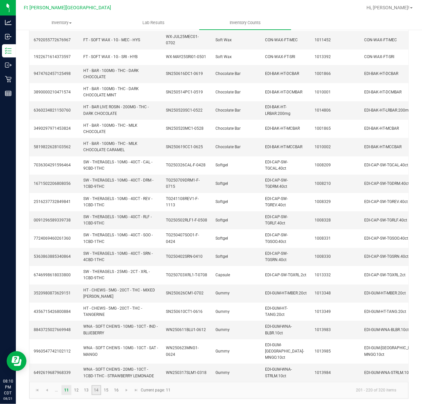
click at [99, 390] on link "14" at bounding box center [96, 390] width 10 height 10
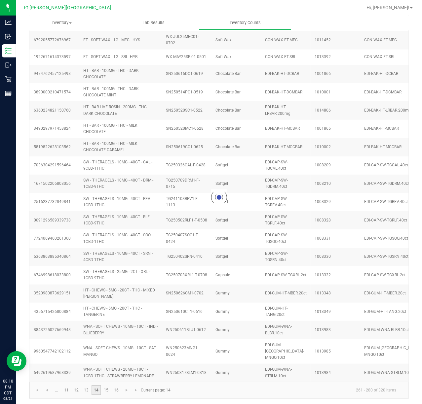
scroll to position [76, 0]
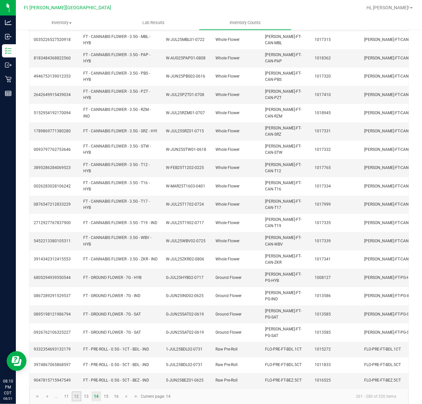
click at [72, 392] on link "12" at bounding box center [77, 397] width 10 height 10
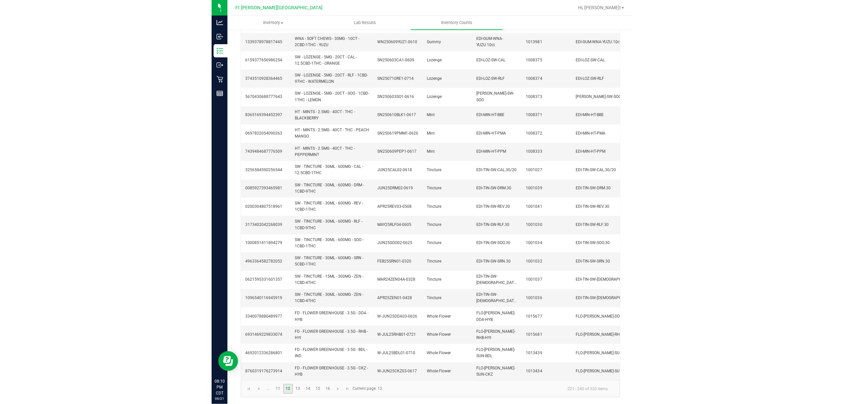
scroll to position [101, 0]
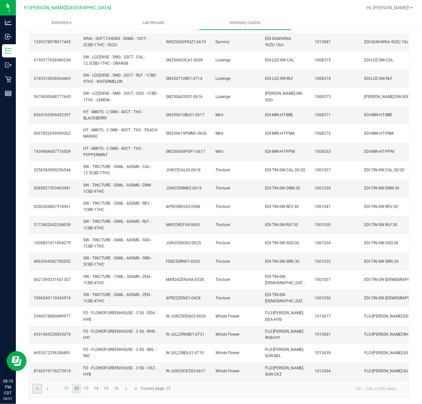
click at [40, 391] on link at bounding box center [37, 389] width 10 height 10
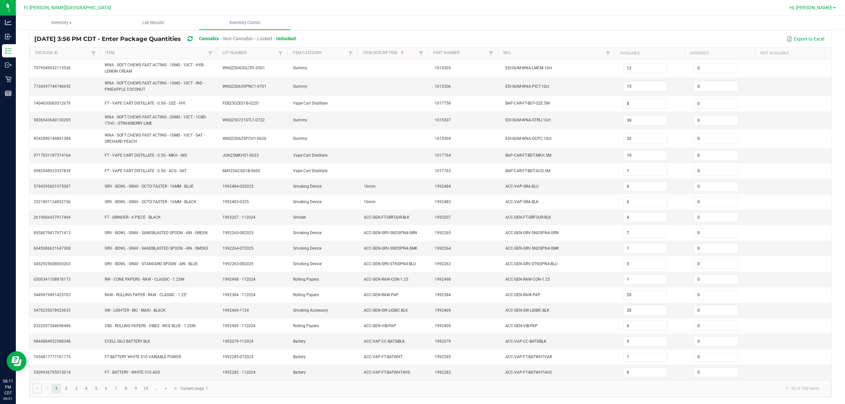
scroll to position [53, 0]
click at [71, 391] on link "2" at bounding box center [66, 389] width 10 height 10
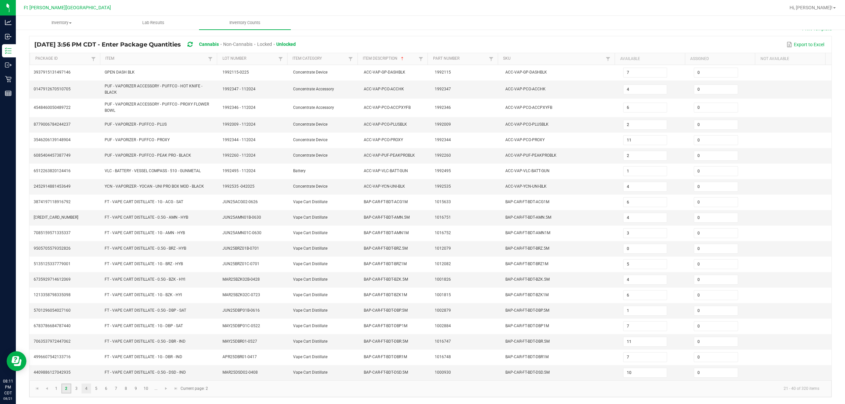
scroll to position [48, 0]
drag, startPoint x: 77, startPoint y: 392, endPoint x: 82, endPoint y: 390, distance: 5.0
click at [77, 391] on link "3" at bounding box center [77, 389] width 10 height 10
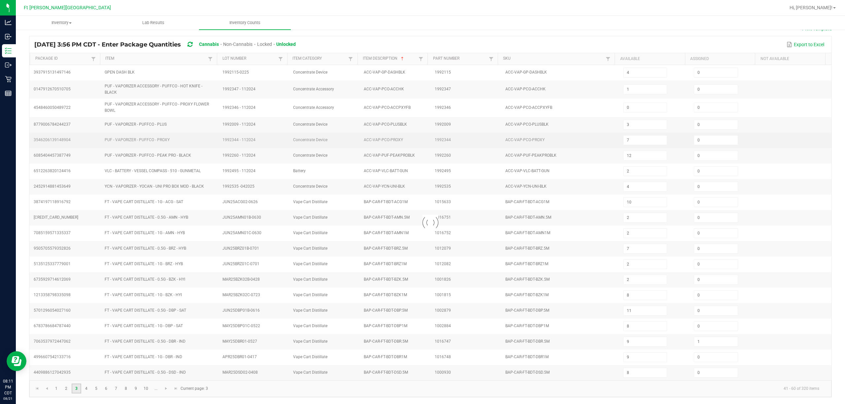
scroll to position [43, 0]
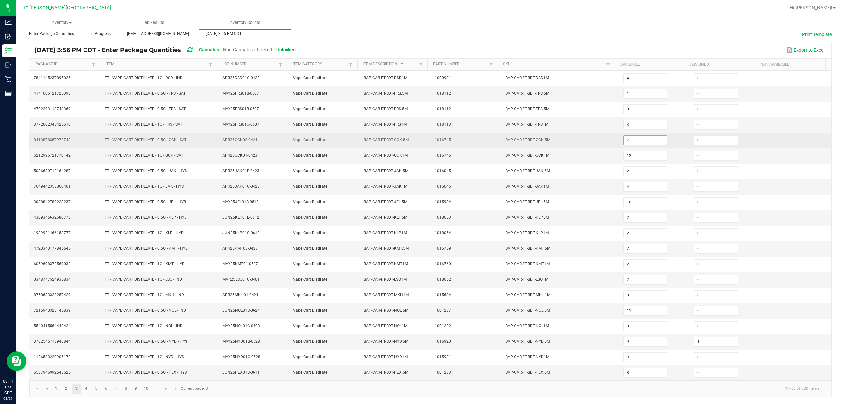
click at [423, 137] on input "7" at bounding box center [645, 140] width 43 height 9
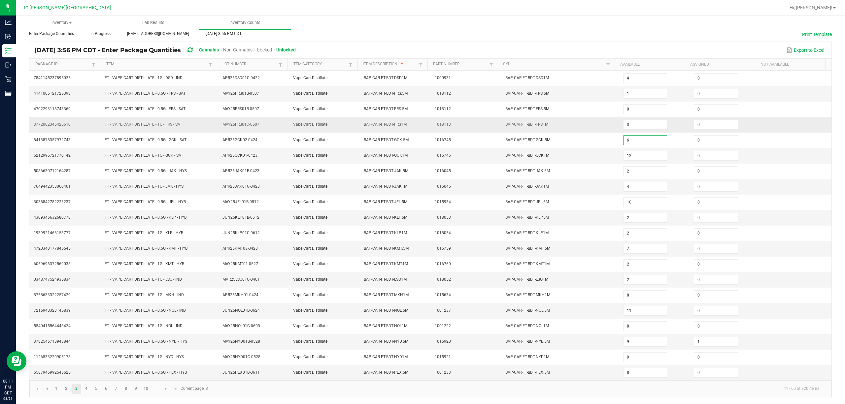
click at [423, 125] on td at bounding box center [796, 125] width 71 height 16
click at [136, 388] on link "9" at bounding box center [136, 389] width 10 height 10
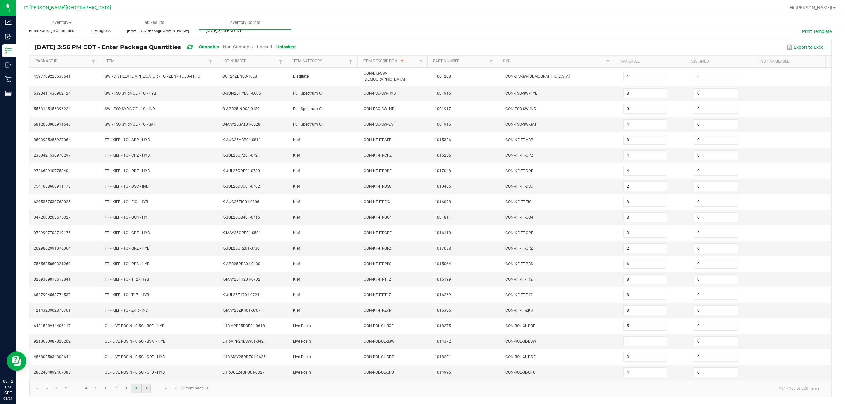
click at [144, 390] on link "10" at bounding box center [146, 389] width 10 height 10
click at [165, 390] on span "Go to the next page" at bounding box center [165, 389] width 5 height 5
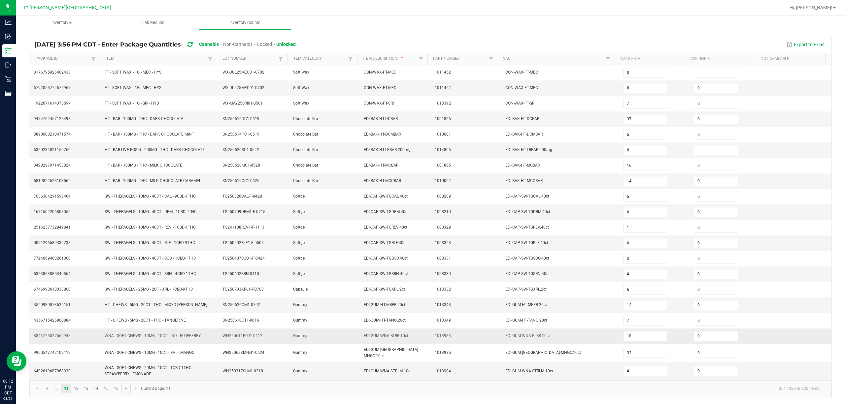
scroll to position [46, 0]
click at [126, 389] on span "Go to the next page" at bounding box center [126, 388] width 5 height 5
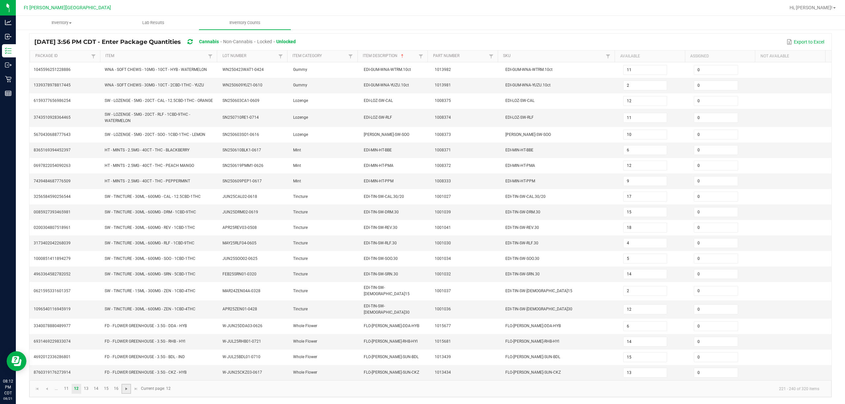
click at [126, 389] on span "Go to the next page" at bounding box center [126, 389] width 5 height 5
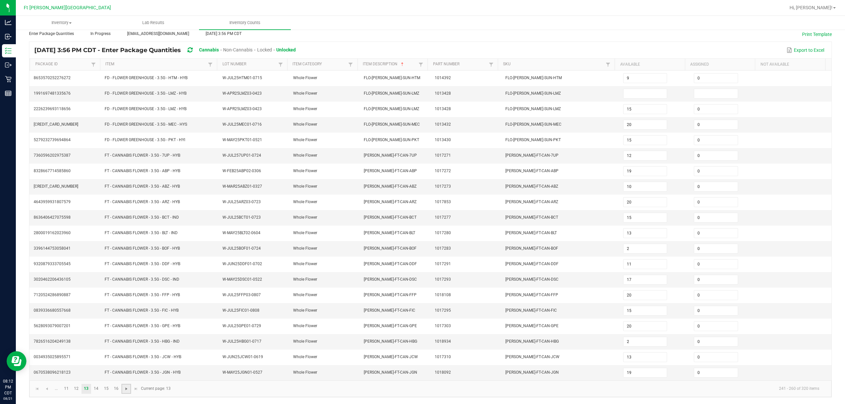
scroll to position [43, 0]
click at [126, 389] on span "Go to the next page" at bounding box center [126, 389] width 5 height 5
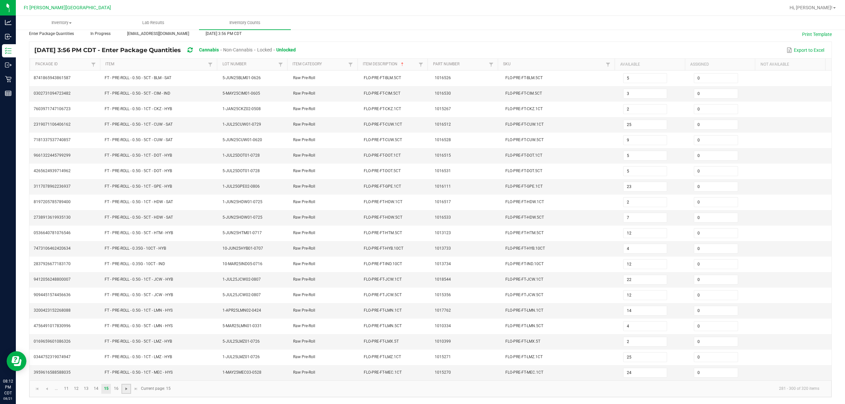
click at [126, 389] on span "Go to the next page" at bounding box center [126, 389] width 5 height 5
click at [94, 389] on link "14" at bounding box center [96, 389] width 10 height 10
click at [82, 388] on link "13" at bounding box center [87, 389] width 10 height 10
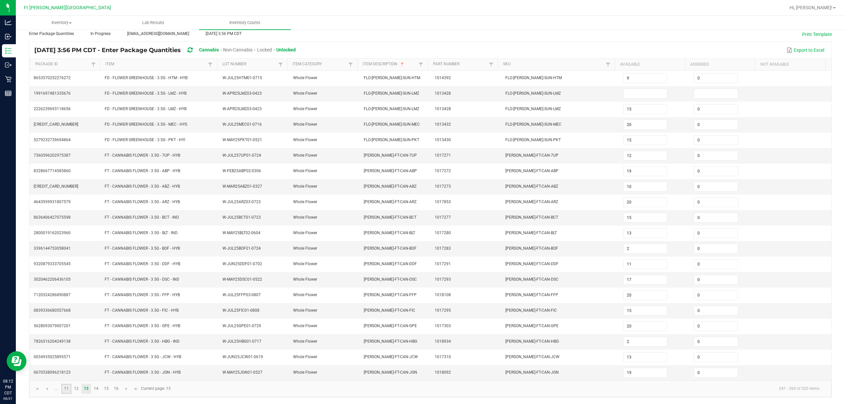
click at [71, 387] on link "11" at bounding box center [66, 389] width 10 height 10
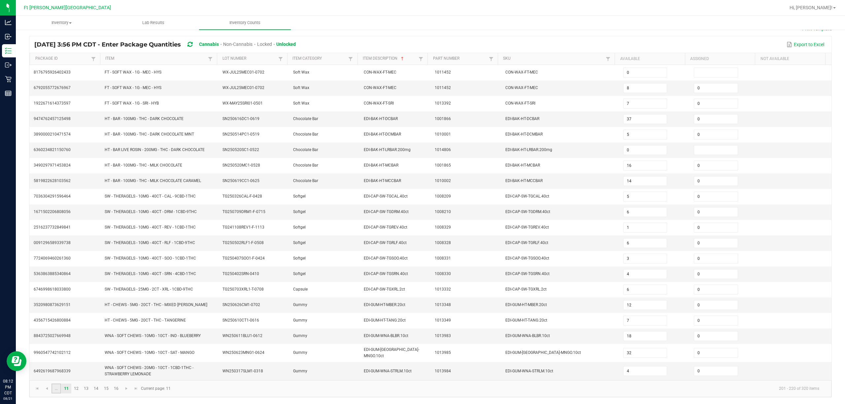
click at [61, 389] on link "..." at bounding box center [57, 389] width 10 height 10
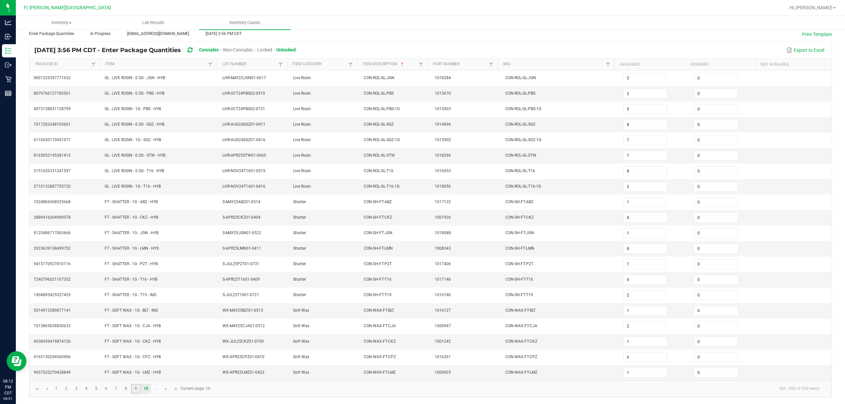
click at [133, 389] on link "9" at bounding box center [136, 389] width 10 height 10
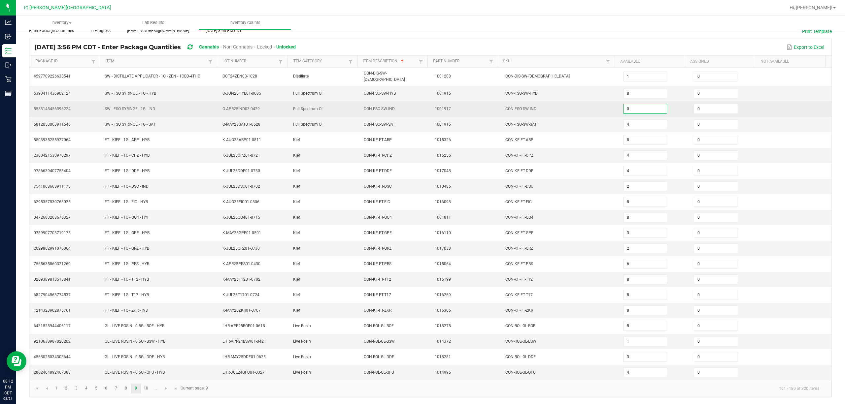
click at [423, 104] on input "0" at bounding box center [645, 108] width 43 height 9
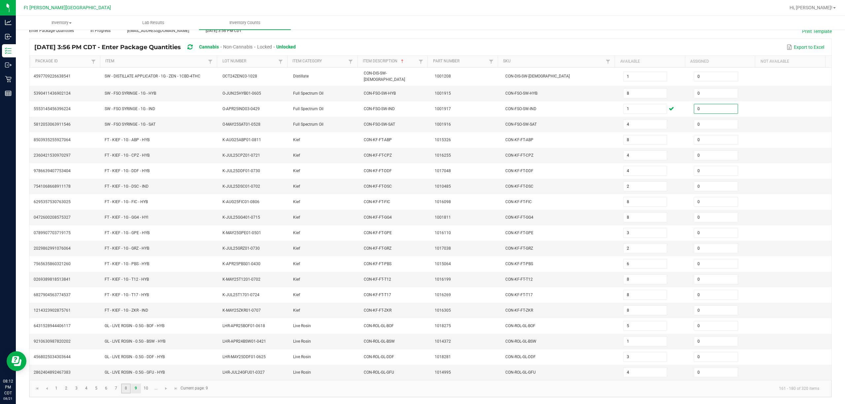
click at [122, 390] on link "8" at bounding box center [126, 389] width 10 height 10
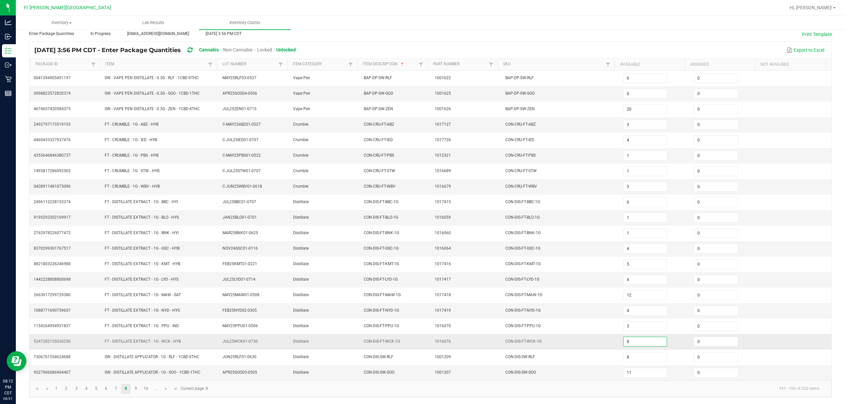
click at [423, 340] on input "8" at bounding box center [645, 341] width 43 height 9
click at [423, 312] on span "CON-DIS-FT-NYD-1G" at bounding box center [523, 311] width 35 height 6
click at [138, 389] on link "9" at bounding box center [136, 389] width 10 height 10
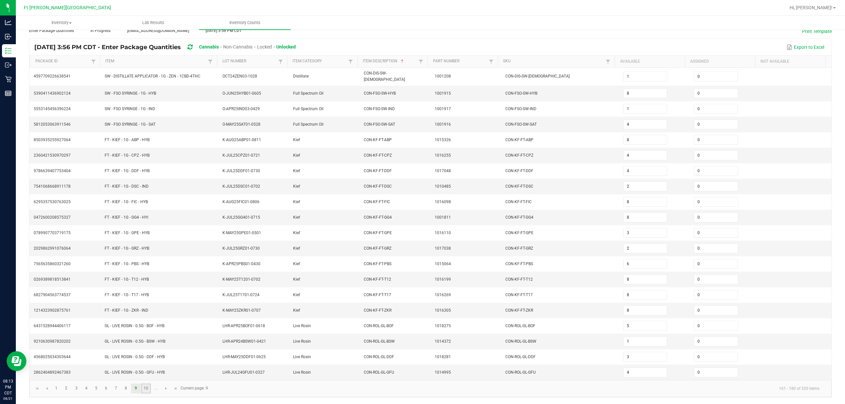
click at [146, 389] on link "10" at bounding box center [146, 389] width 10 height 10
click at [75, 390] on link "3" at bounding box center [77, 389] width 10 height 10
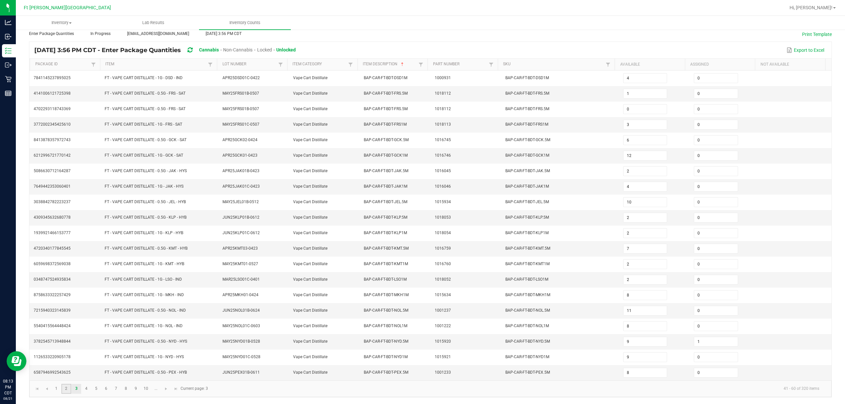
click at [66, 389] on link "2" at bounding box center [66, 389] width 10 height 10
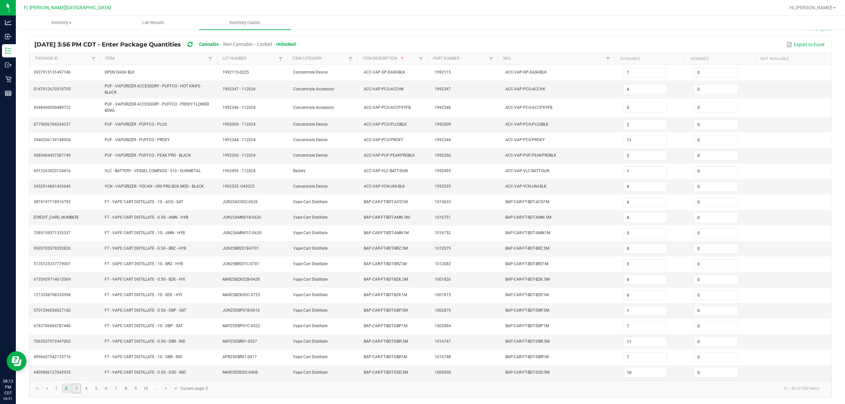
click at [73, 391] on link "3" at bounding box center [77, 389] width 10 height 10
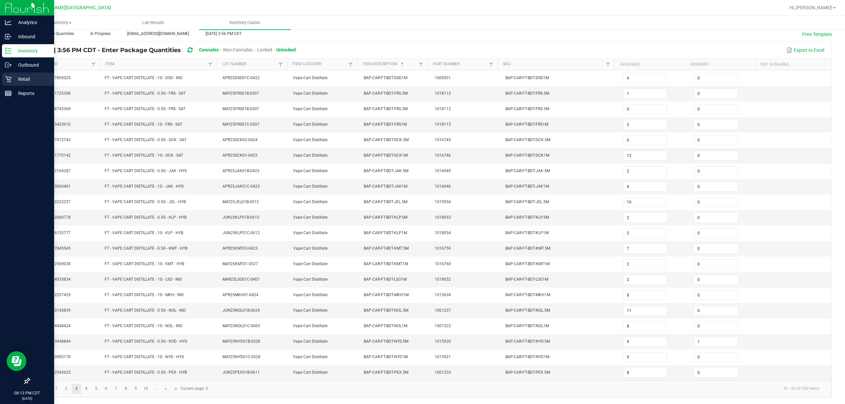
click at [27, 82] on p "Retail" at bounding box center [32, 79] width 40 height 8
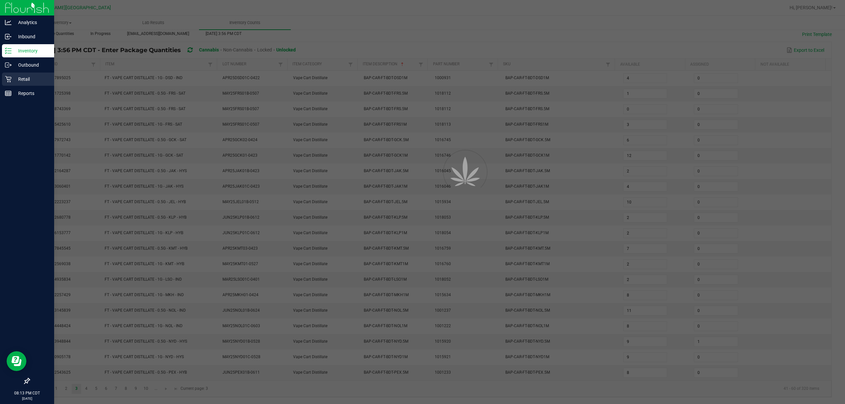
click at [27, 82] on p "Retail" at bounding box center [32, 79] width 40 height 8
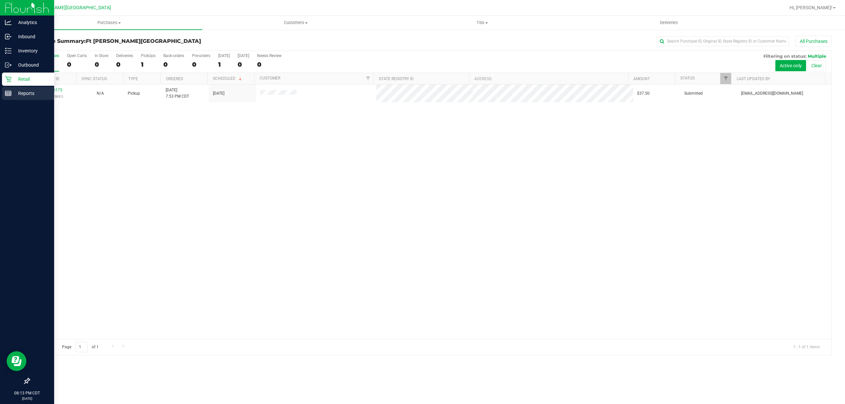
click at [9, 89] on div "Reports" at bounding box center [28, 93] width 52 height 13
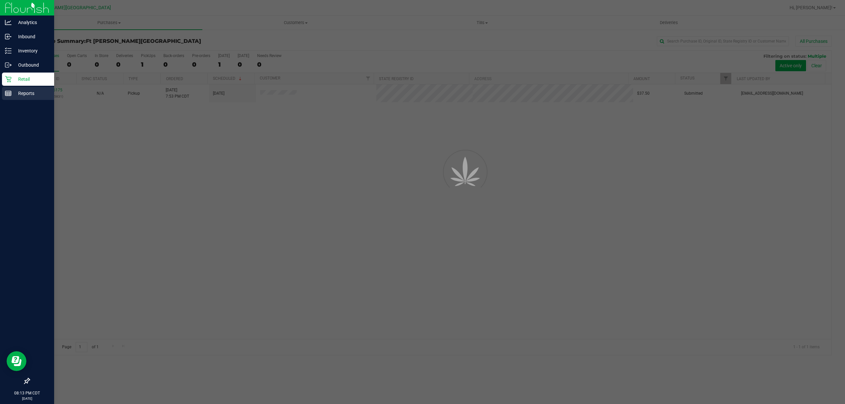
click at [11, 90] on icon at bounding box center [8, 93] width 7 height 7
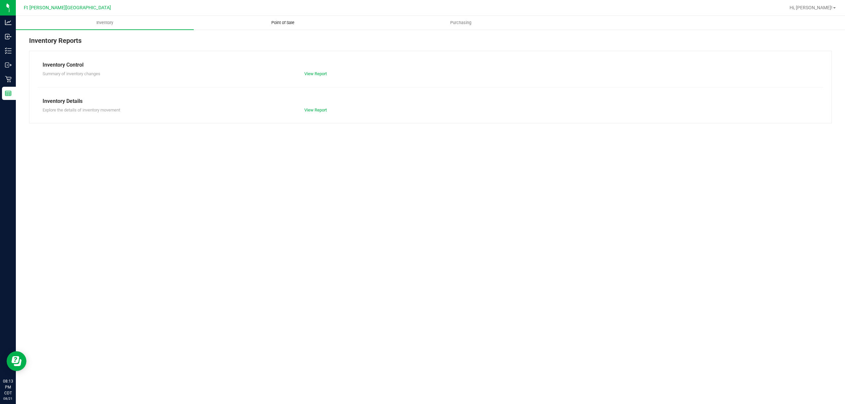
click at [274, 20] on span "Point of Sale" at bounding box center [283, 23] width 41 height 6
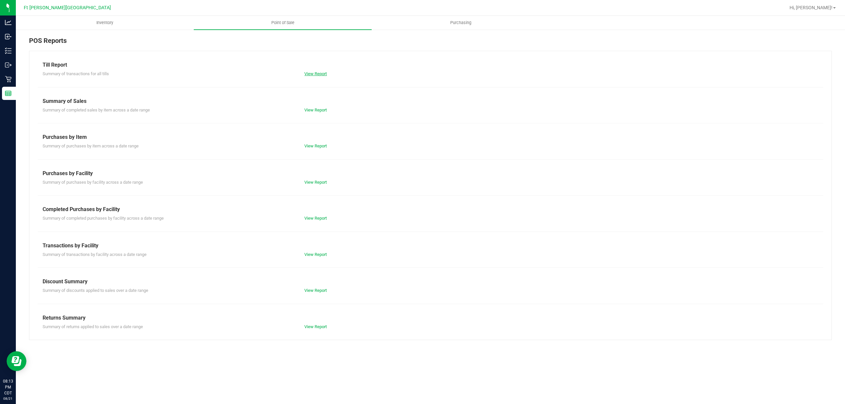
click at [319, 74] on link "View Report" at bounding box center [315, 73] width 22 height 5
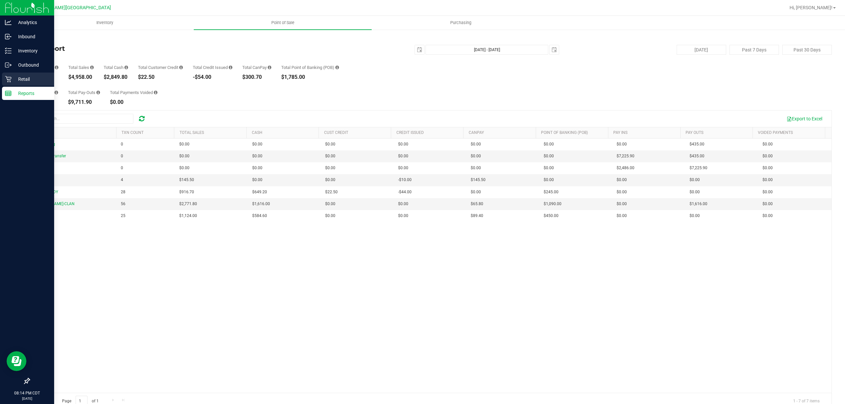
click at [9, 75] on div "Retail" at bounding box center [28, 79] width 52 height 13
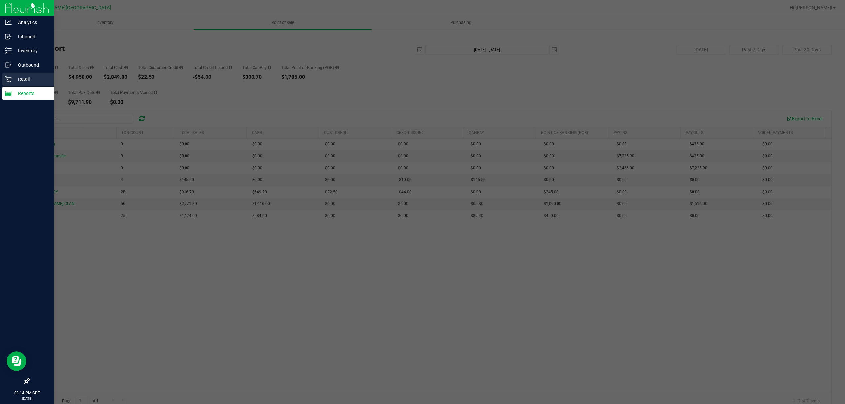
click at [9, 75] on div "Retail" at bounding box center [28, 79] width 52 height 13
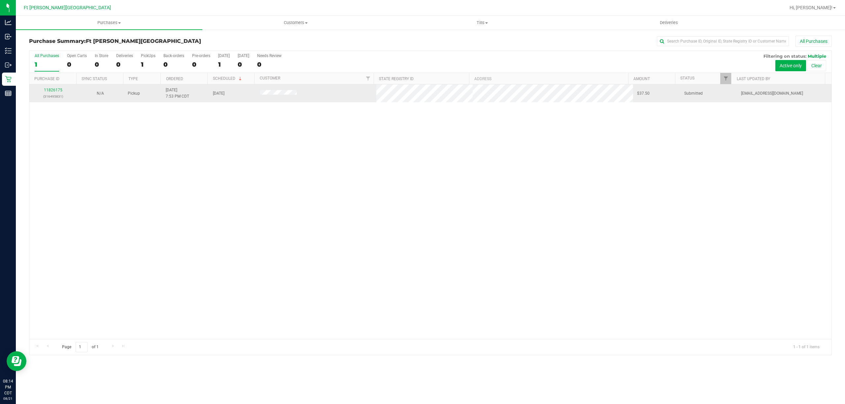
click at [64, 91] on div "11826175 (316495831)" at bounding box center [52, 93] width 39 height 13
click at [56, 88] on link "11826175" at bounding box center [53, 90] width 18 height 5
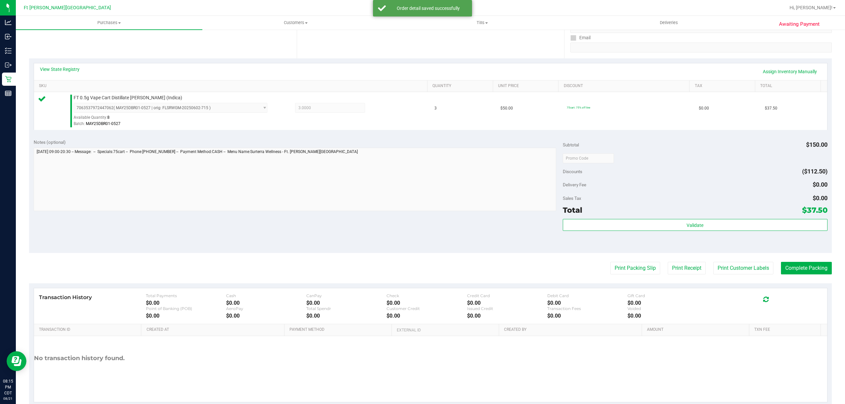
scroll to position [132, 0]
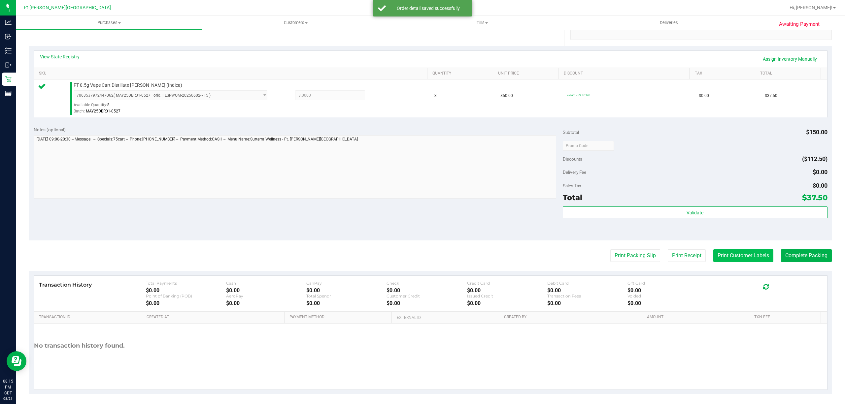
click at [423, 258] on button "Print Customer Labels" at bounding box center [744, 256] width 60 height 13
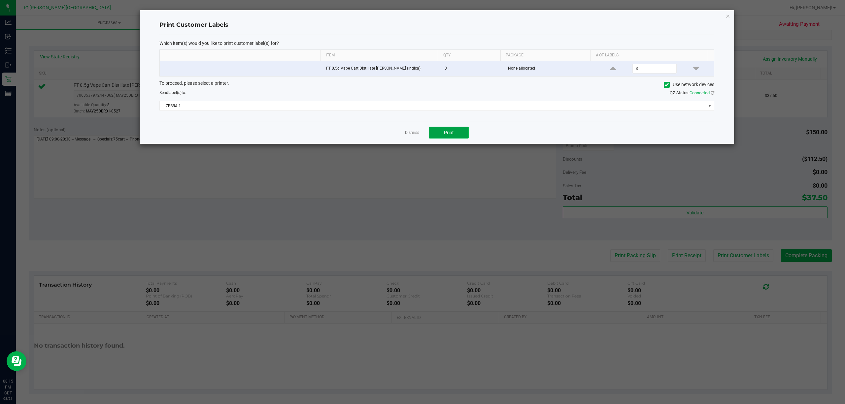
click at [423, 131] on button "Print" at bounding box center [449, 133] width 40 height 12
click at [423, 131] on div at bounding box center [437, 77] width 595 height 134
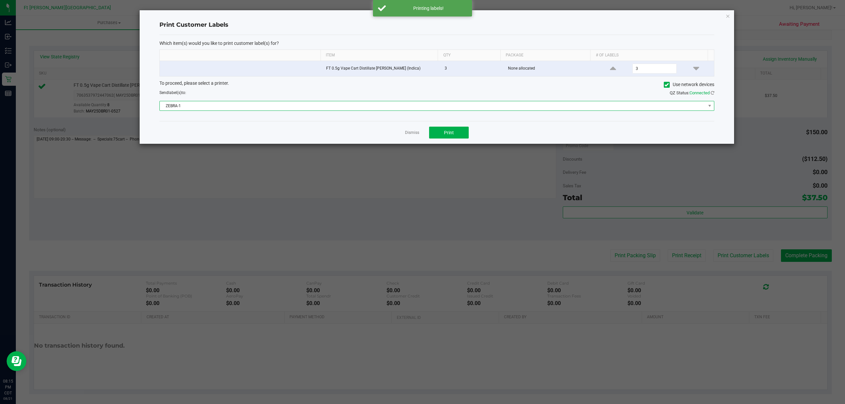
click at [410, 105] on span "ZEBRA-1" at bounding box center [433, 105] width 546 height 9
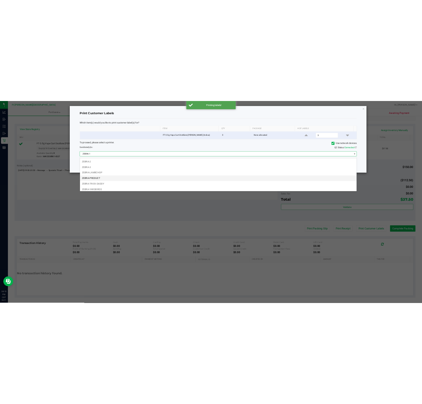
scroll to position [14, 0]
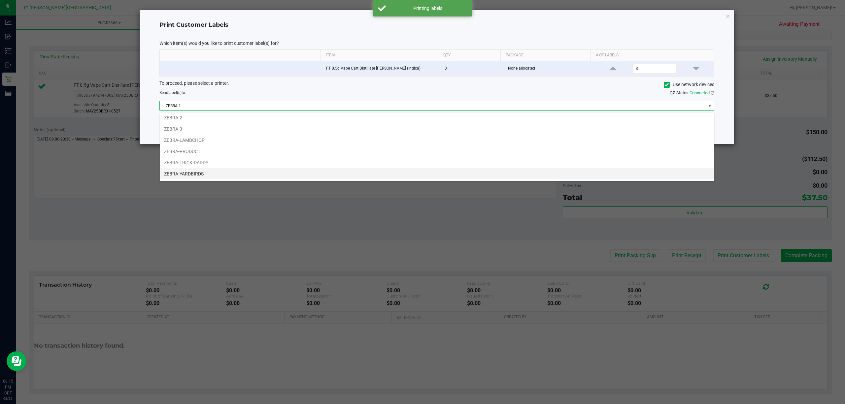
click at [206, 168] on ul "ZEBRA-1 ZEBRA-2 ZEBRA-3 ZEBRA-LAMBCHOP ZEBRA-PRODUCT ZEBRA-TRICK-DADDY ZEBRA-YA…" at bounding box center [437, 140] width 554 height 79
drag, startPoint x: 249, startPoint y: 171, endPoint x: 279, endPoint y: 160, distance: 32.1
click at [250, 171] on li "ZEBRA-YARDBIRDS" at bounding box center [437, 173] width 554 height 11
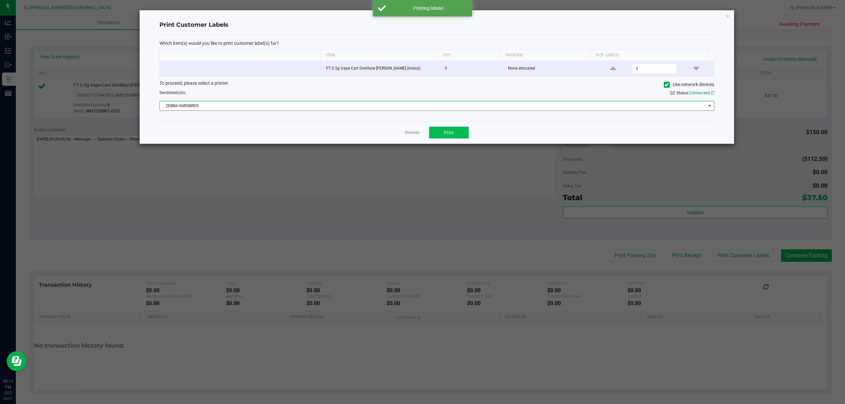
click at [423, 132] on div "Dismiss Print" at bounding box center [436, 132] width 555 height 23
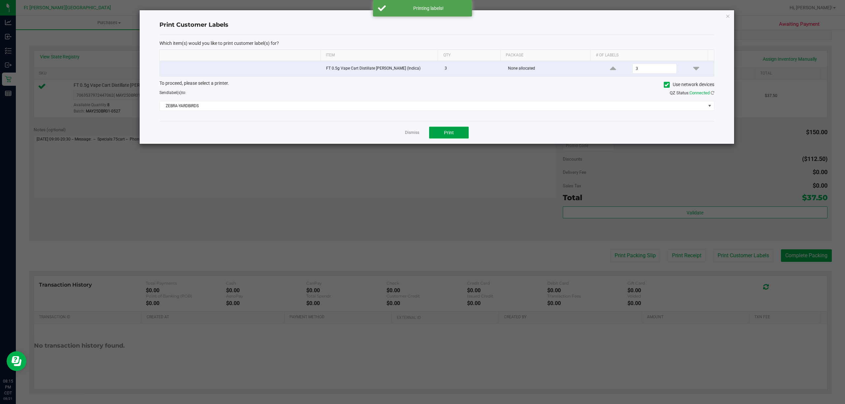
click at [423, 133] on button "Print" at bounding box center [449, 133] width 40 height 12
drag, startPoint x: 415, startPoint y: 135, endPoint x: 845, endPoint y: 236, distance: 441.1
click at [417, 135] on link "Dismiss" at bounding box center [412, 133] width 14 height 6
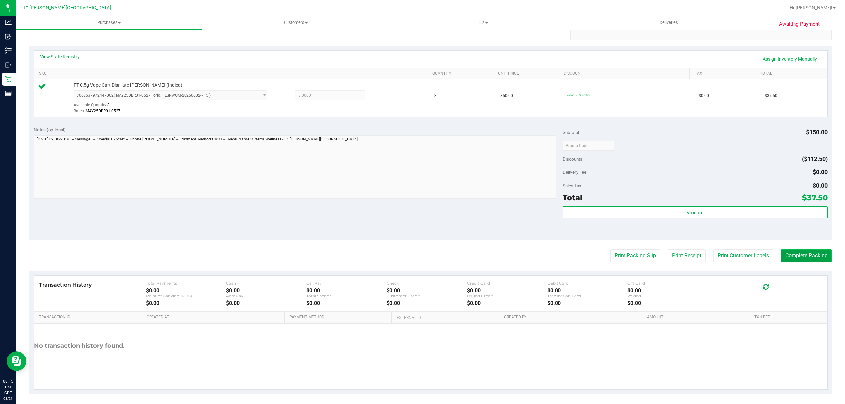
click at [423, 258] on button "Complete Packing" at bounding box center [806, 256] width 51 height 13
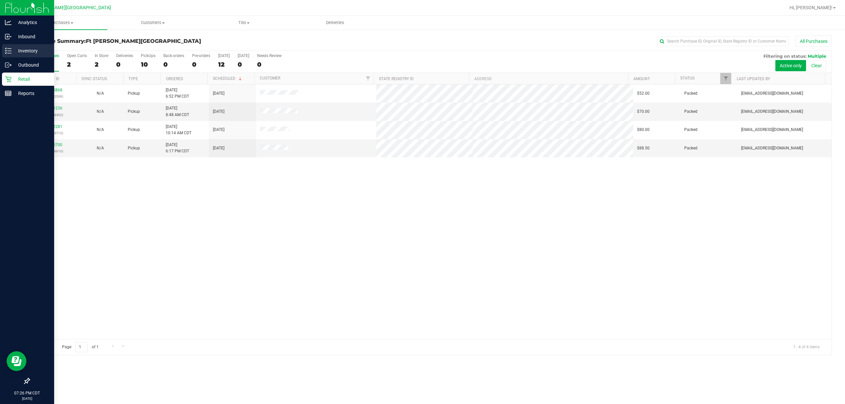
click at [14, 48] on p "Inventory" at bounding box center [32, 51] width 40 height 8
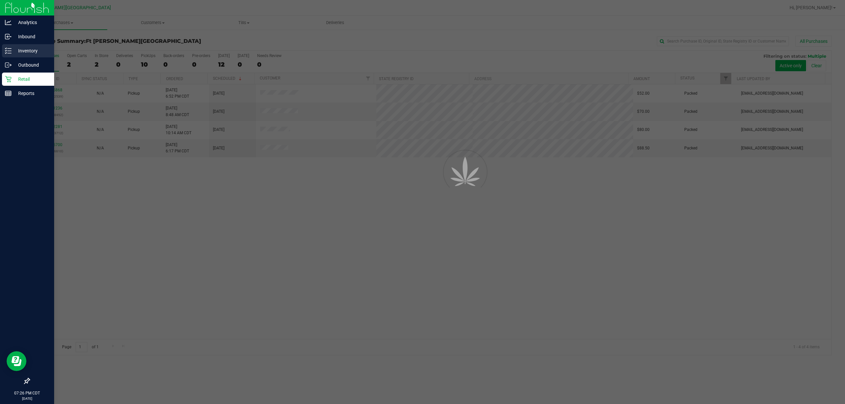
click at [14, 48] on p "Inventory" at bounding box center [32, 51] width 40 height 8
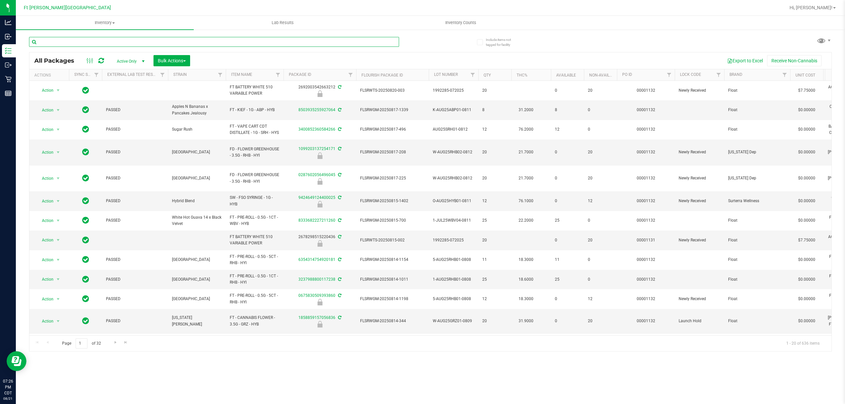
click at [114, 39] on input "text" at bounding box center [214, 42] width 370 height 10
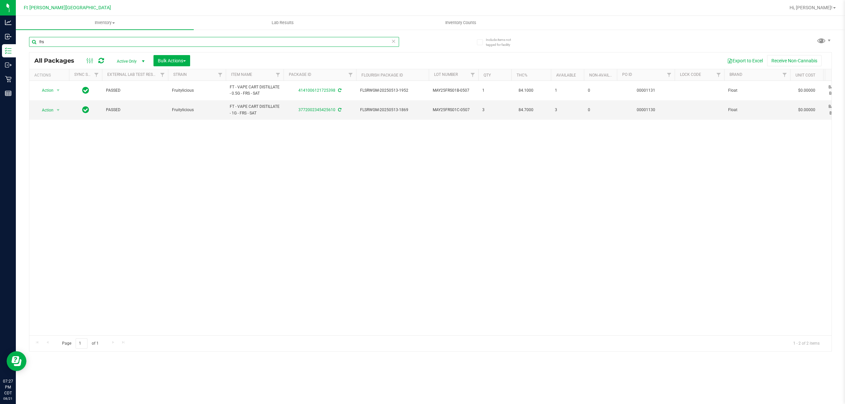
click at [122, 39] on input "frs" at bounding box center [214, 42] width 370 height 10
type input "rlf"
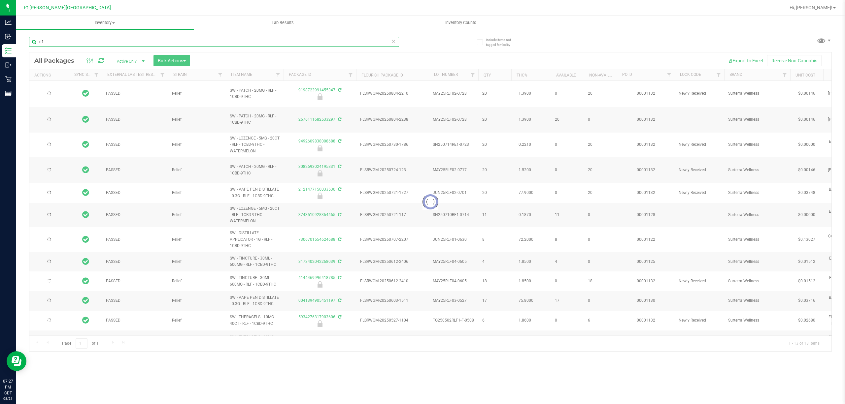
type input "2026-01-24"
type input "2026-01-20"
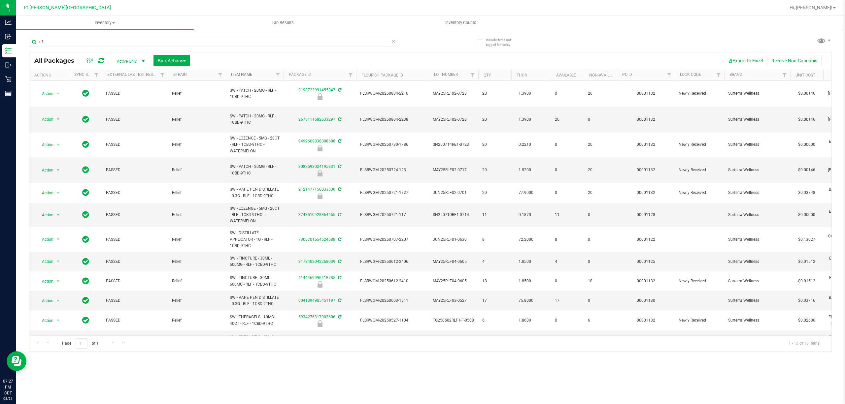
click at [250, 75] on link "Item Name" at bounding box center [241, 74] width 21 height 5
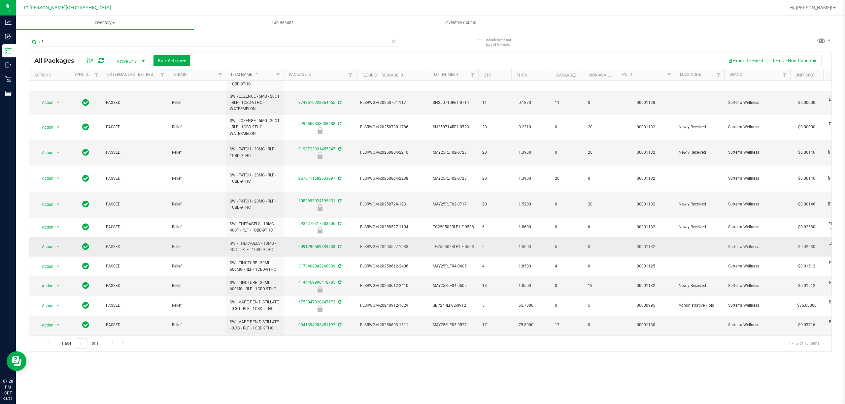
scroll to position [23, 0]
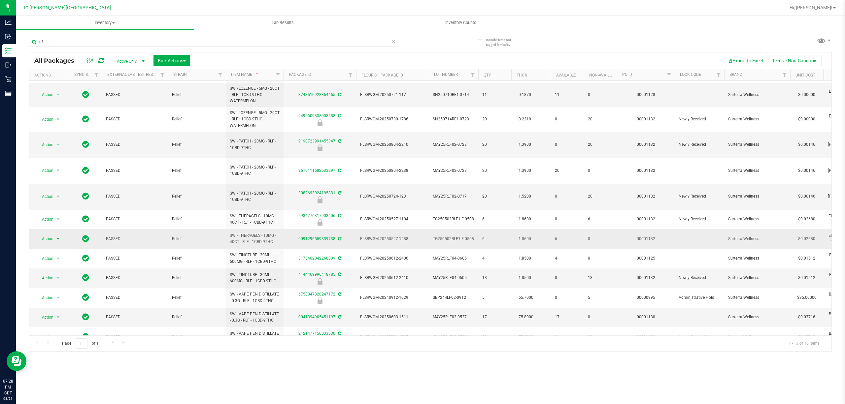
click at [50, 234] on span "Action" at bounding box center [45, 238] width 18 height 9
click at [71, 300] on li "Print package label" at bounding box center [61, 301] width 51 height 10
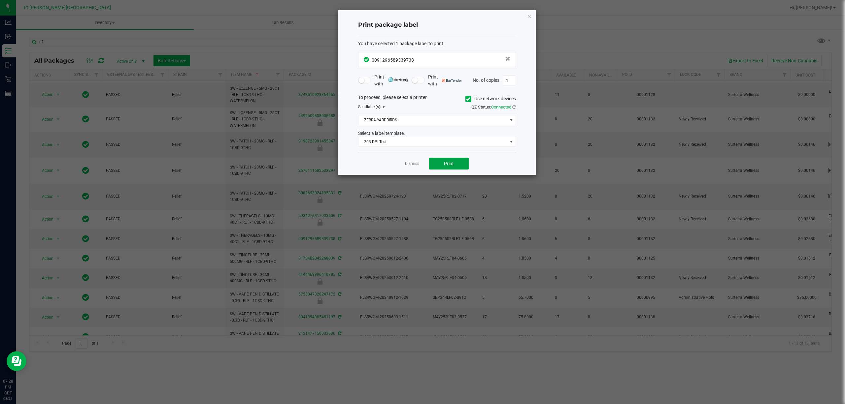
click at [444, 165] on span "Print" at bounding box center [449, 163] width 10 height 5
click at [406, 163] on link "Dismiss" at bounding box center [412, 164] width 14 height 6
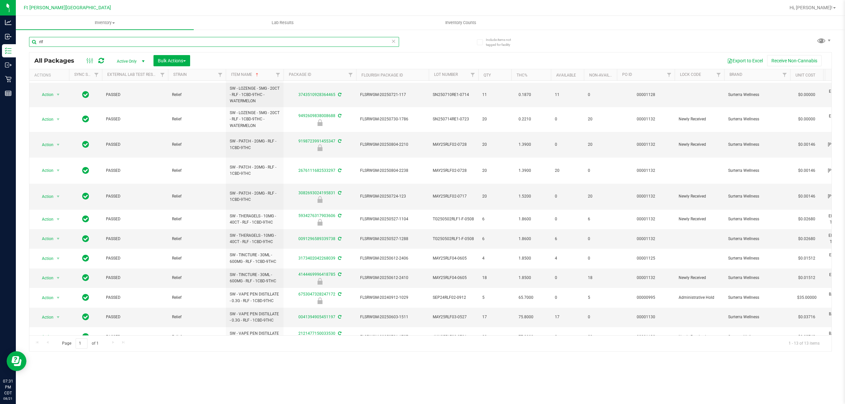
click at [272, 46] on input "rlf" at bounding box center [214, 42] width 370 height 10
click at [269, 44] on input "rlf" at bounding box center [214, 42] width 370 height 10
click at [268, 44] on input "rlf" at bounding box center [214, 42] width 370 height 10
click at [267, 43] on input "rlf" at bounding box center [214, 42] width 370 height 10
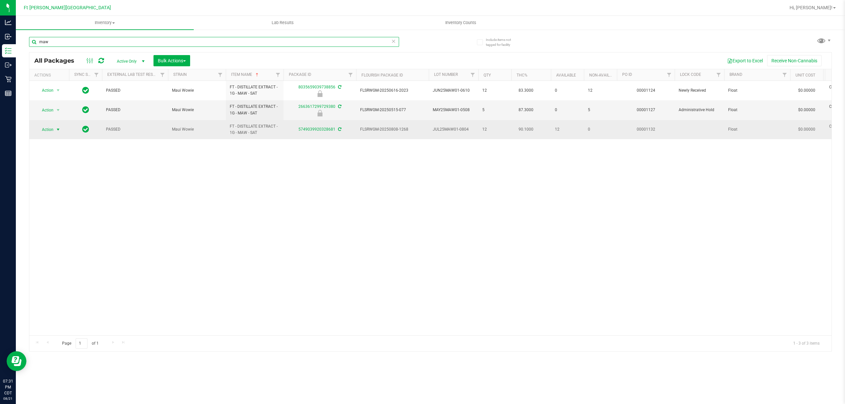
type input "maw"
click at [52, 133] on span "Action" at bounding box center [45, 129] width 18 height 9
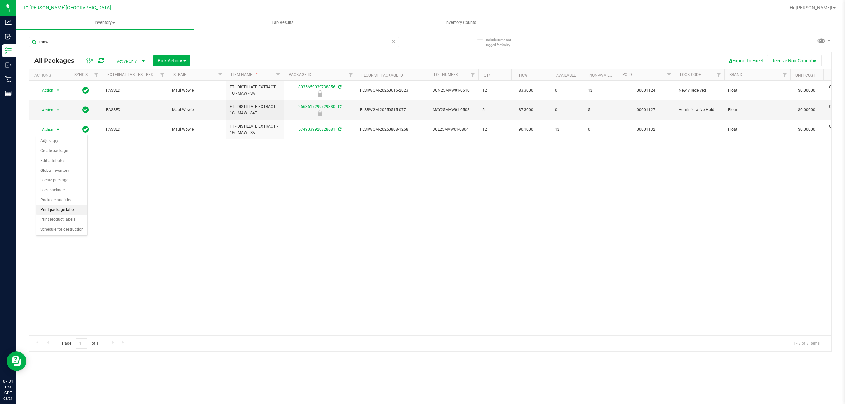
click at [62, 213] on li "Print package label" at bounding box center [61, 210] width 51 height 10
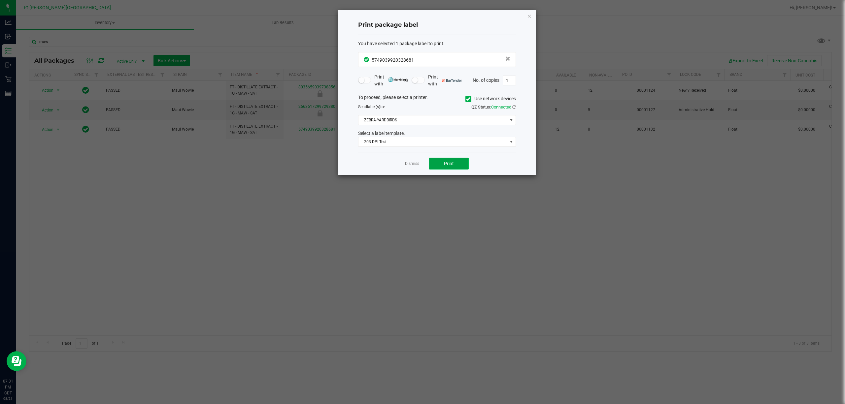
click at [439, 168] on button "Print" at bounding box center [449, 164] width 40 height 12
click at [412, 164] on link "Dismiss" at bounding box center [412, 164] width 14 height 6
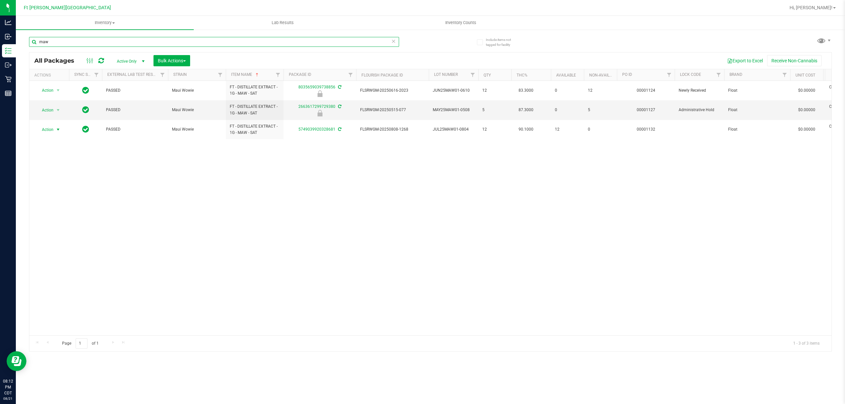
click at [66, 39] on input "maw" at bounding box center [214, 42] width 370 height 10
click at [68, 40] on input "maw" at bounding box center [214, 42] width 370 height 10
type input "O-APR25IND03-0429"
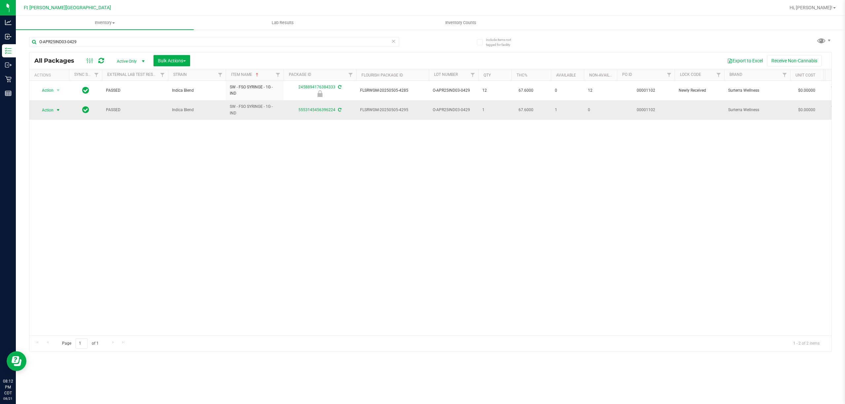
click at [53, 113] on span "Action" at bounding box center [45, 110] width 18 height 9
click at [76, 192] on li "Print package label" at bounding box center [61, 191] width 51 height 10
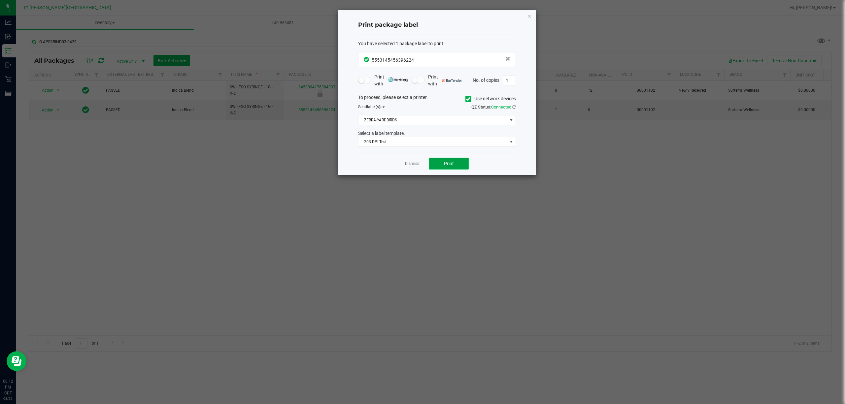
click at [453, 160] on button "Print" at bounding box center [449, 164] width 40 height 12
click at [415, 165] on link "Dismiss" at bounding box center [412, 164] width 14 height 6
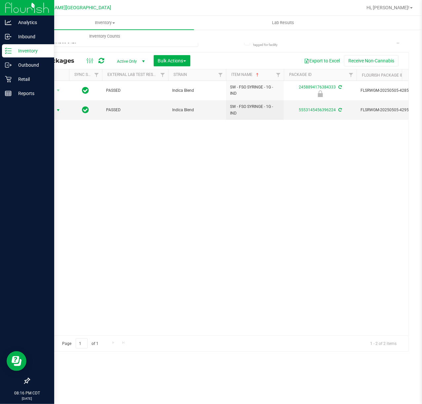
click at [23, 51] on p "Inventory" at bounding box center [32, 51] width 40 height 8
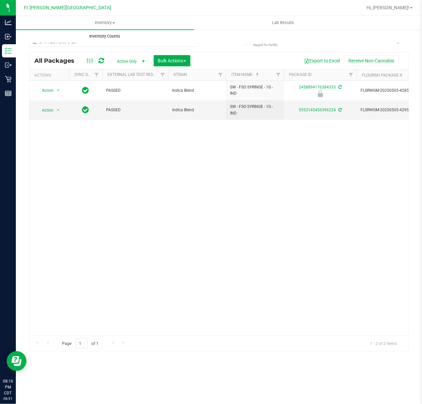
click at [117, 40] on uib-tab-heading "Inventory Counts" at bounding box center [104, 36] width 177 height 13
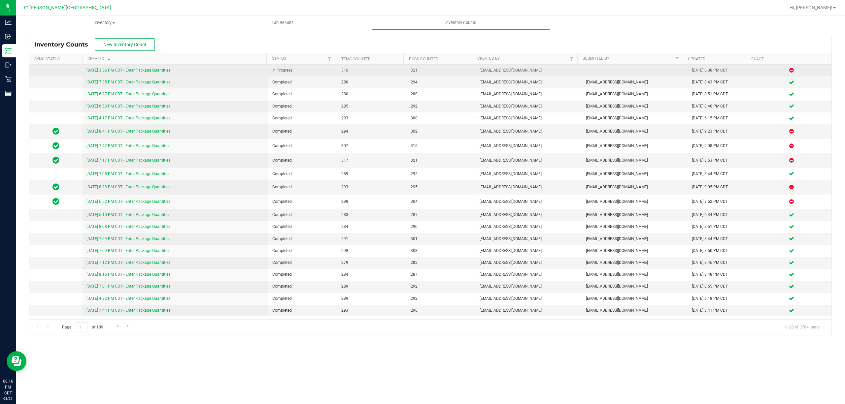
click at [103, 68] on div "8/21/25 3:56 PM CDT - Enter Package Quantities" at bounding box center [176, 70] width 178 height 6
click at [104, 71] on link "8/21/25 3:56 PM CDT - Enter Package Quantities" at bounding box center [129, 70] width 84 height 5
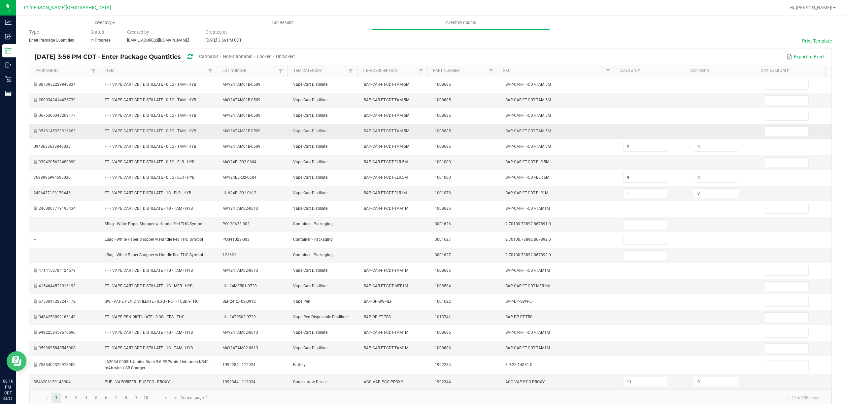
scroll to position [44, 0]
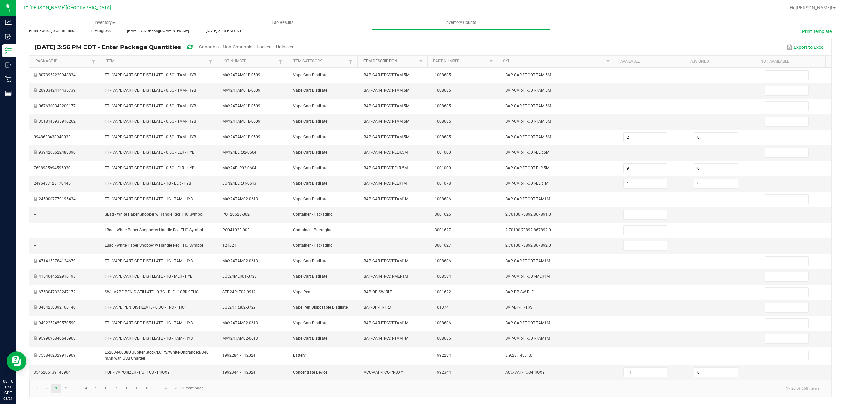
click at [378, 59] on link "Item Description" at bounding box center [390, 61] width 54 height 5
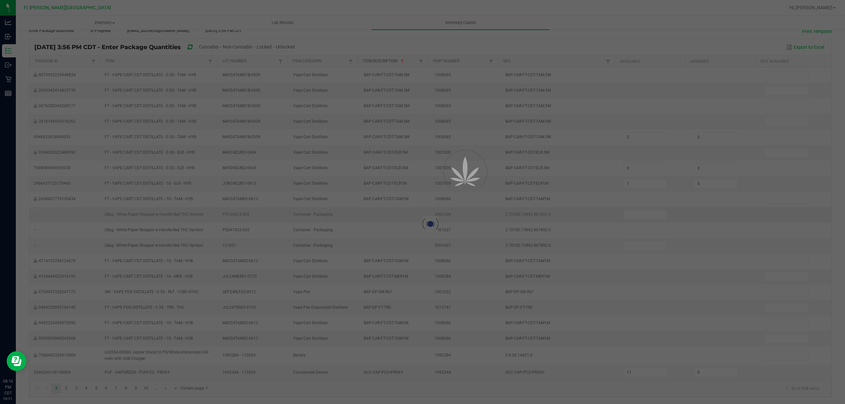
type input "38"
type input "15"
type input "8"
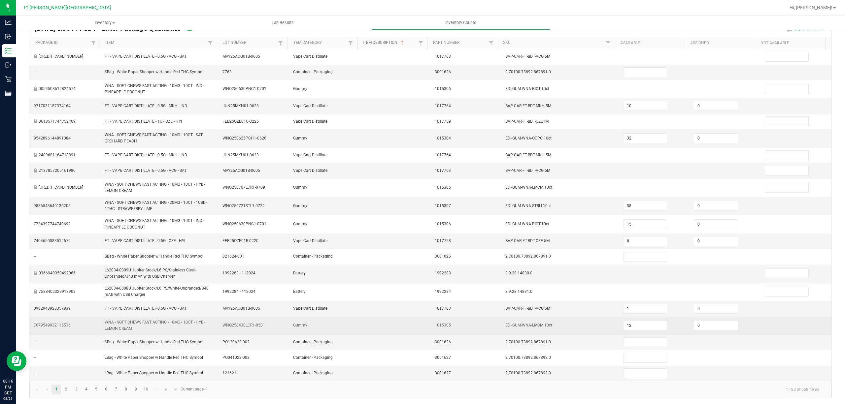
scroll to position [64, 0]
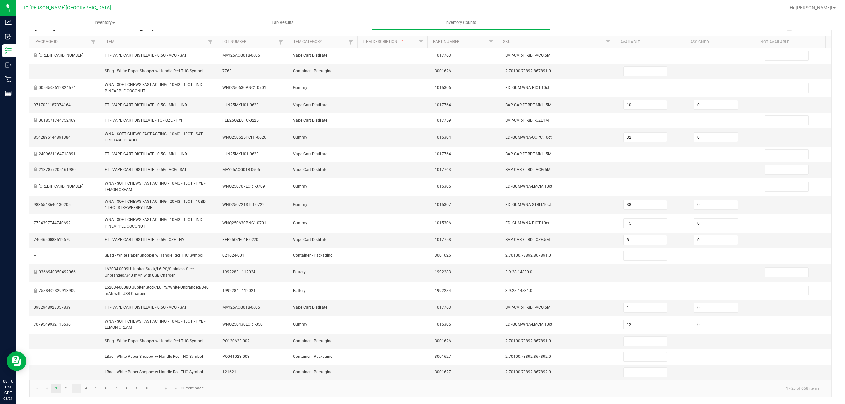
click at [76, 389] on link "3" at bounding box center [77, 389] width 10 height 10
type input "6"
type input "1"
type input "6"
type input "5"
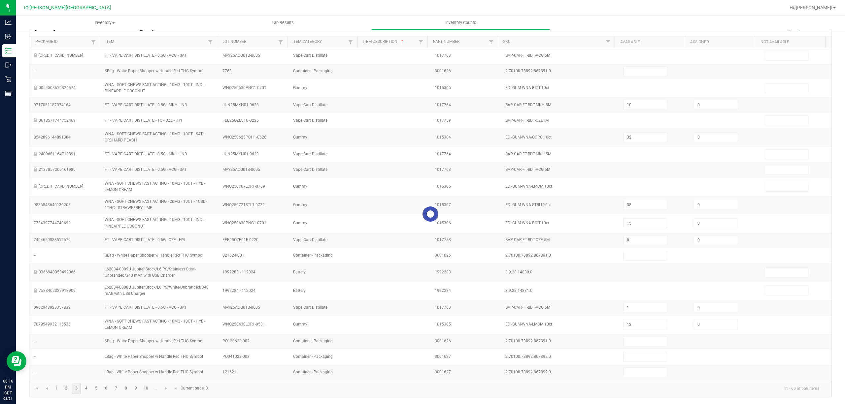
type input "7"
type input "6"
type input "2"
type input "11"
type input "2"
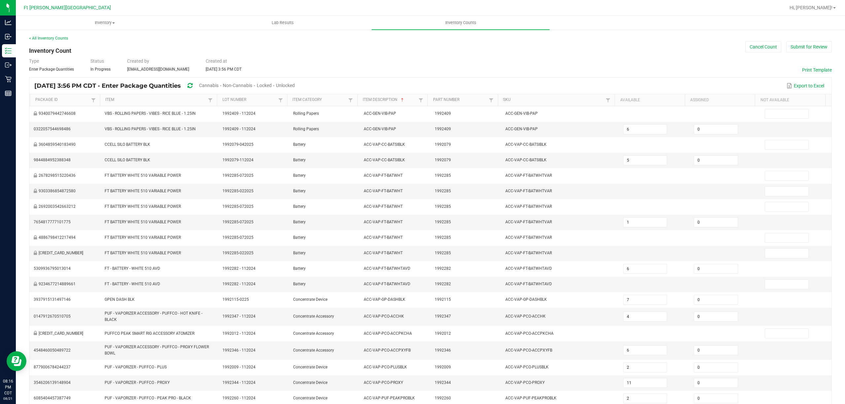
scroll to position [0, 0]
click at [295, 89] on div "Unlocked" at bounding box center [285, 86] width 19 height 12
click at [295, 86] on span "Unlocked" at bounding box center [285, 85] width 19 height 5
type input "7"
type input "6"
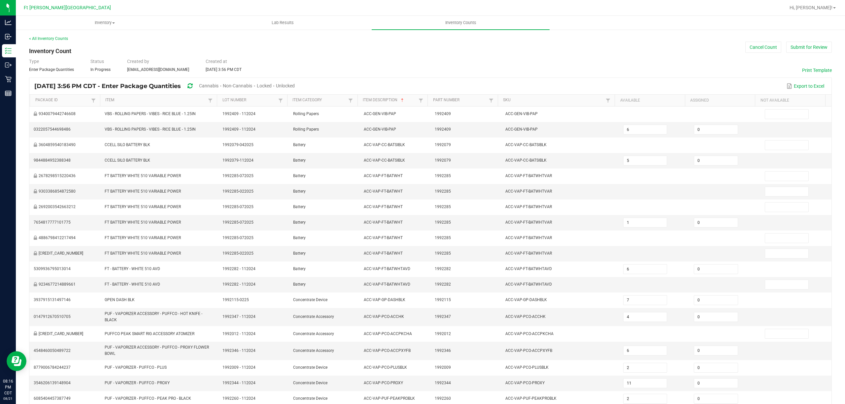
type input "15"
type input "38"
type input "5"
type input "20"
type input "6"
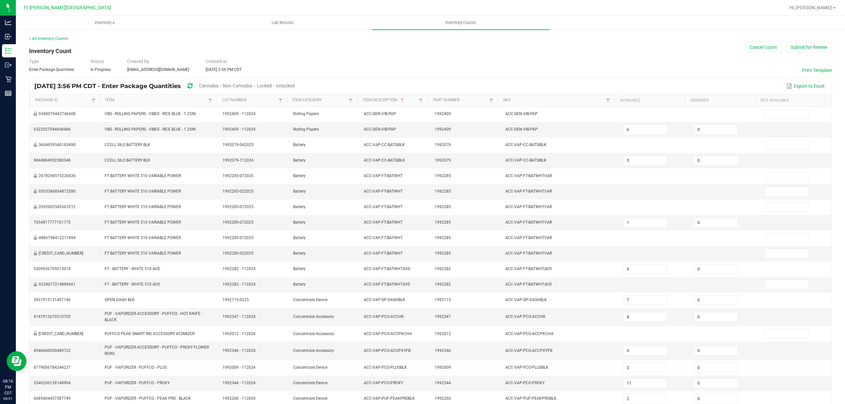
type input "5"
type input "1"
type input "6"
type input "1"
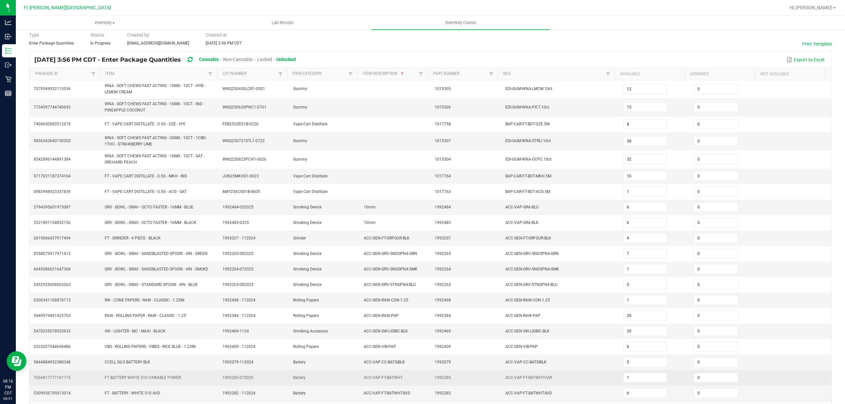
scroll to position [53, 0]
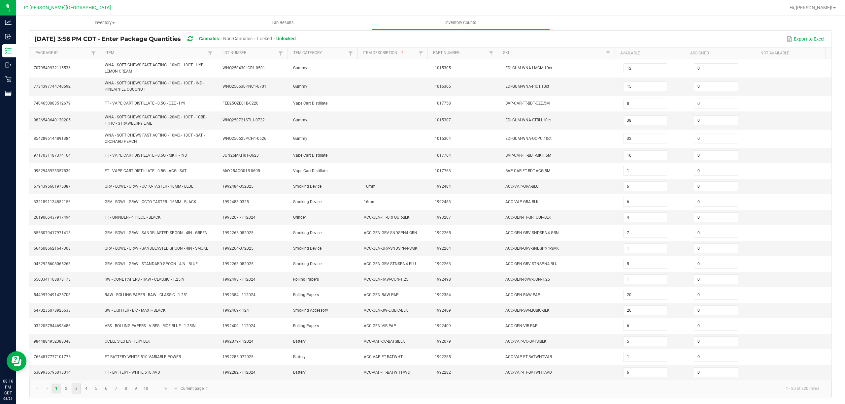
click at [80, 390] on link "3" at bounding box center [77, 389] width 10 height 10
type input "2"
type input "8"
type input "1"
type input "3"
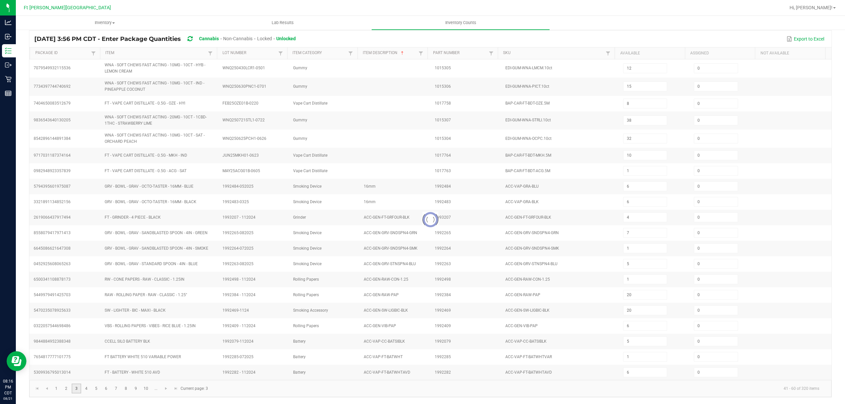
type input "2"
type input "11"
type input "8"
type input "9"
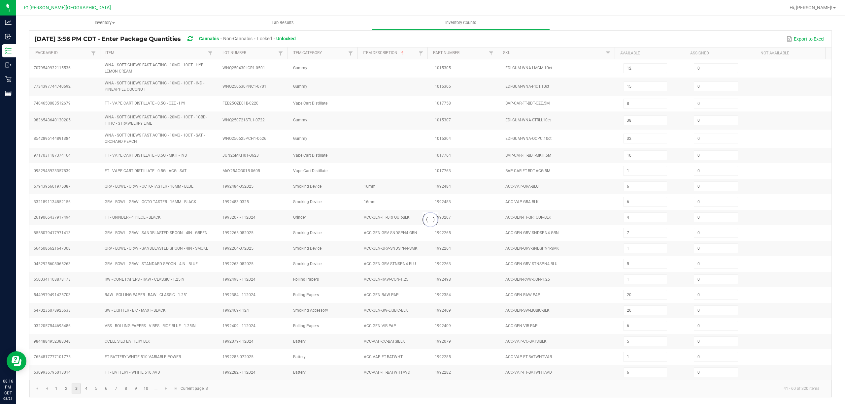
type input "4"
type input "2"
type input "1"
type input "4"
type input "0"
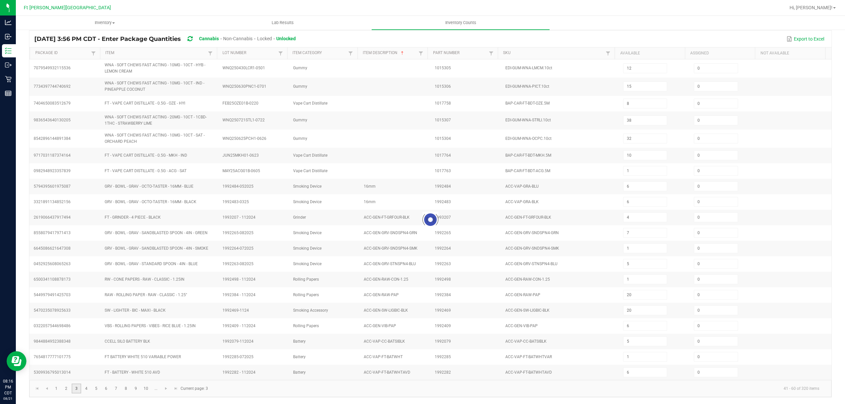
type input "6"
type input "12"
type input "2"
type input "10"
type input "2"
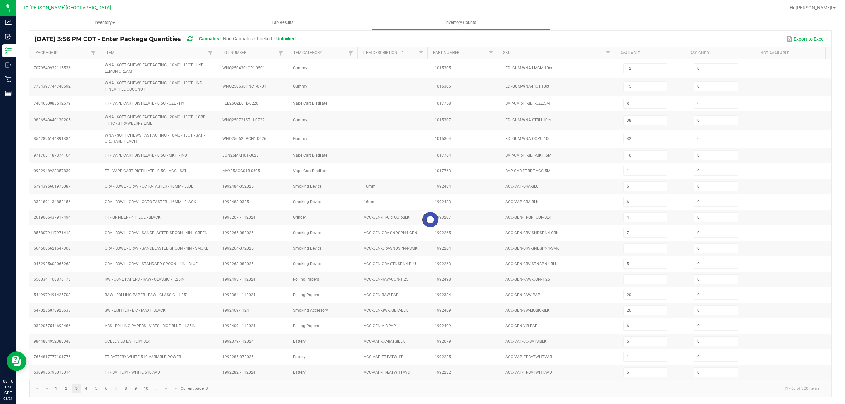
type input "7"
type input "8"
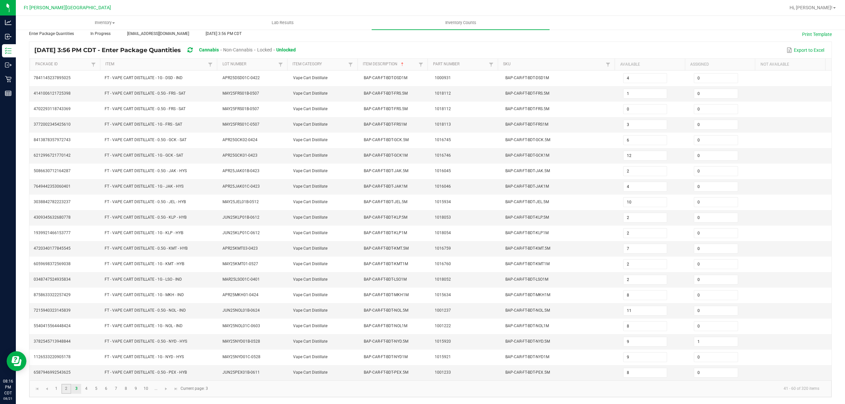
click at [71, 388] on link "2" at bounding box center [66, 389] width 10 height 10
type input "3"
type input "10"
type input "4"
type input "2"
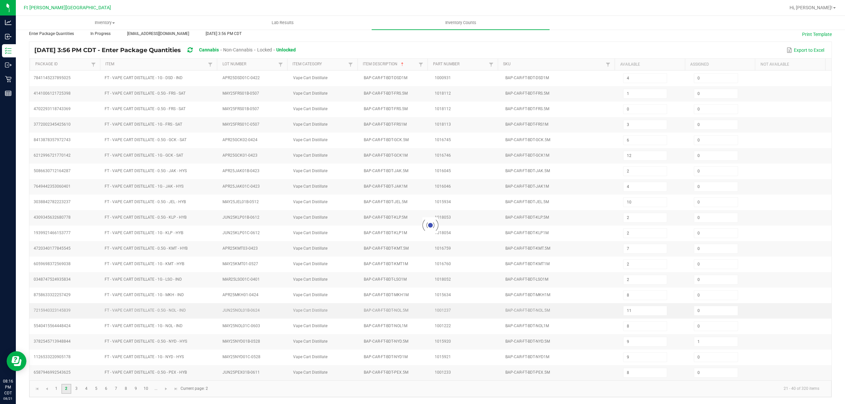
type input "5"
type input "1"
type input "7"
type input "11"
type input "7"
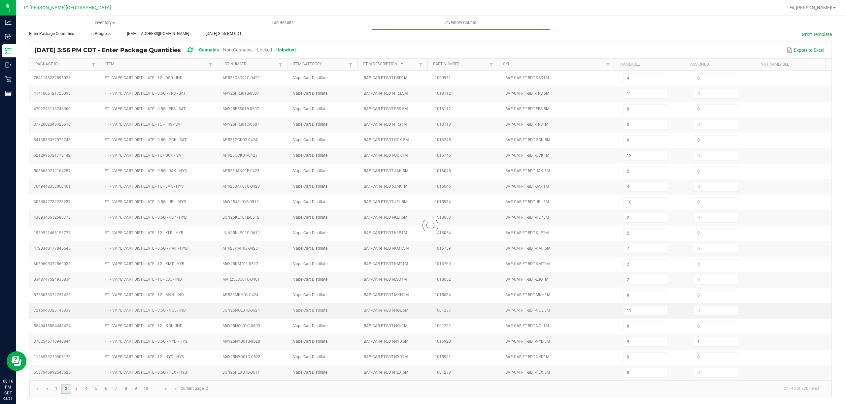
type input "4"
type input "0"
type input "7"
type input "6"
type input "11"
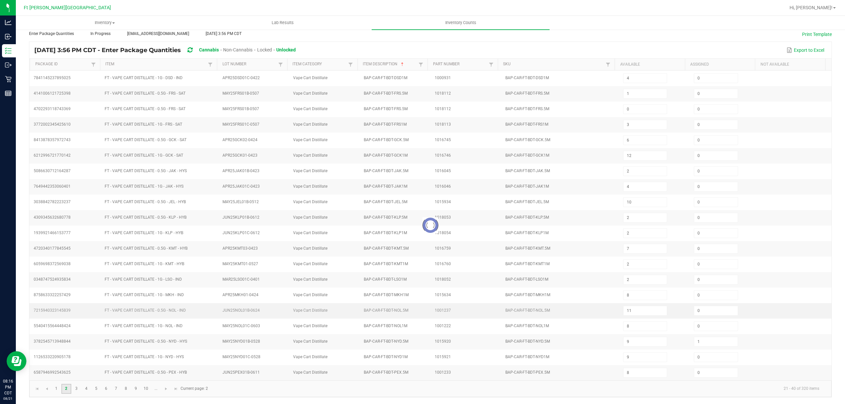
type input "2"
type input "1"
type input "6"
type input "4"
type input "0"
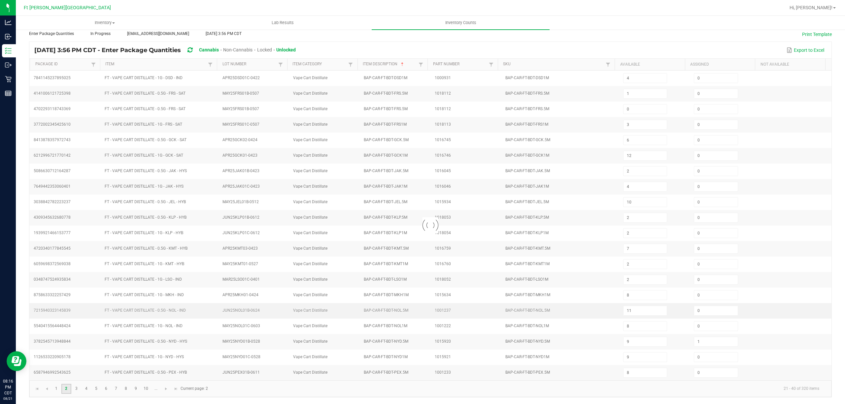
type input "6"
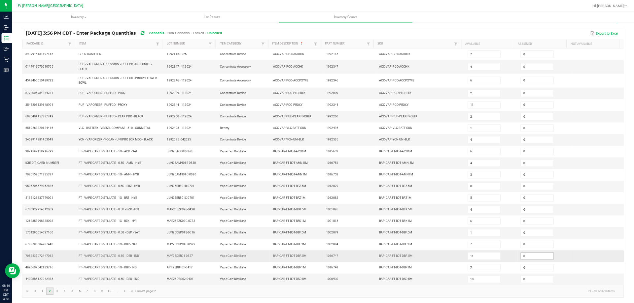
scroll to position [48, 0]
type input "8"
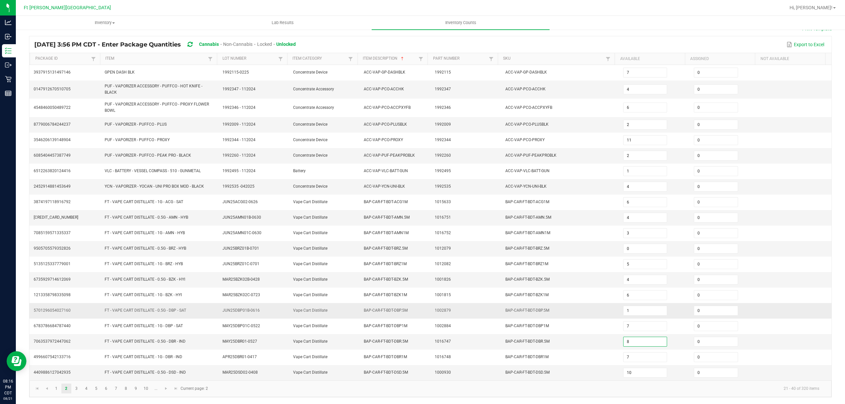
click at [554, 305] on td "BAP-CAR-FT-BDT-DBP.5M" at bounding box center [561, 311] width 118 height 16
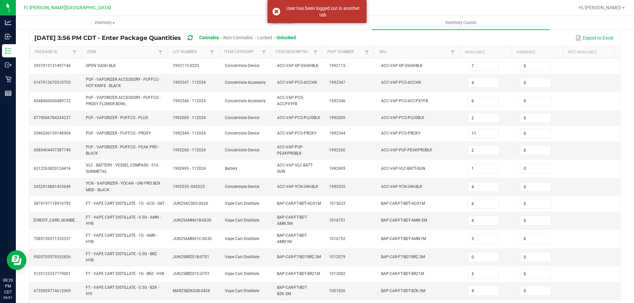
scroll to position [49, 0]
